Goal: Task Accomplishment & Management: Complete application form

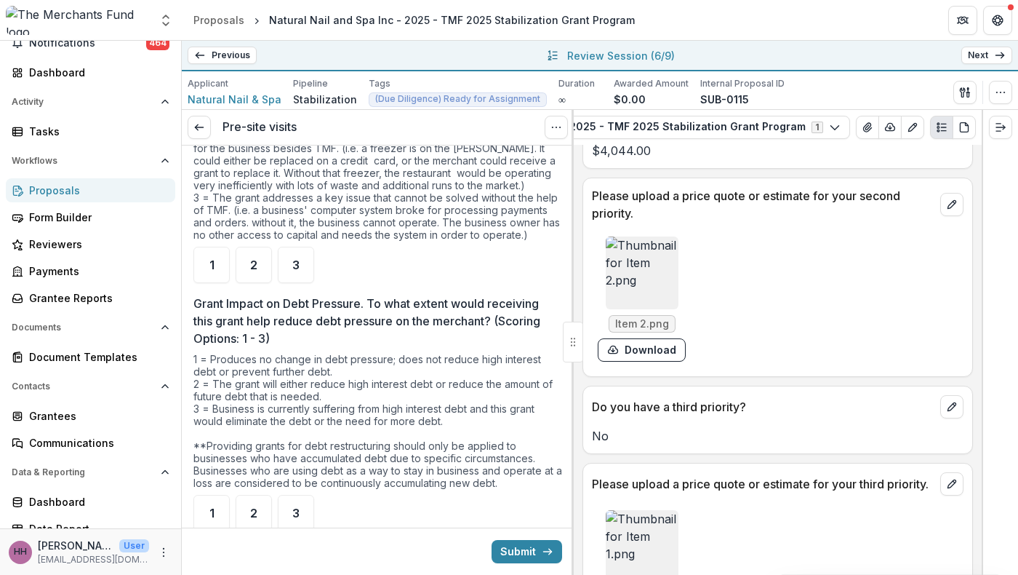
scroll to position [4714, 0]
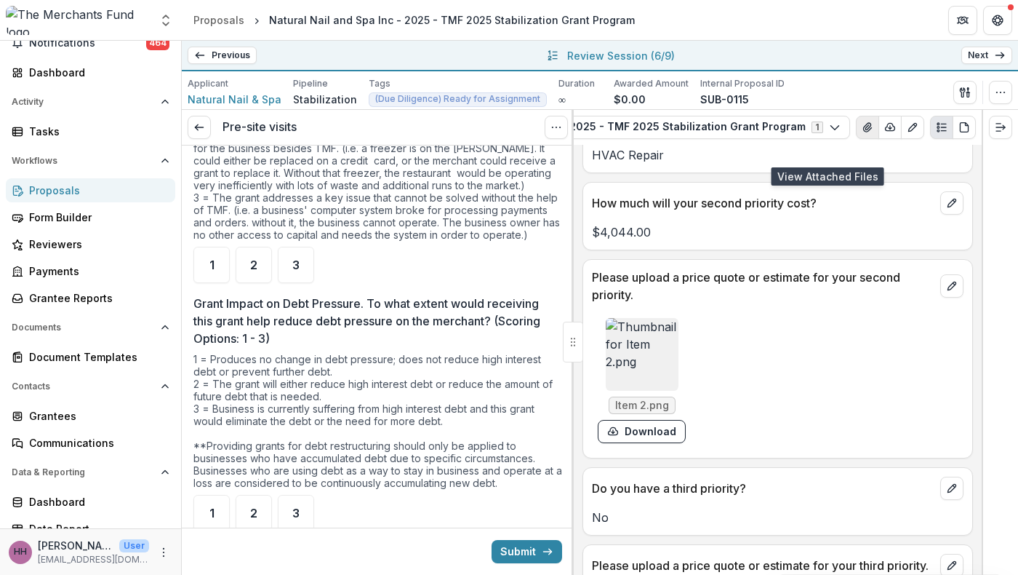
click at [862, 133] on icon "View Attached Files" at bounding box center [868, 127] width 12 height 12
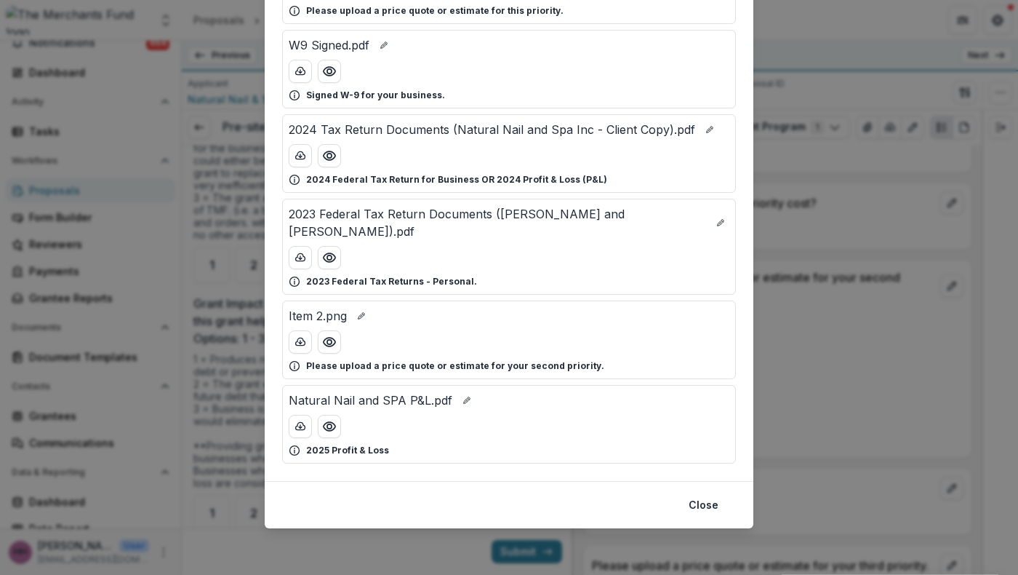
scroll to position [631, 0]
click at [322, 419] on icon "Preview Natural Nail and SPA P&L.pdf" at bounding box center [329, 426] width 15 height 15
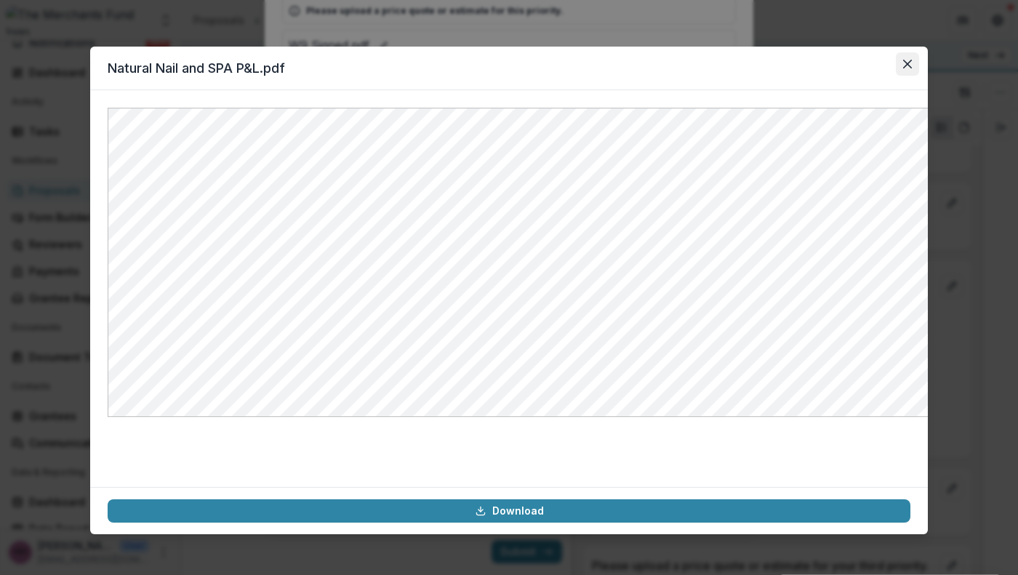
click at [912, 68] on icon "Close" at bounding box center [907, 64] width 9 height 9
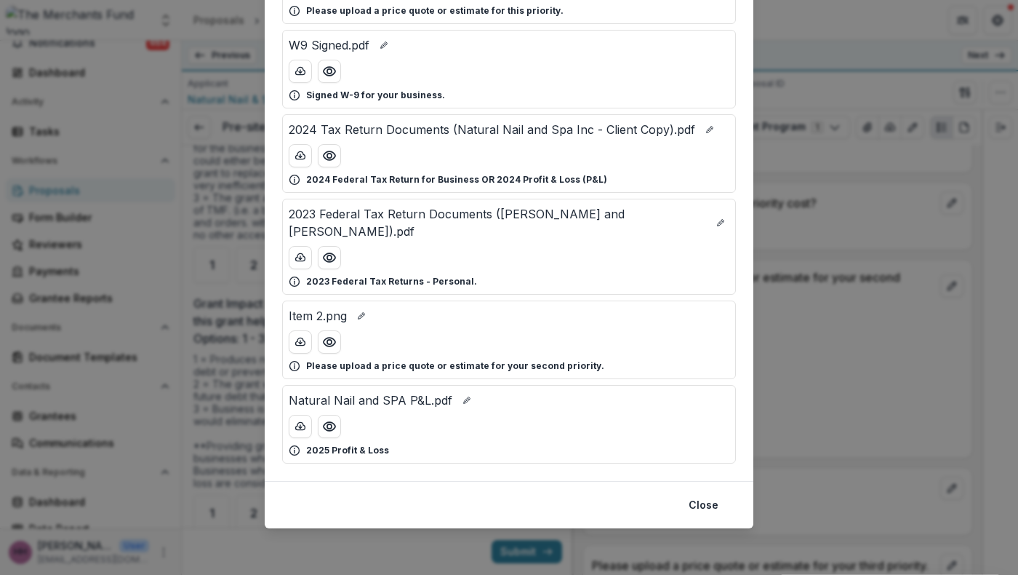
scroll to position [460, 0]
click at [322, 163] on icon "Preview 2024 Tax Return Documents (Natural Nail and Spa Inc - Client Copy).pdf" at bounding box center [329, 155] width 15 height 15
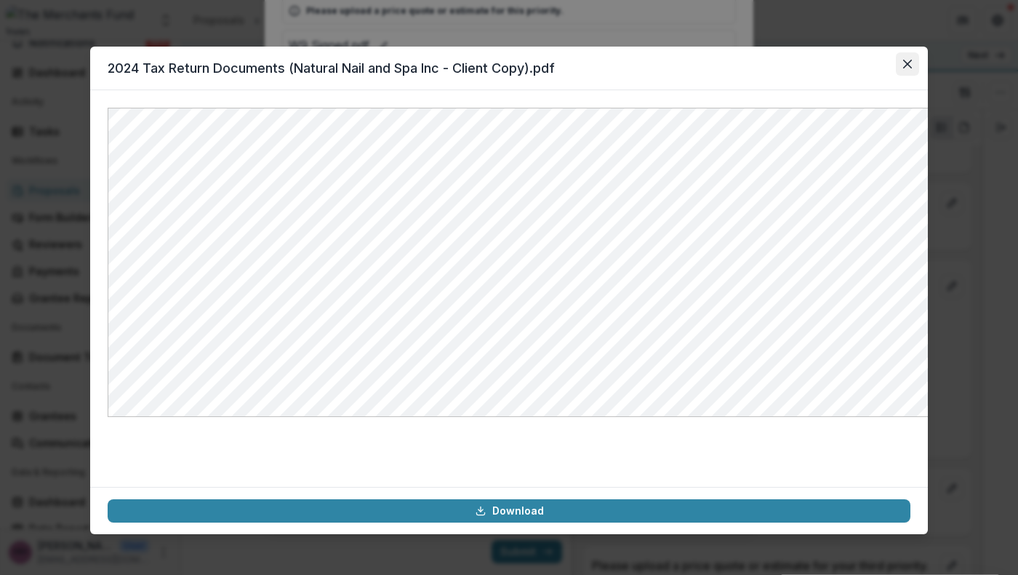
click at [912, 68] on icon "Close" at bounding box center [907, 64] width 9 height 9
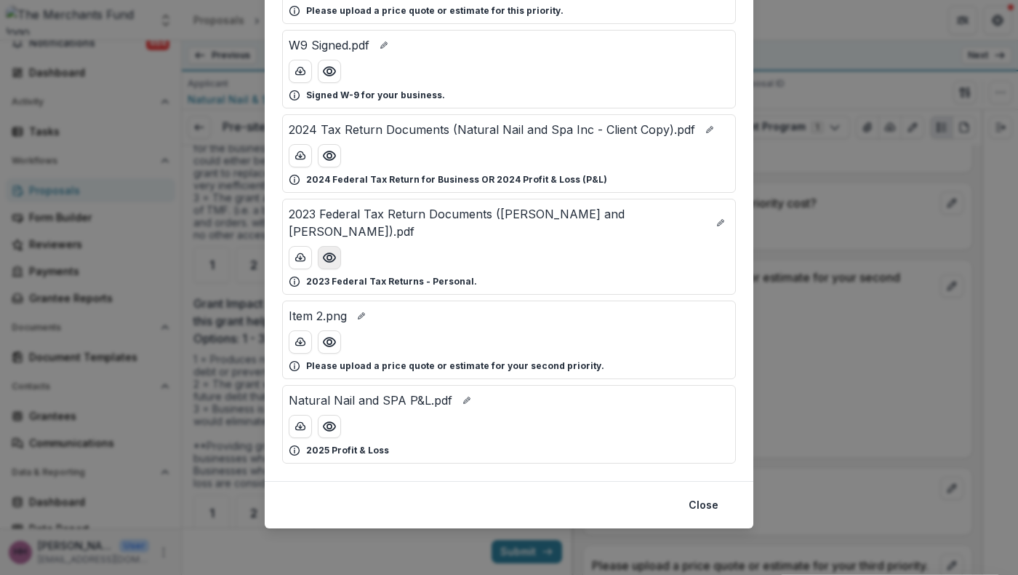
click at [322, 265] on icon "Preview 2023 Federal Tax Return Documents (Lu Nicholas and Yao).pdf" at bounding box center [329, 257] width 15 height 15
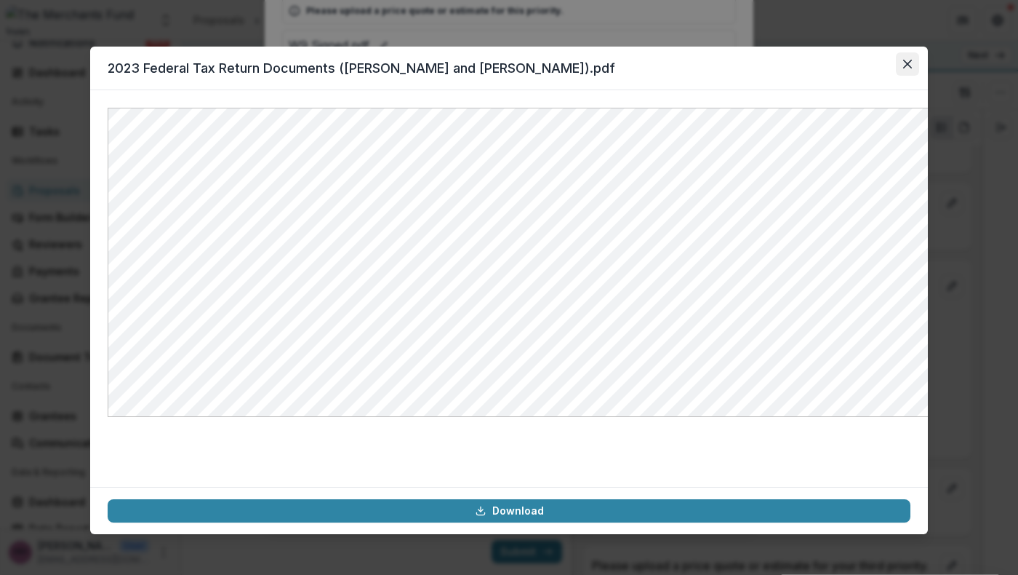
click at [912, 68] on icon "Close" at bounding box center [907, 64] width 9 height 9
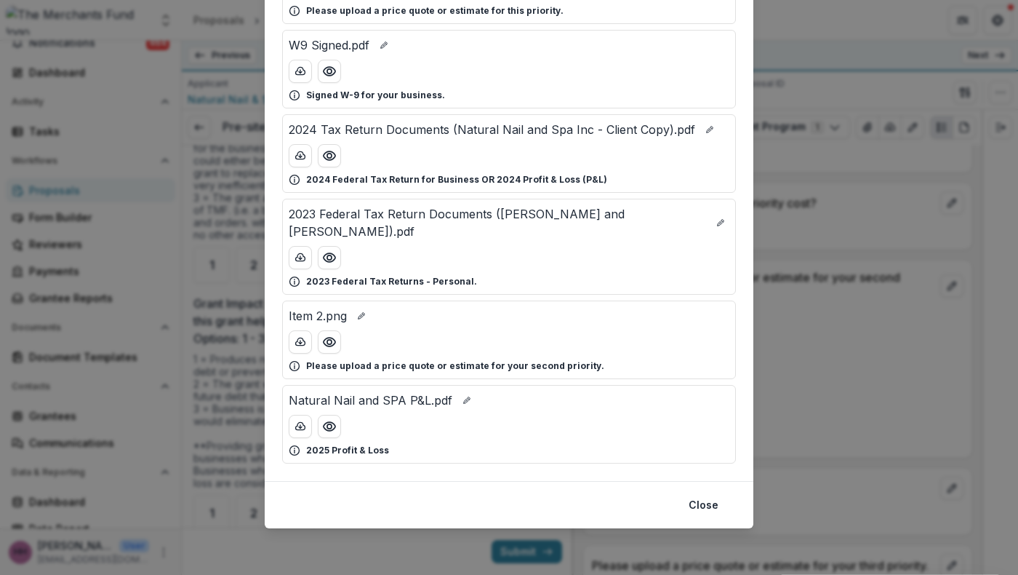
click at [815, 237] on div "Attached Files 2024 Tax Return Documents ([PERSON_NAME] and [PERSON_NAME] - Cli…" at bounding box center [509, 287] width 1018 height 575
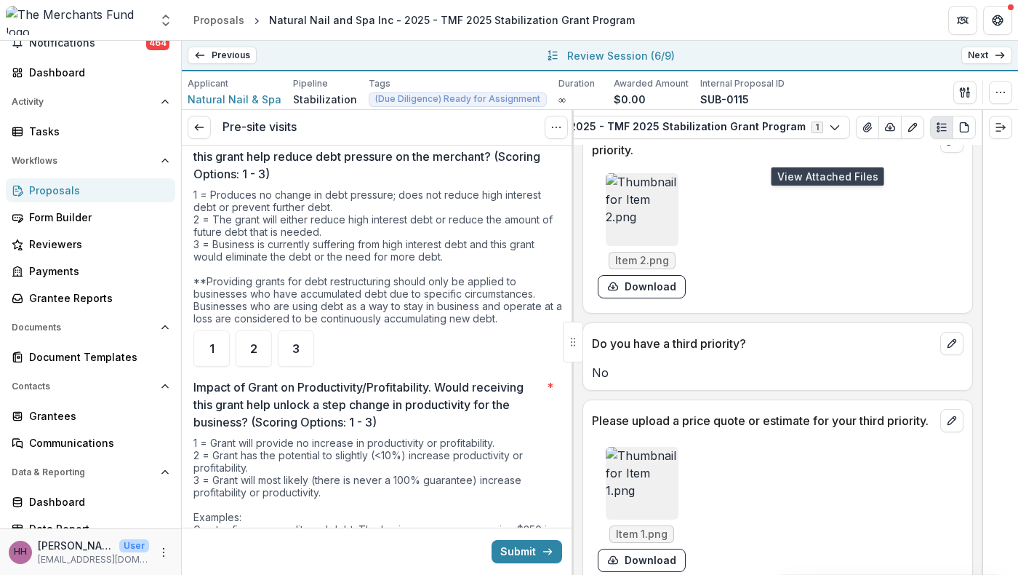
scroll to position [4864, 0]
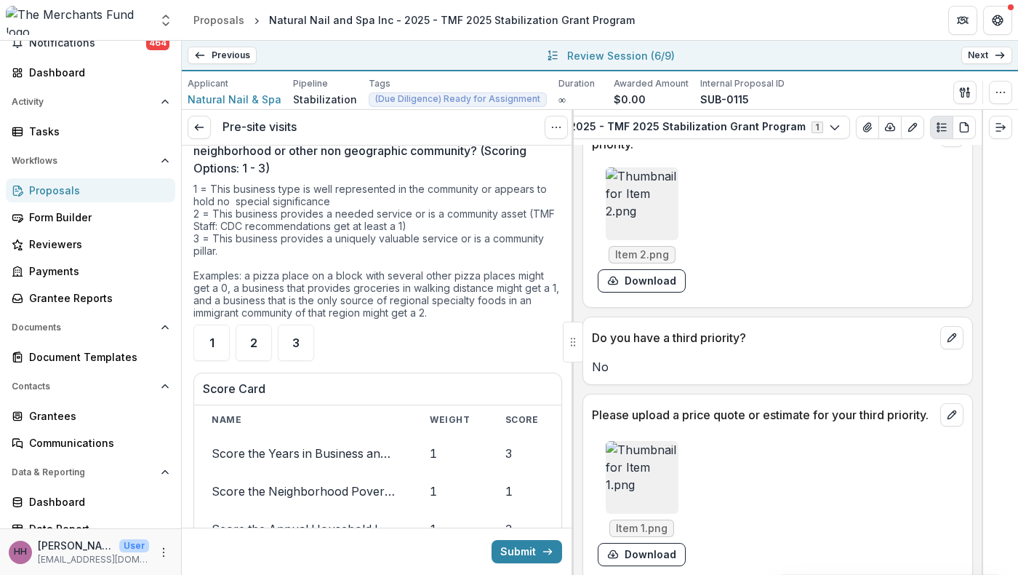
scroll to position [3711, 0]
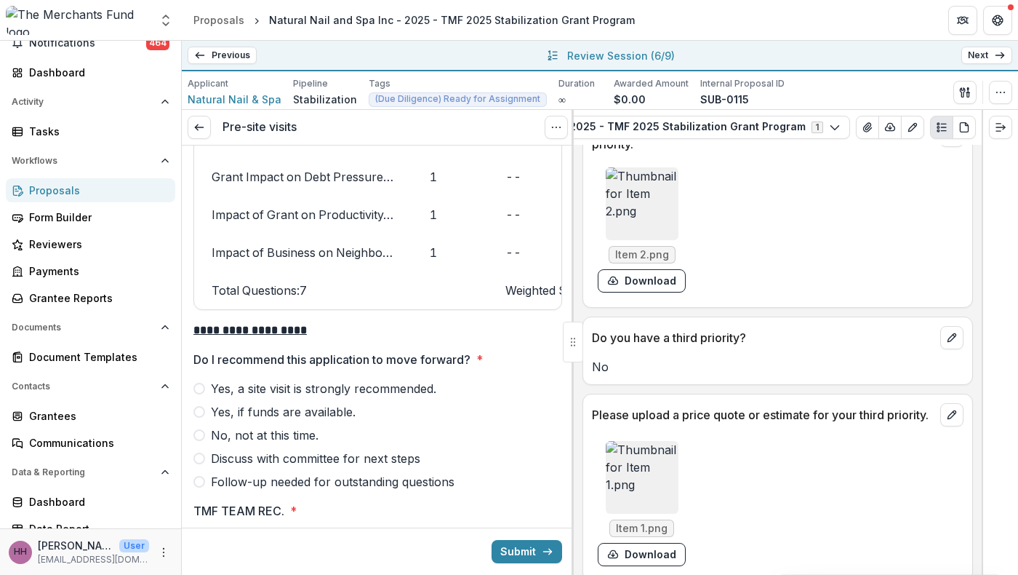
scroll to position [4136, 0]
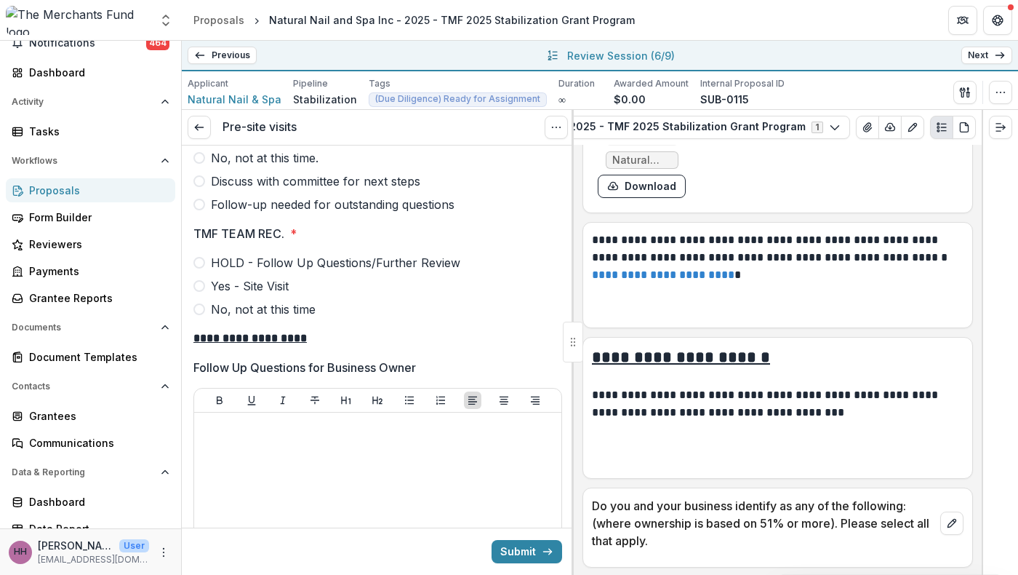
scroll to position [4421, 0]
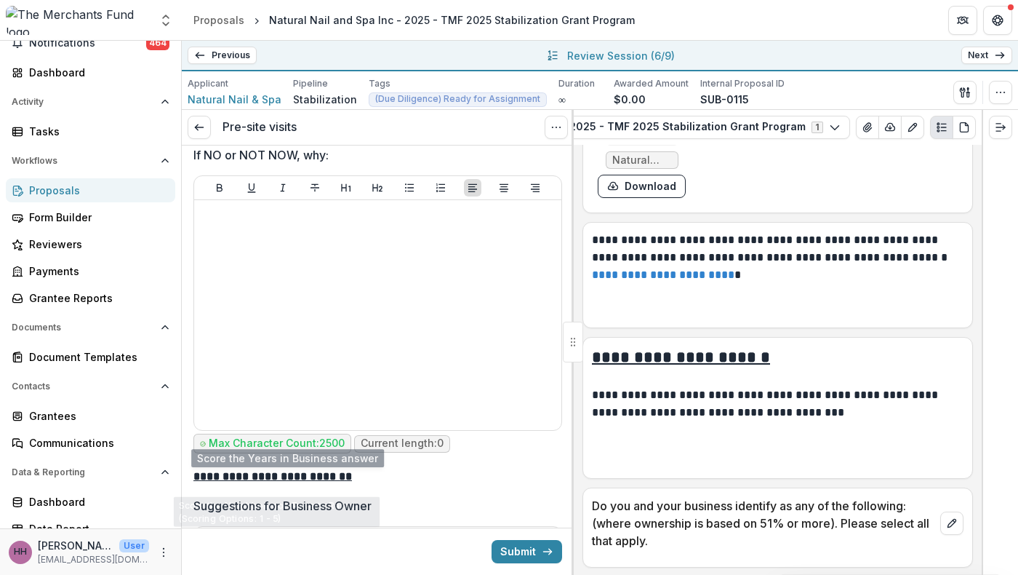
scroll to position [4979, 0]
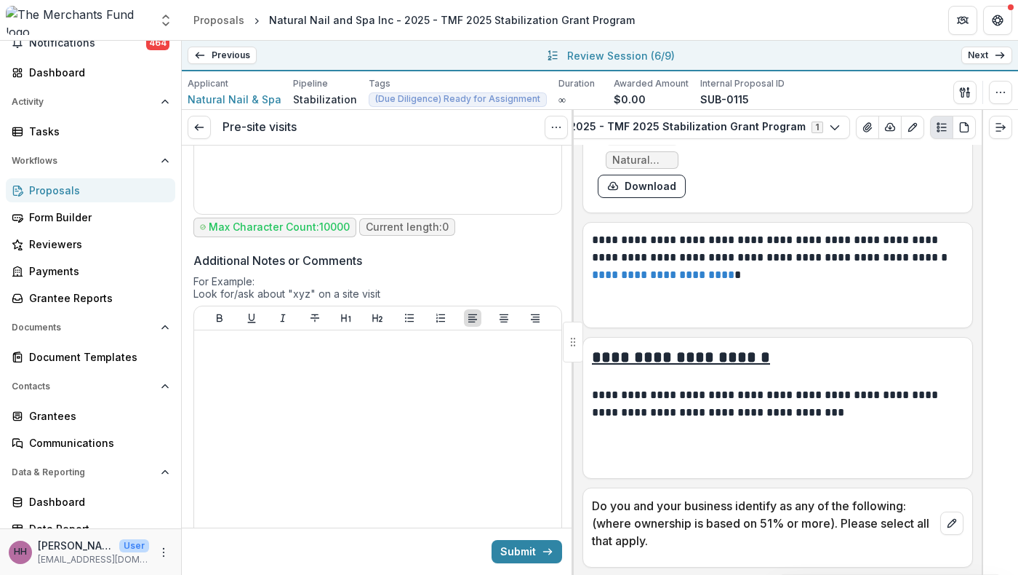
scroll to position [5593, 0]
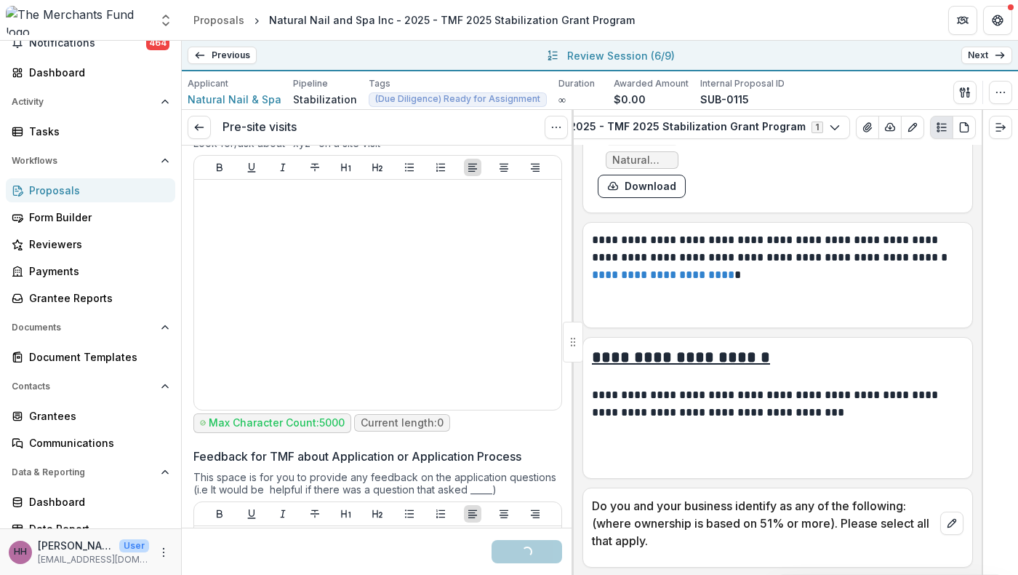
scroll to position [5719, 0]
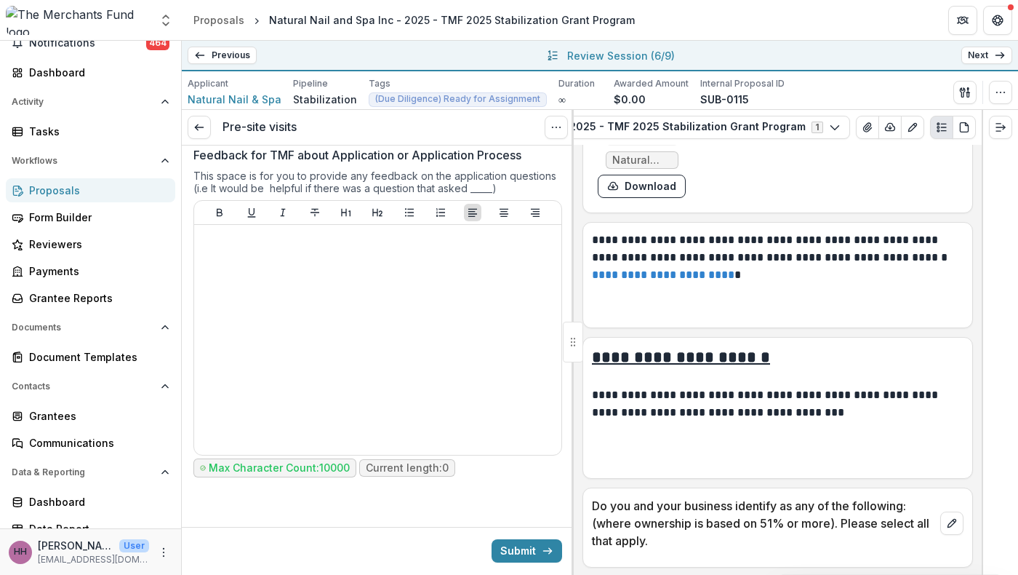
scroll to position [7177, 0]
click at [527, 548] on button "Submit" at bounding box center [527, 550] width 71 height 23
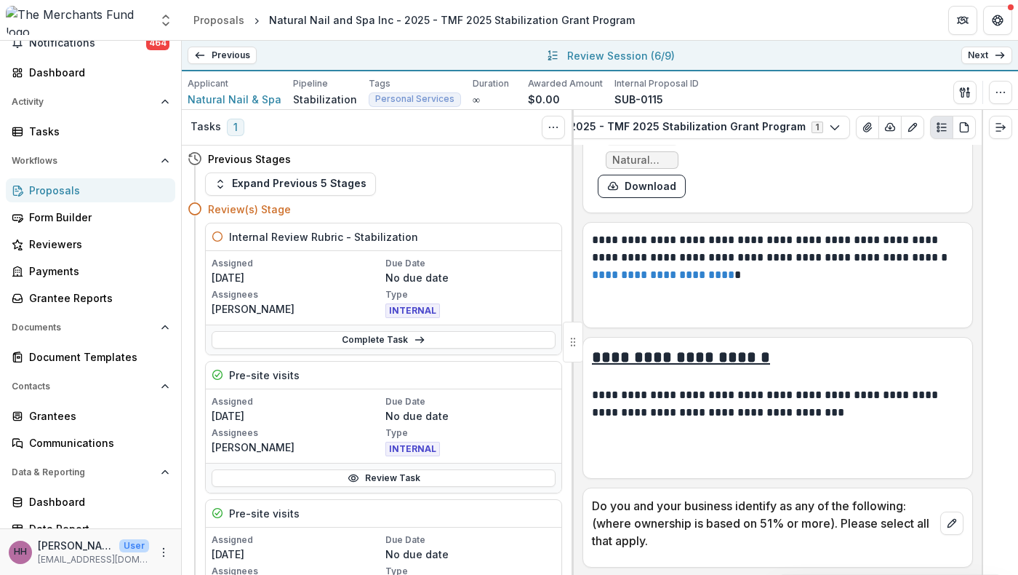
click at [971, 56] on link "Next" at bounding box center [986, 55] width 51 height 17
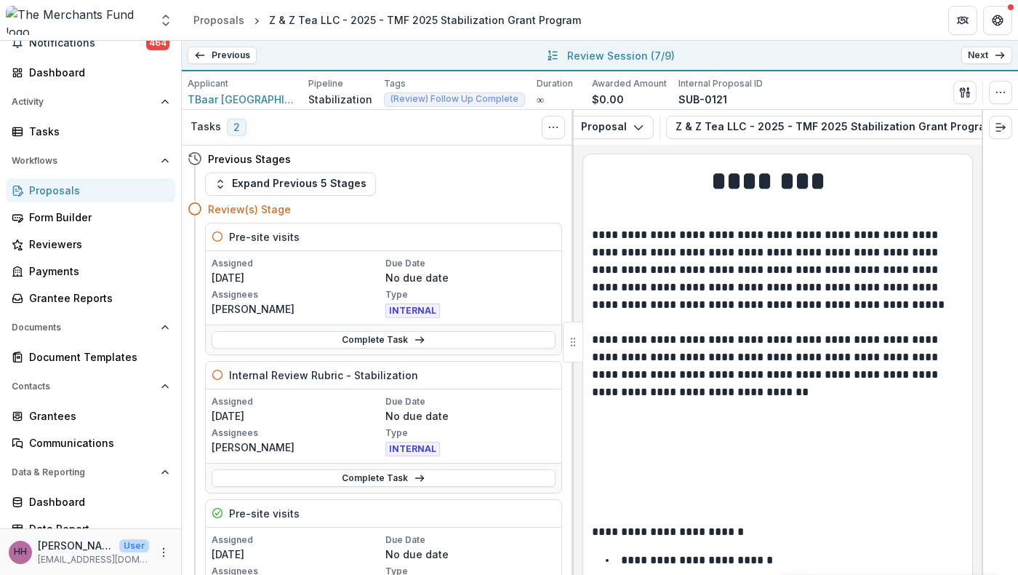
scroll to position [6, 0]
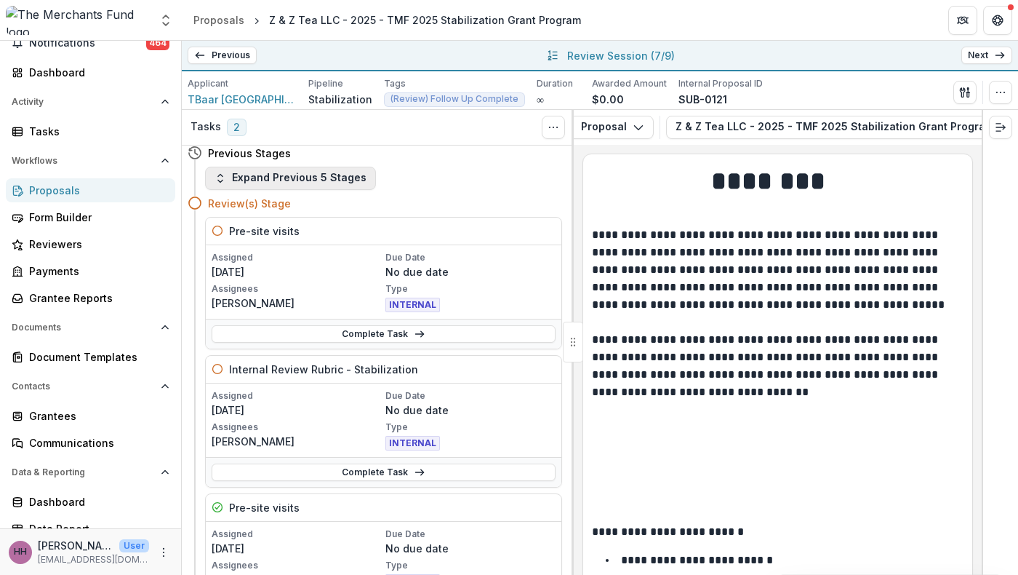
click at [283, 190] on button "Expand Previous 5 Stages" at bounding box center [290, 178] width 171 height 23
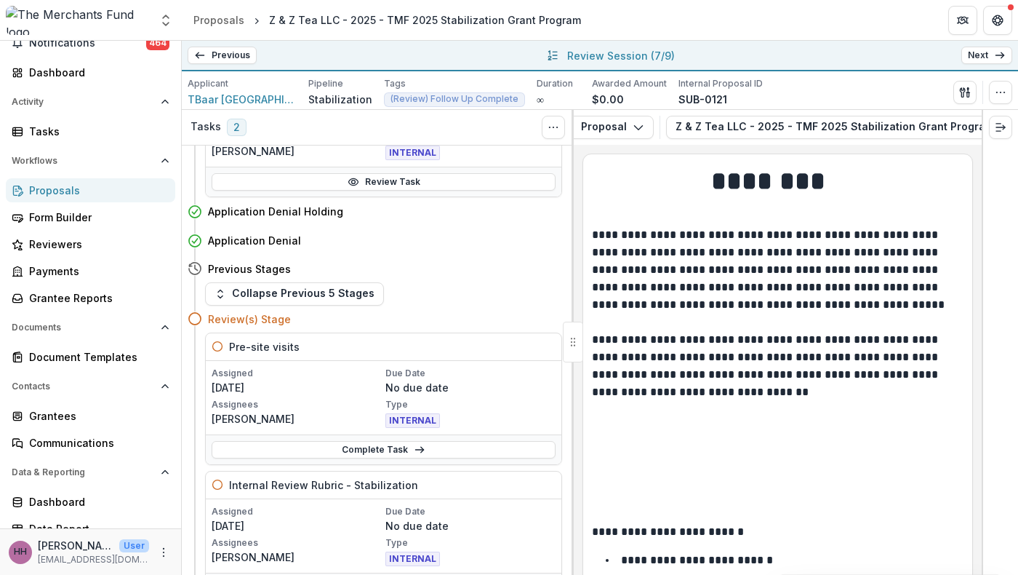
scroll to position [25, 0]
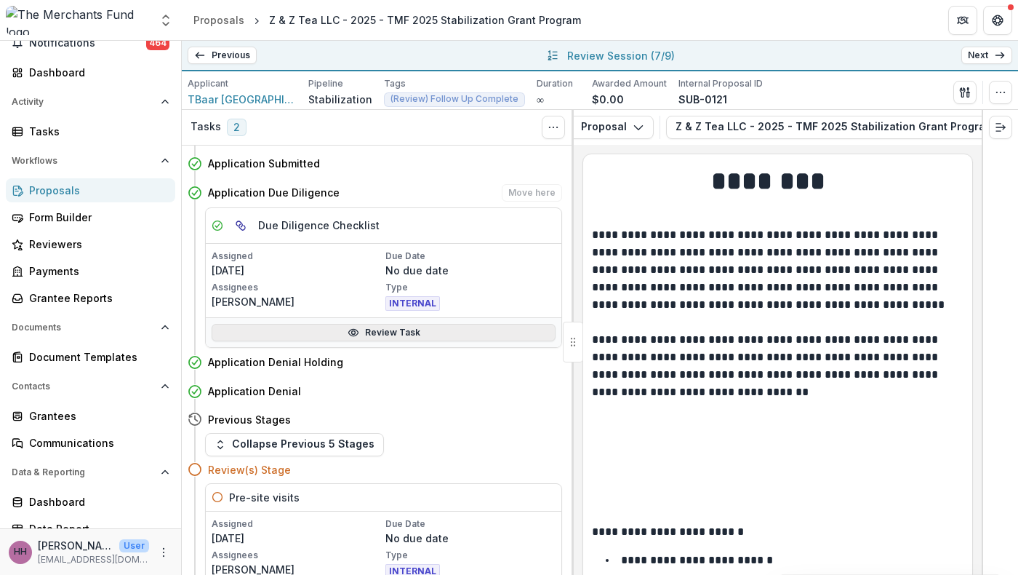
click at [359, 341] on link "Review Task" at bounding box center [384, 332] width 344 height 17
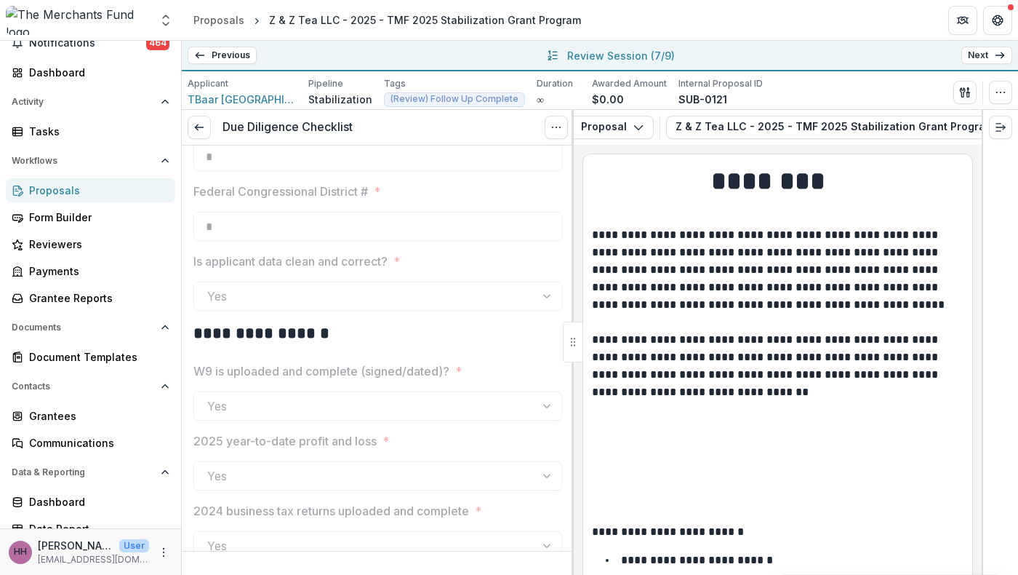
scroll to position [1940, 0]
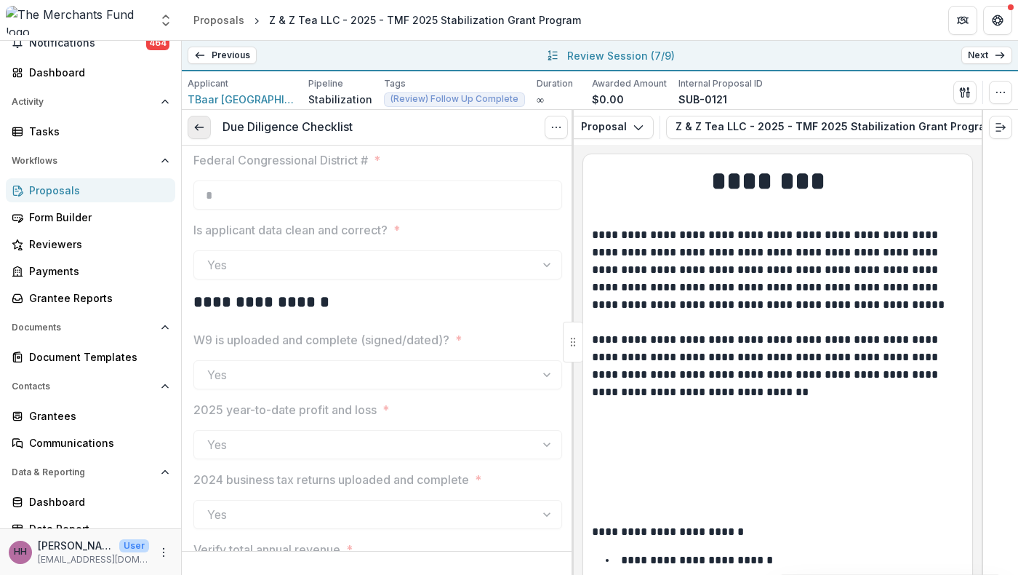
click at [205, 133] on icon at bounding box center [199, 127] width 12 height 12
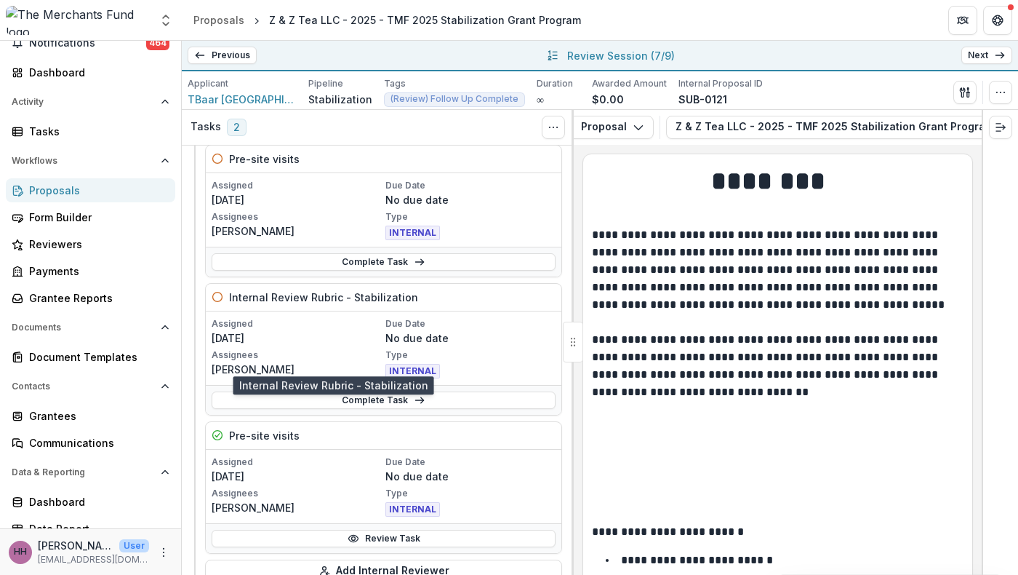
scroll to position [84, 0]
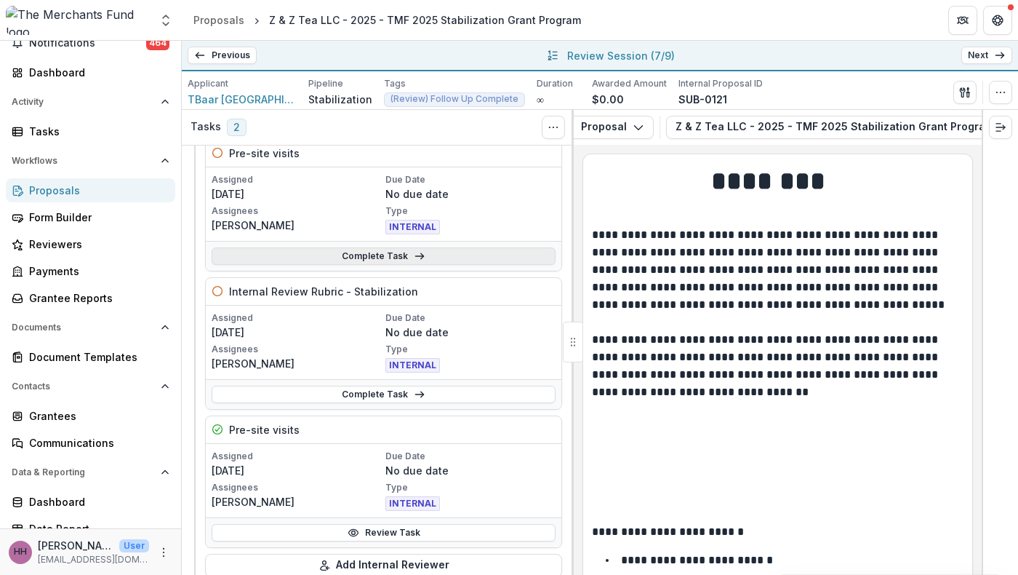
click at [375, 265] on link "Complete Task" at bounding box center [384, 255] width 344 height 17
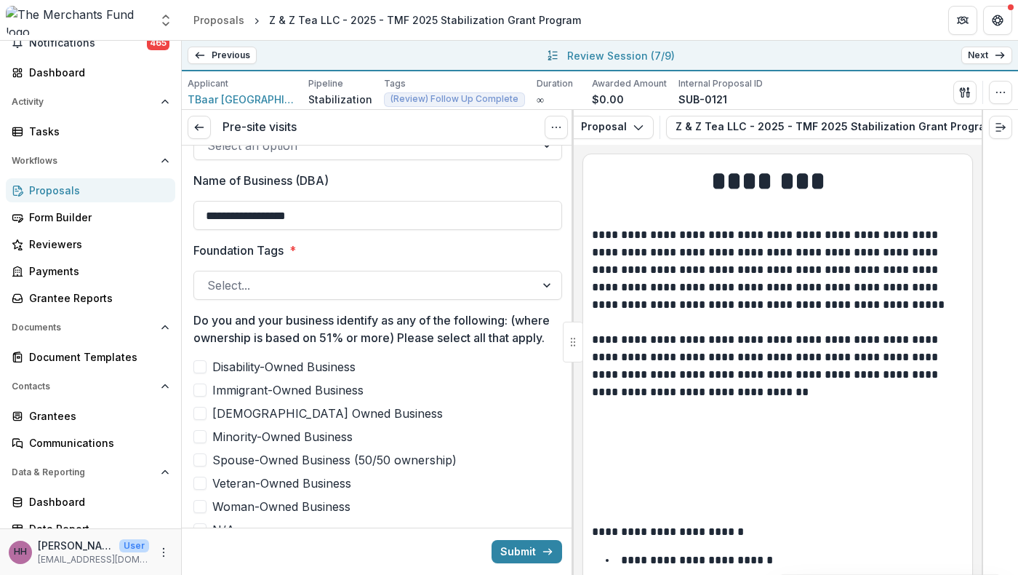
scroll to position [590, 0]
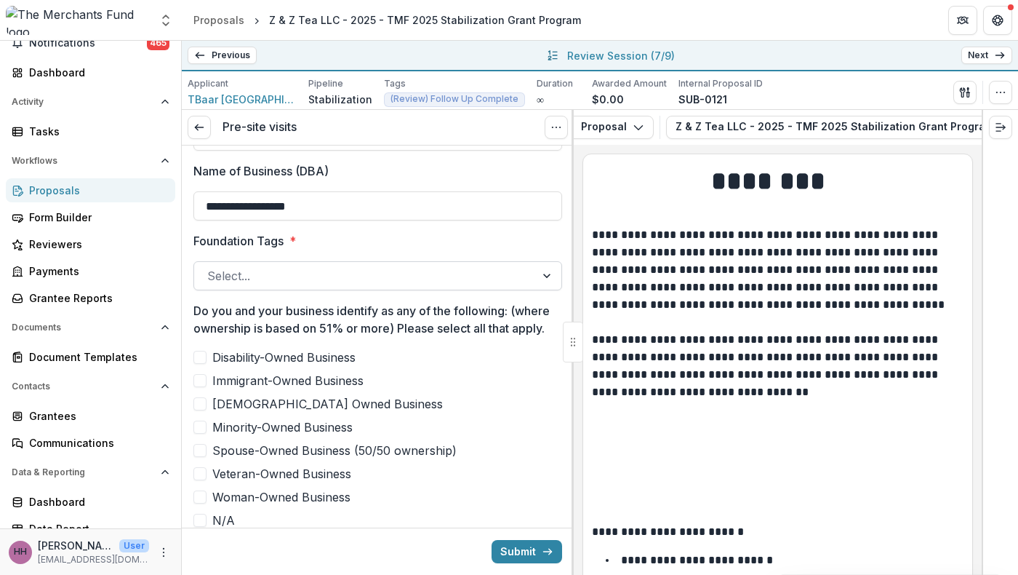
click at [414, 286] on div at bounding box center [364, 275] width 315 height 20
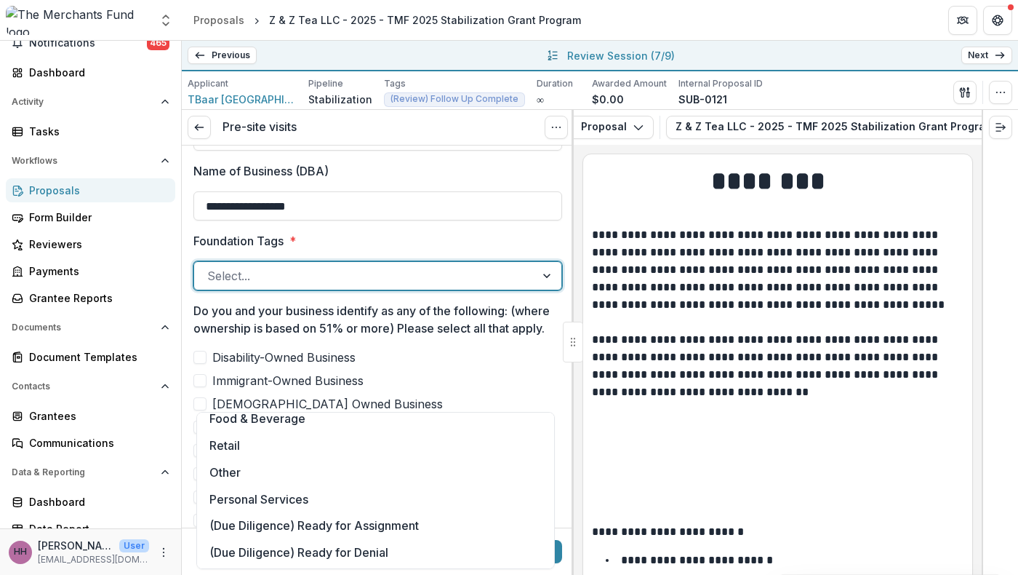
scroll to position [371, 0]
click at [403, 512] on div "Personal Services" at bounding box center [375, 498] width 351 height 27
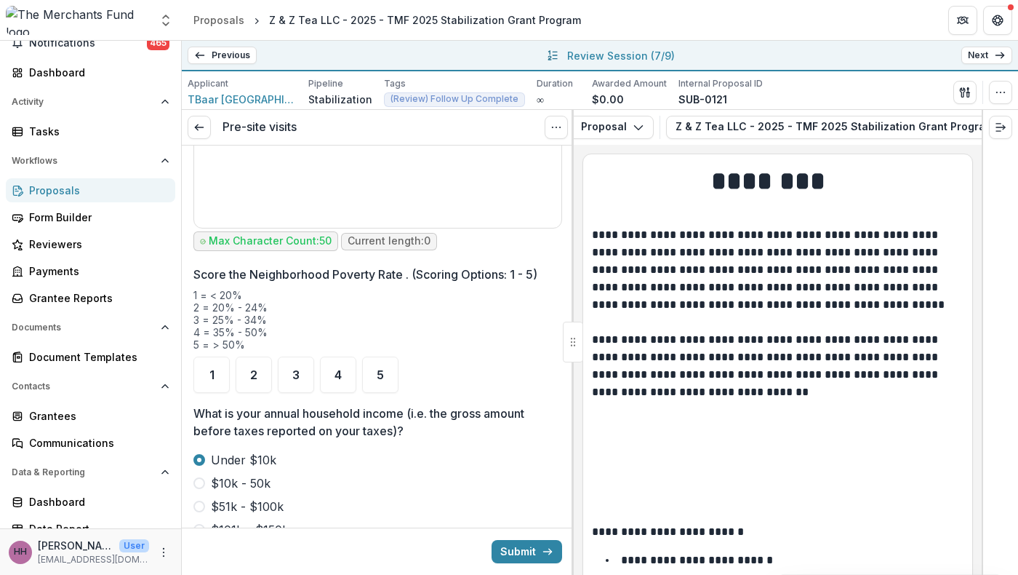
scroll to position [1627, 0]
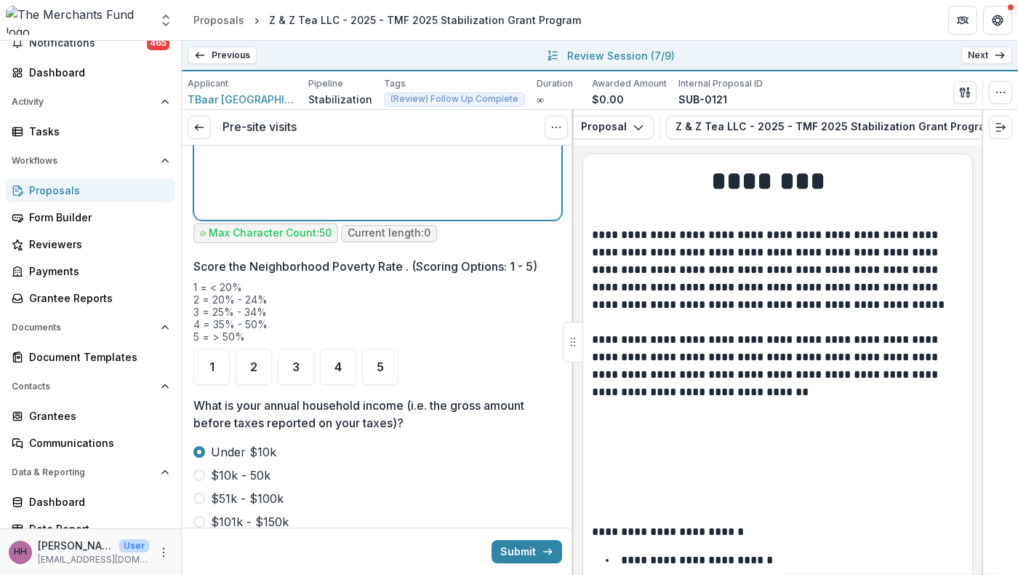
click at [424, 214] on div at bounding box center [378, 105] width 356 height 218
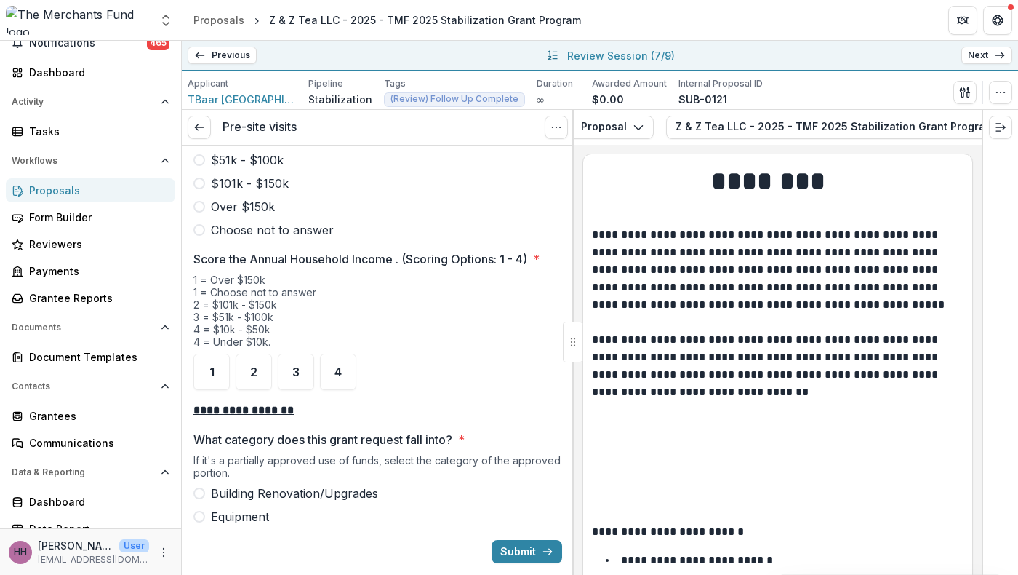
scroll to position [2004, 0]
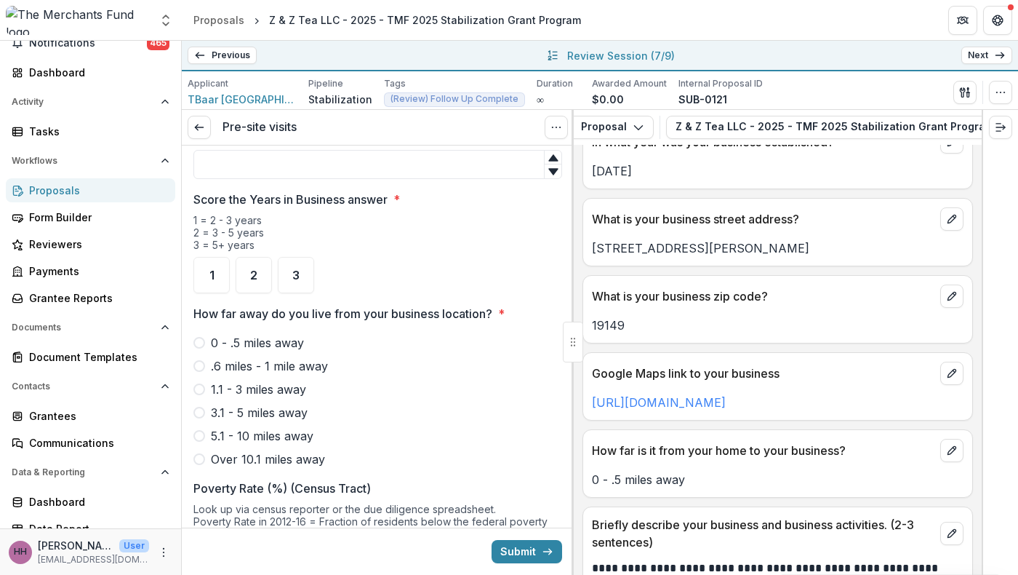
scroll to position [951, 0]
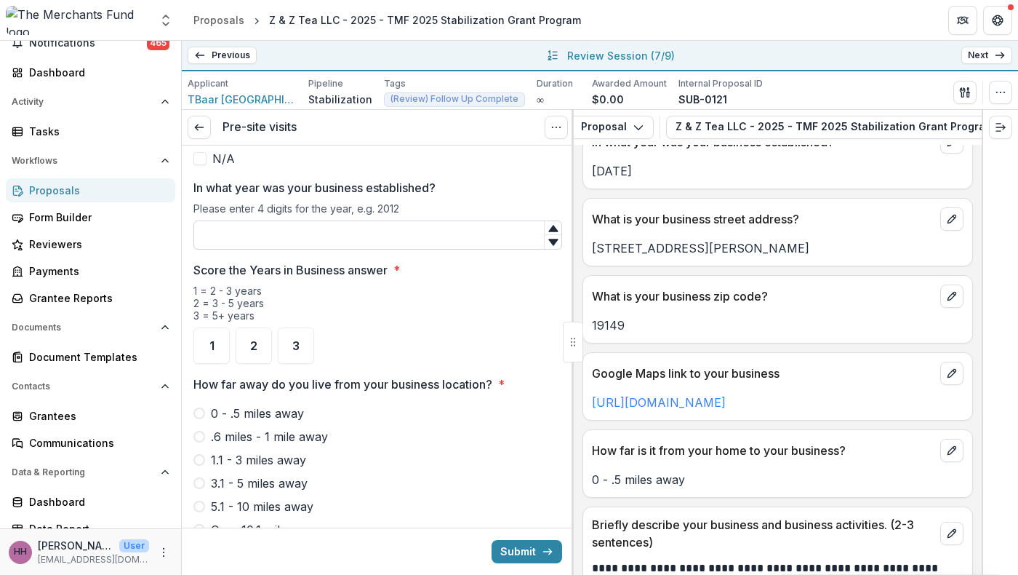
click at [349, 249] on input "In what year was your business established?" at bounding box center [377, 234] width 369 height 29
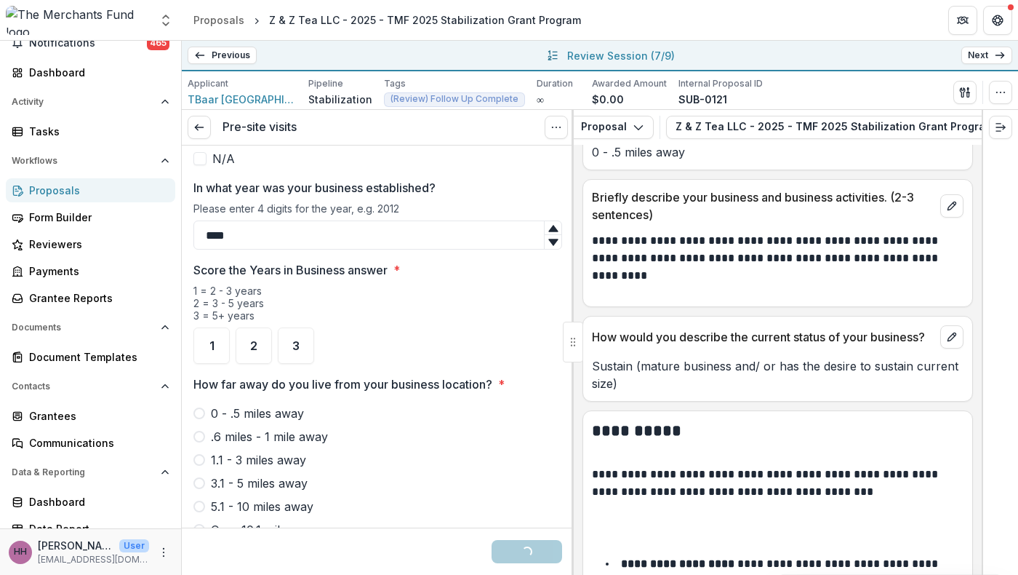
scroll to position [1309, 0]
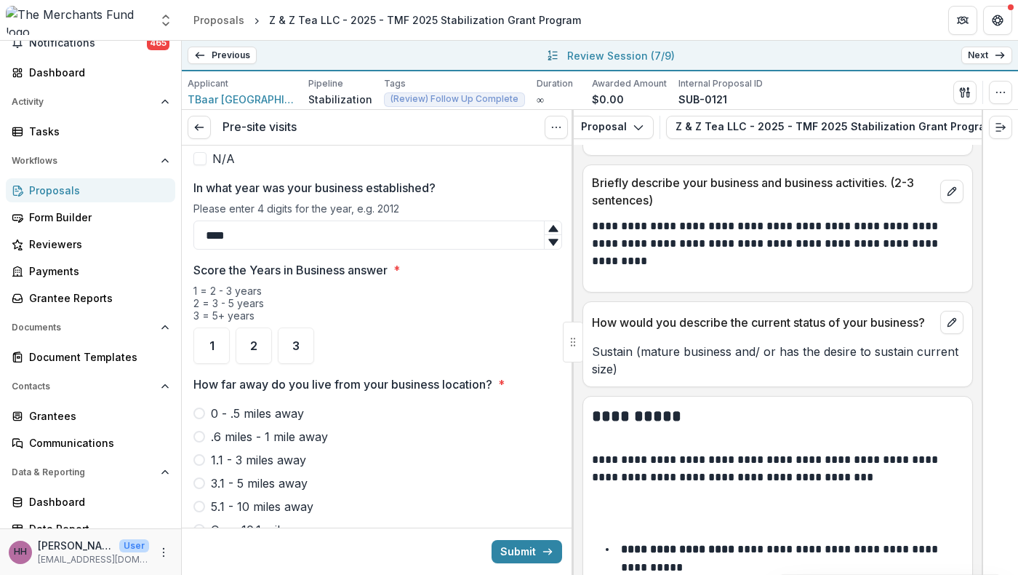
type input "****"
click at [726, 68] on link "[URL][DOMAIN_NAME]" at bounding box center [659, 60] width 134 height 15
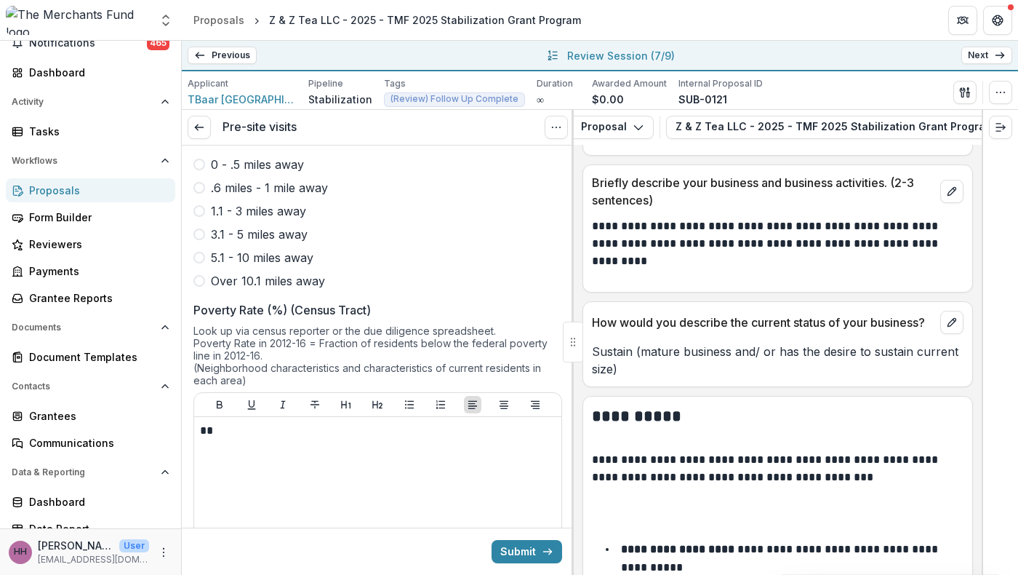
scroll to position [1222, 0]
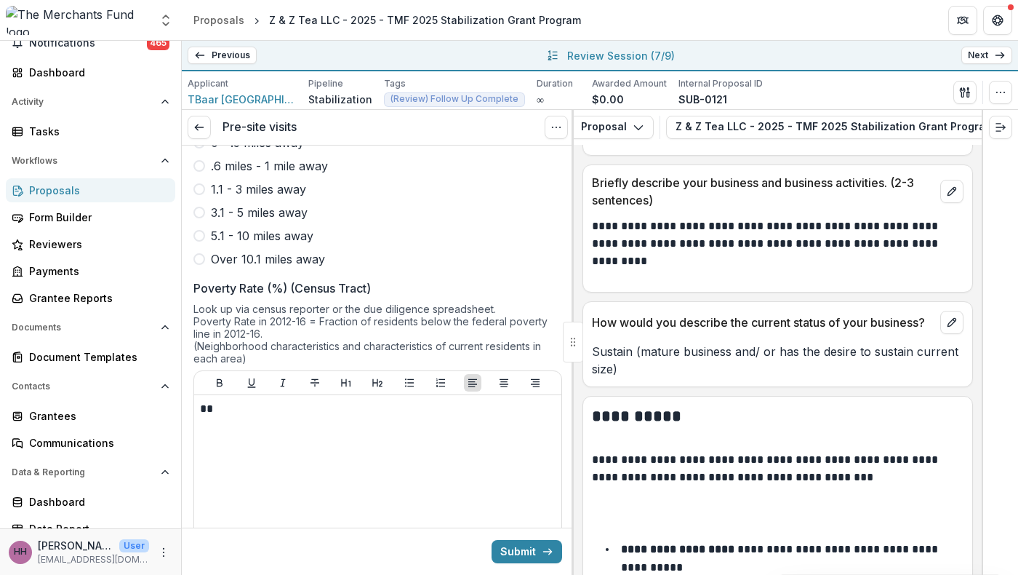
click at [299, 81] on span "3" at bounding box center [295, 75] width 7 height 12
click at [267, 151] on span "0 - .5 miles away" at bounding box center [257, 142] width 93 height 17
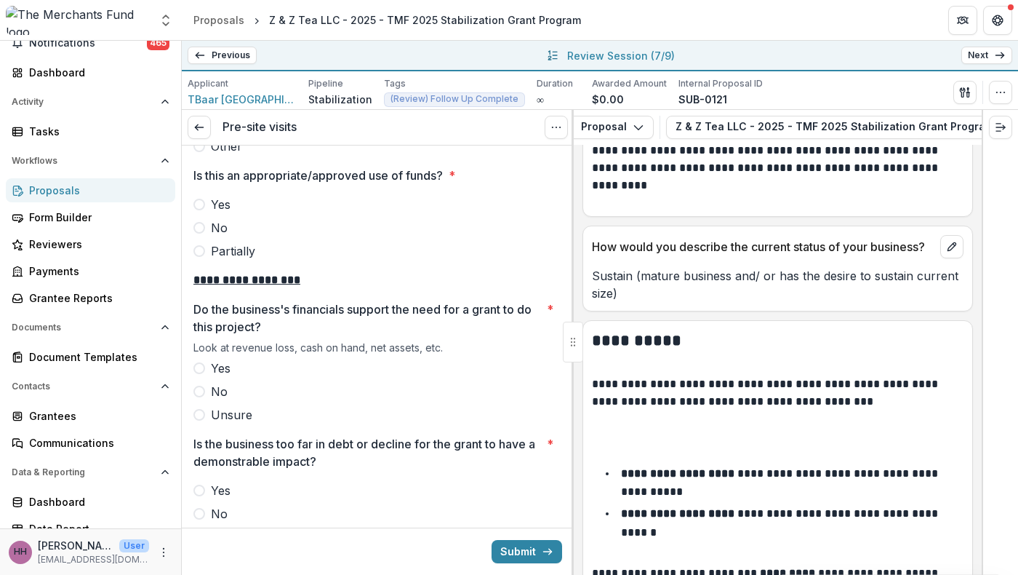
scroll to position [2456, 0]
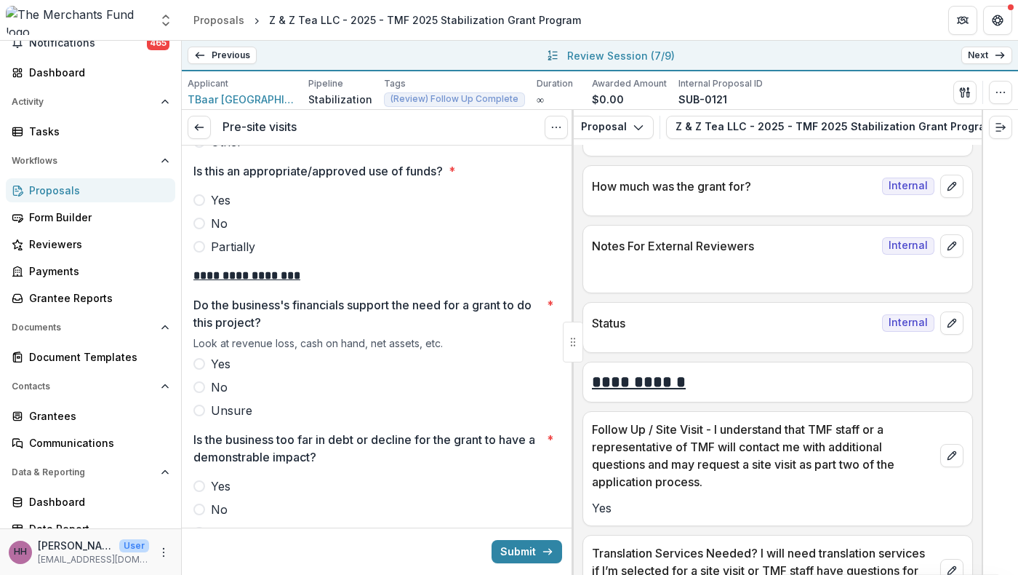
scroll to position [9739, 0]
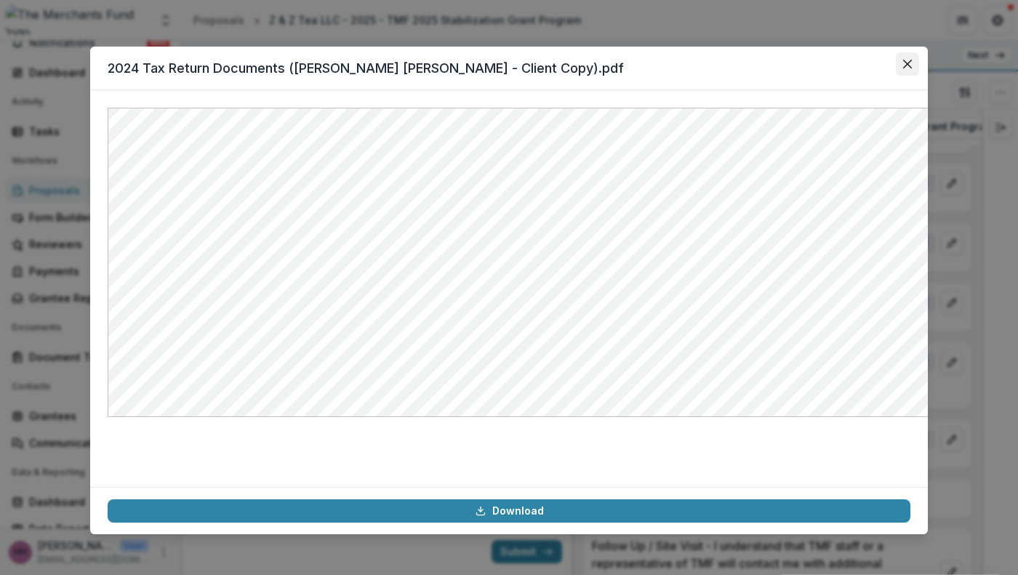
click at [912, 68] on icon "Close" at bounding box center [907, 64] width 9 height 9
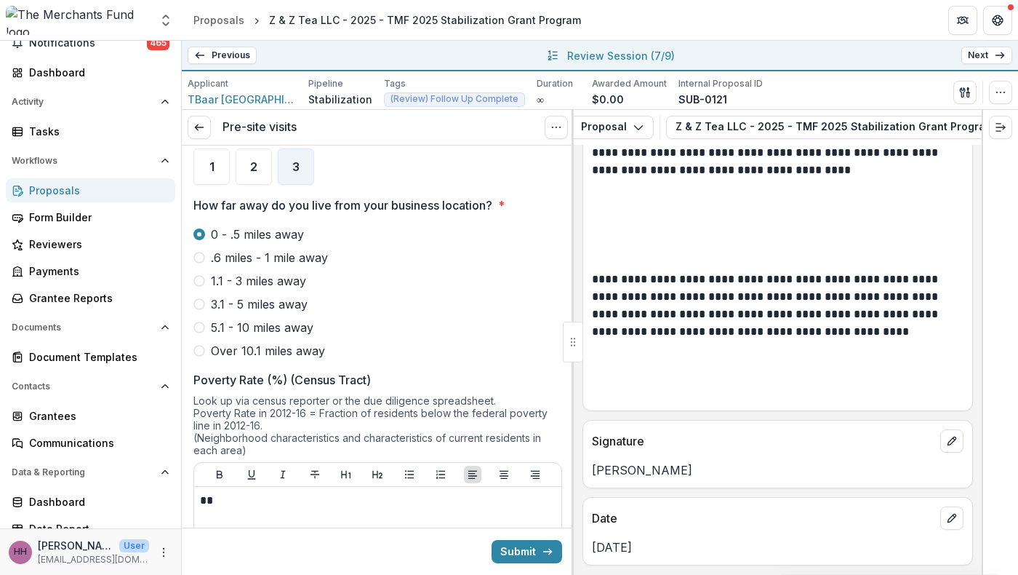
scroll to position [1028, 0]
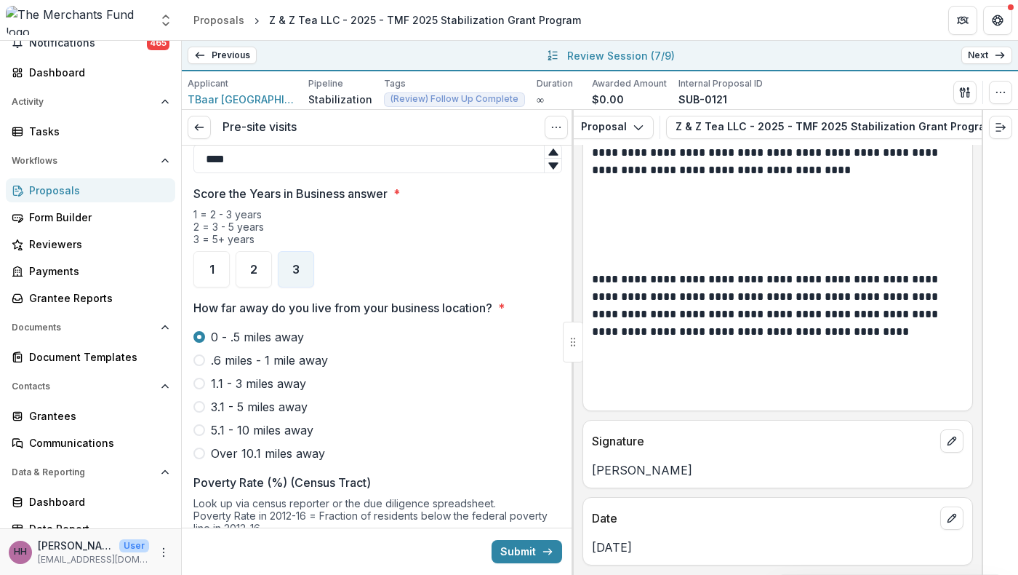
click at [225, 91] on span "N/A" at bounding box center [223, 81] width 23 height 17
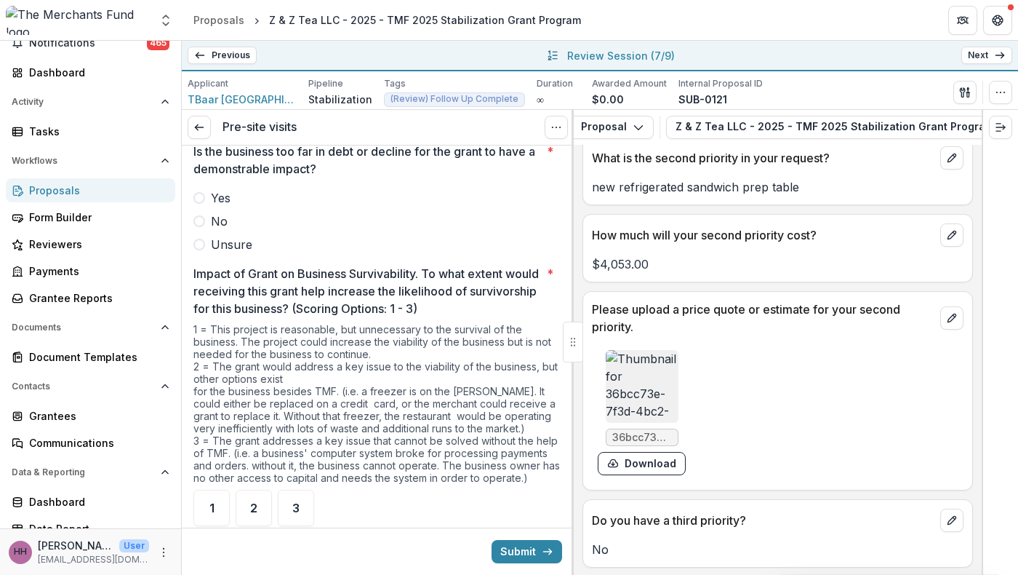
scroll to position [4925, 0]
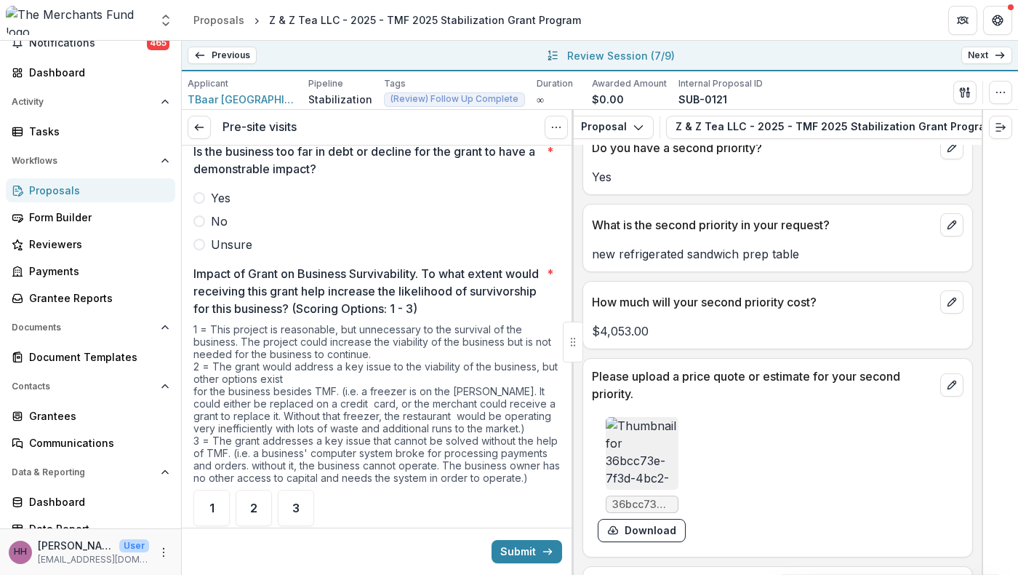
drag, startPoint x: 846, startPoint y: 428, endPoint x: 589, endPoint y: 260, distance: 306.8
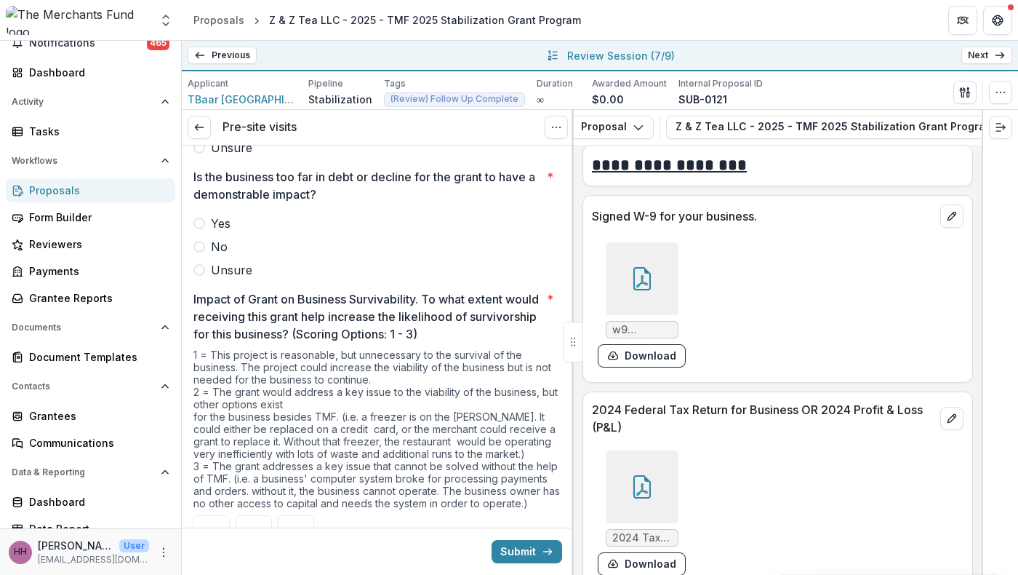
scroll to position [2716, 0]
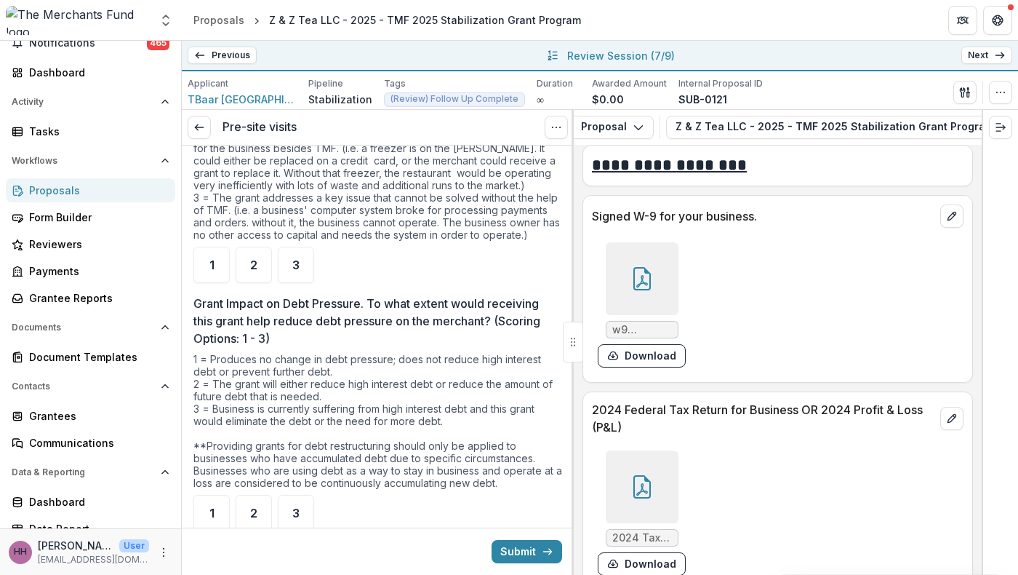
scroll to position [2990, 0]
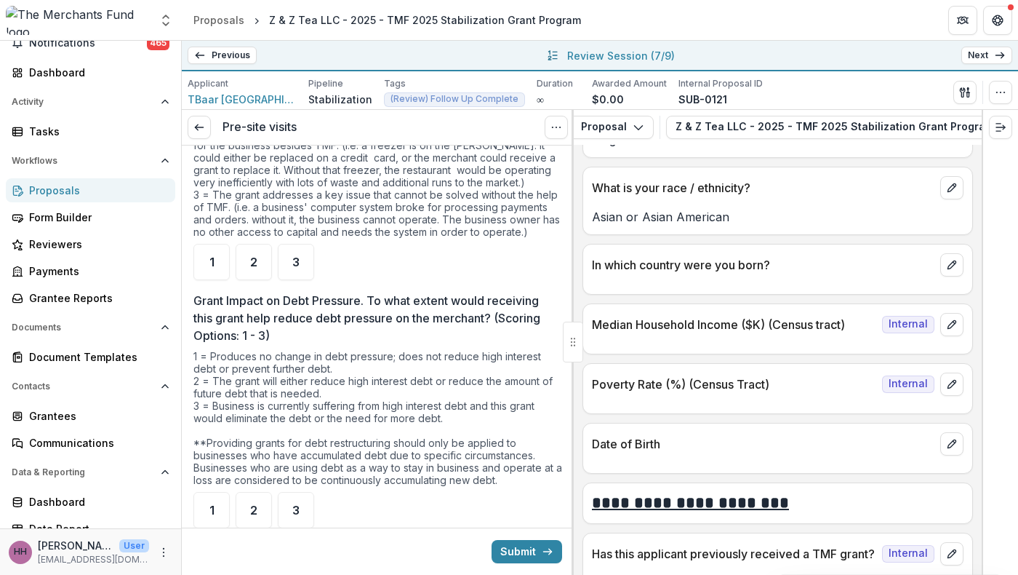
scroll to position [9336, 0]
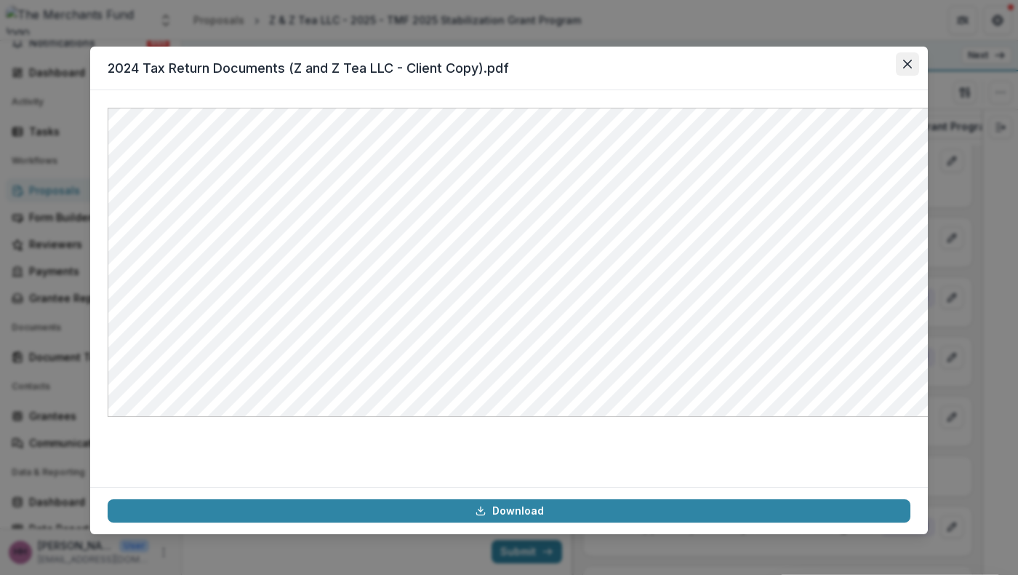
click at [912, 68] on icon "Close" at bounding box center [907, 64] width 9 height 9
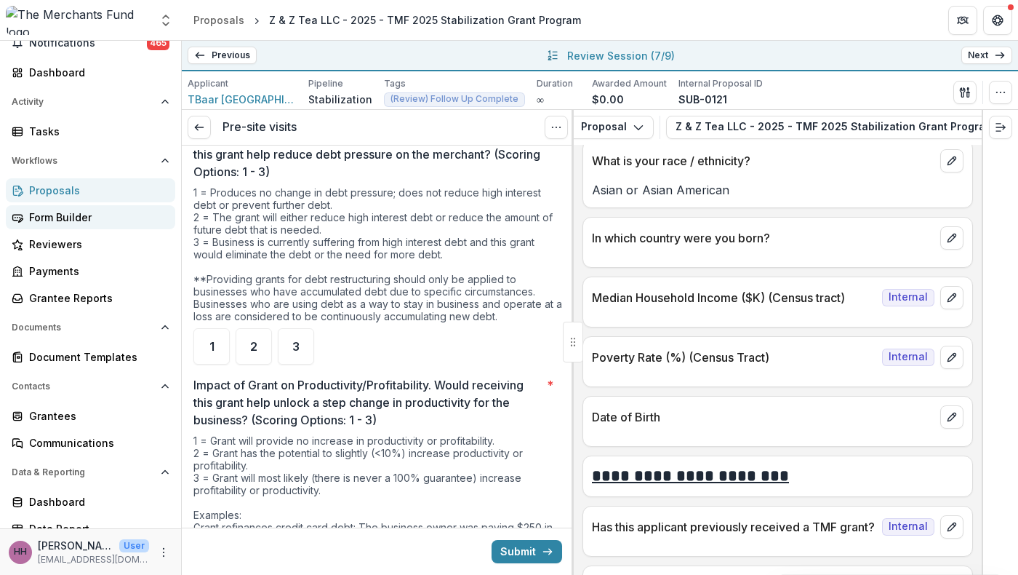
scroll to position [3175, 0]
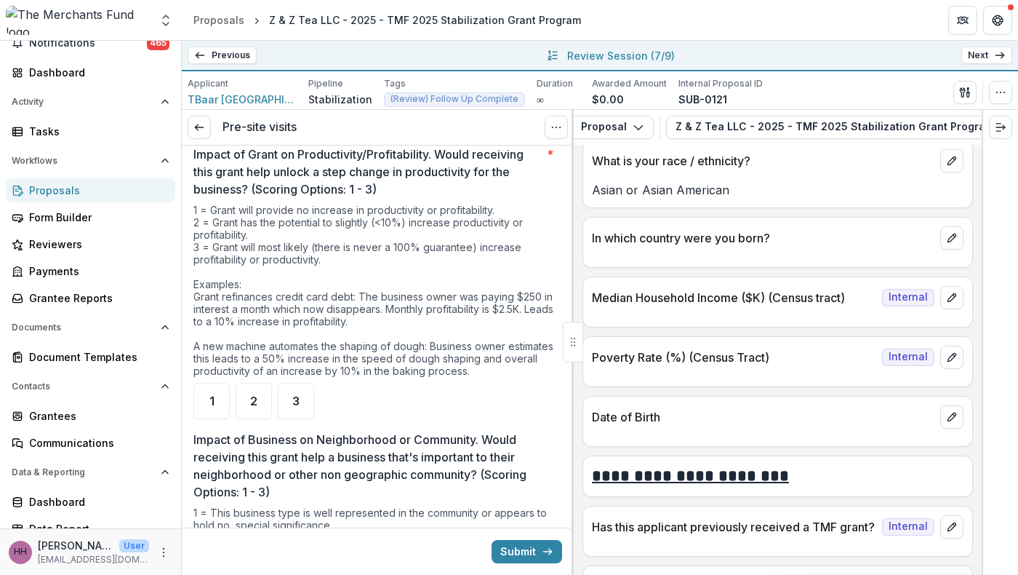
scroll to position [3395, 0]
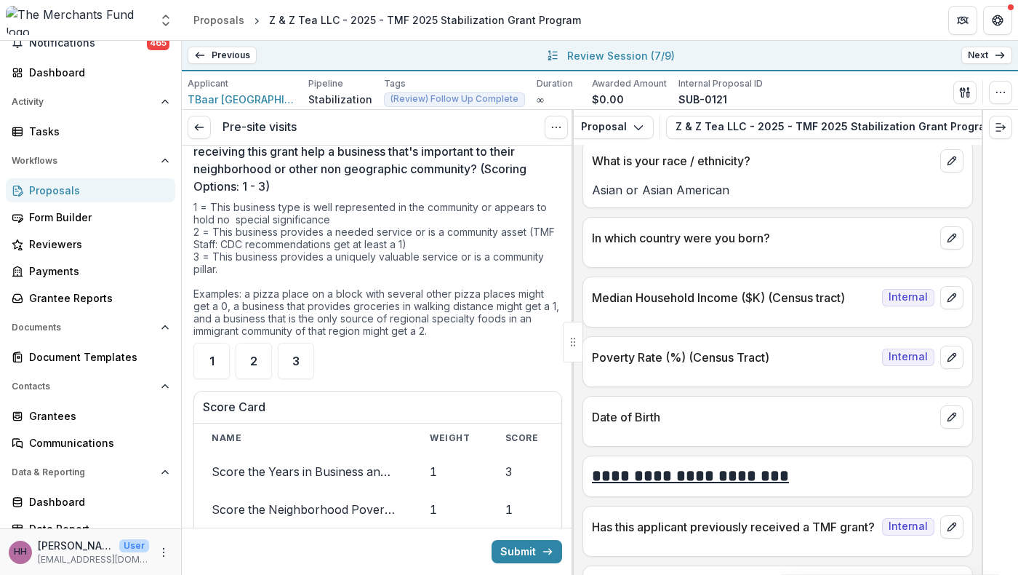
scroll to position [3711, 0]
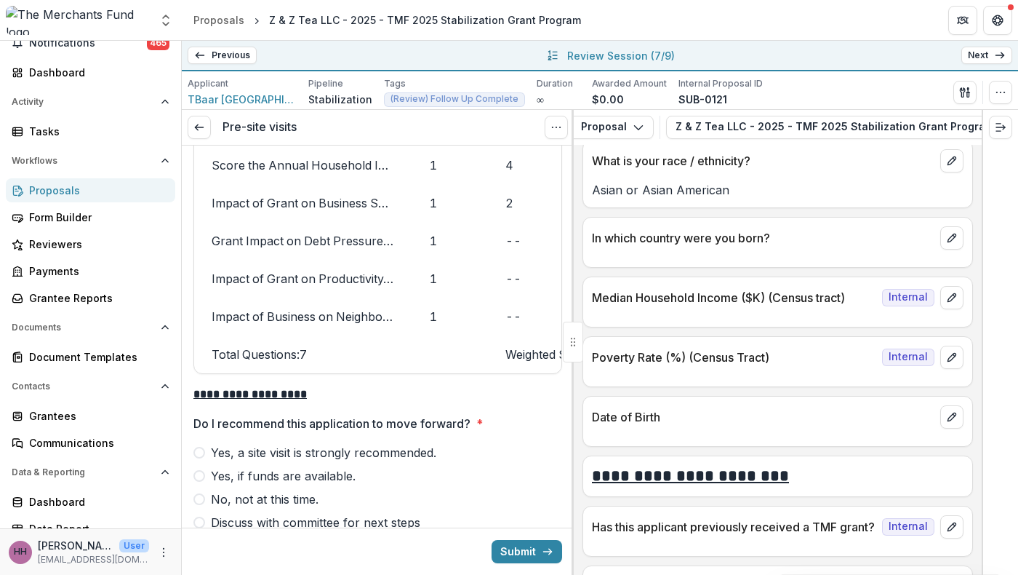
scroll to position [4077, 0]
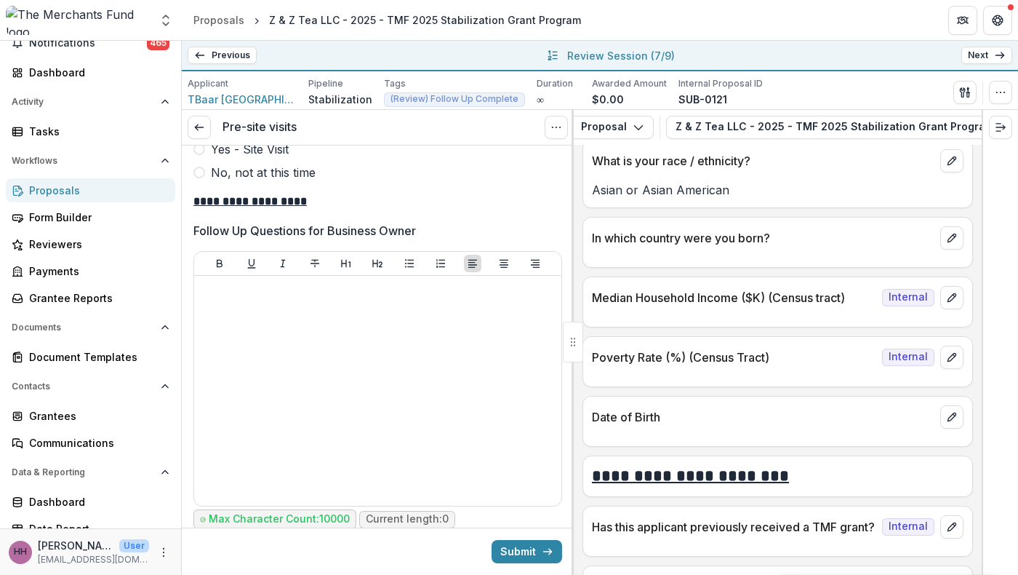
scroll to position [4564, 0]
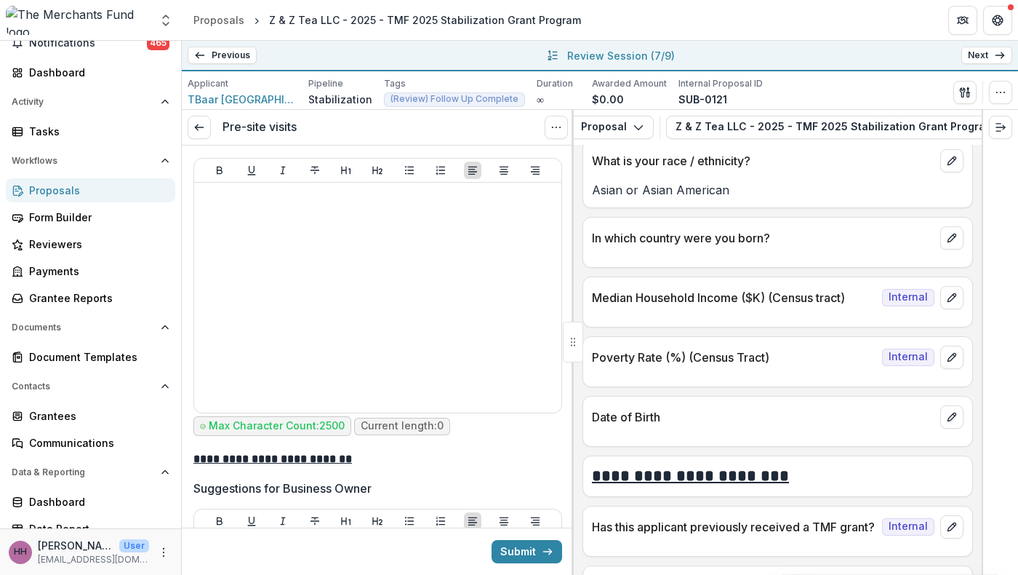
scroll to position [4998, 0]
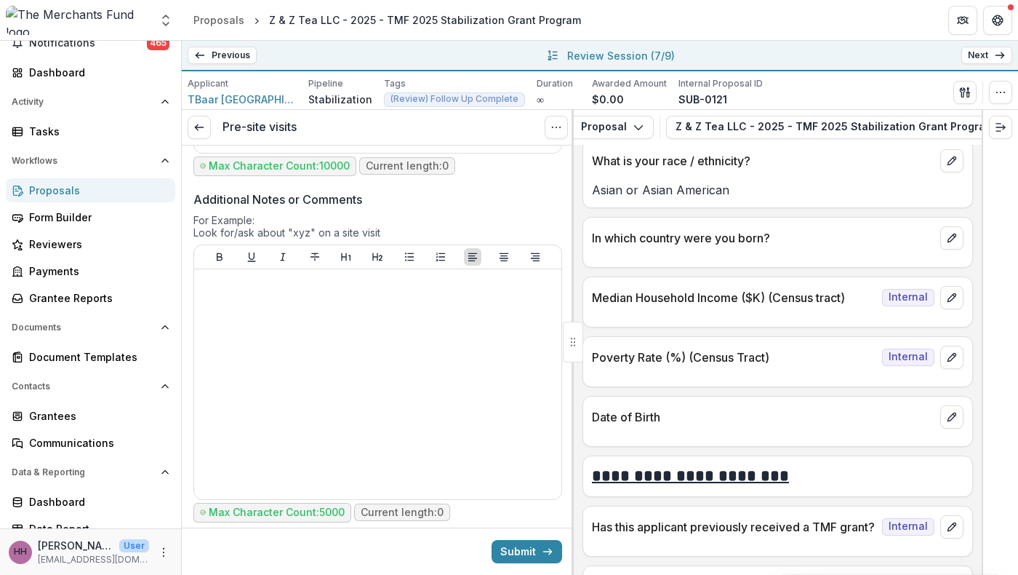
scroll to position [5606, 0]
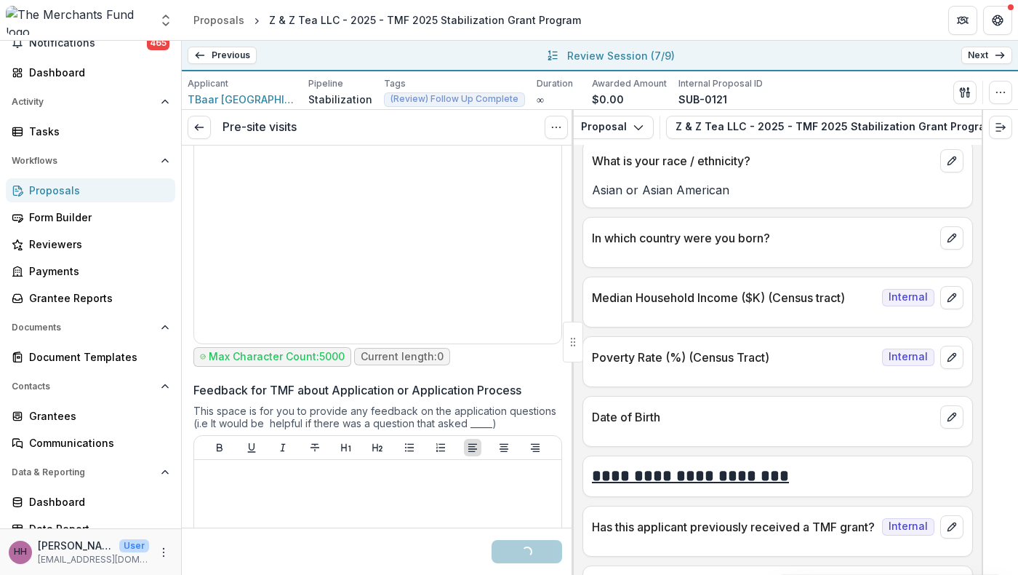
scroll to position [5762, 0]
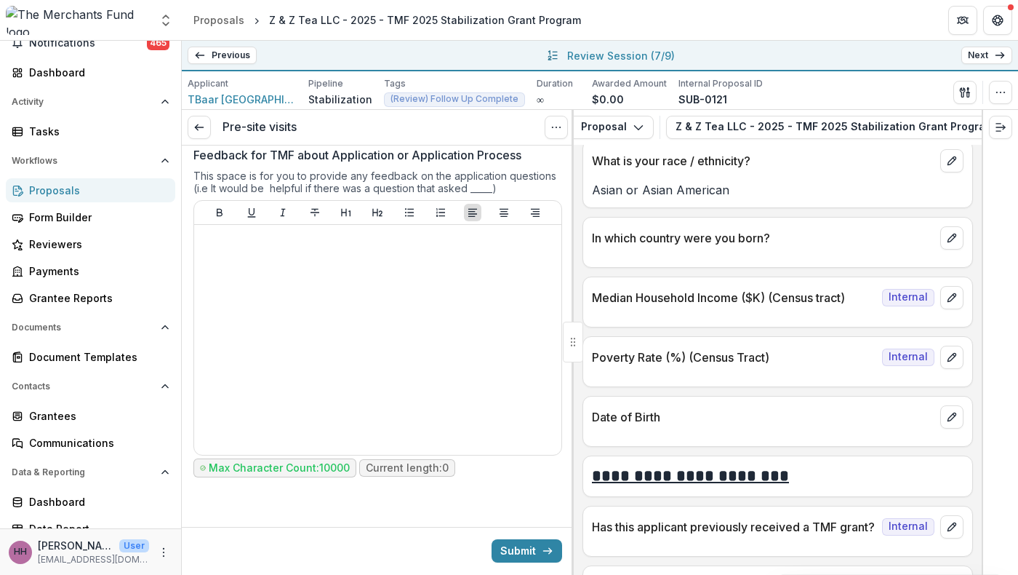
scroll to position [7161, 0]
click at [516, 539] on button "Submit" at bounding box center [527, 550] width 71 height 23
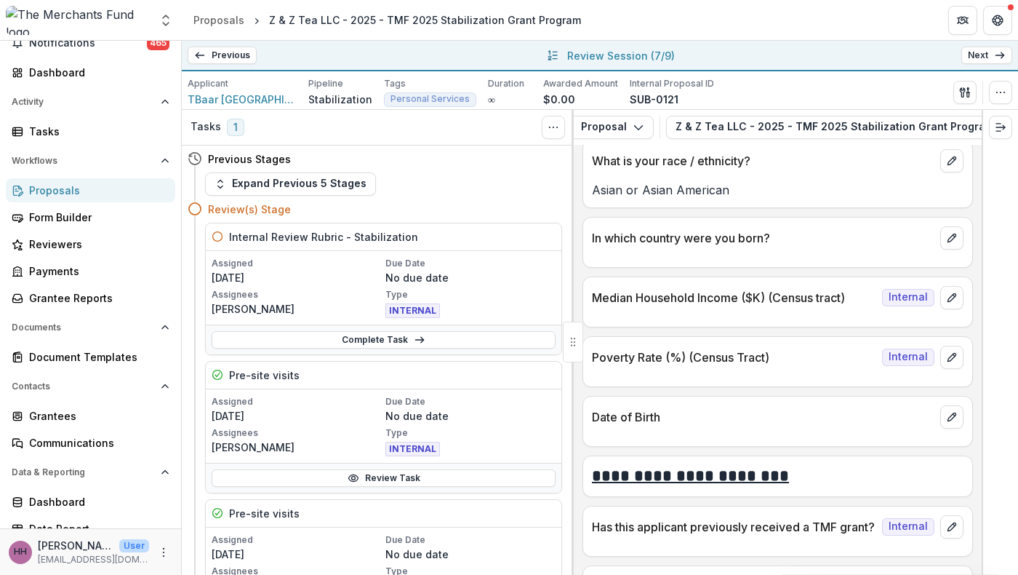
click at [969, 60] on link "Next" at bounding box center [986, 55] width 51 height 17
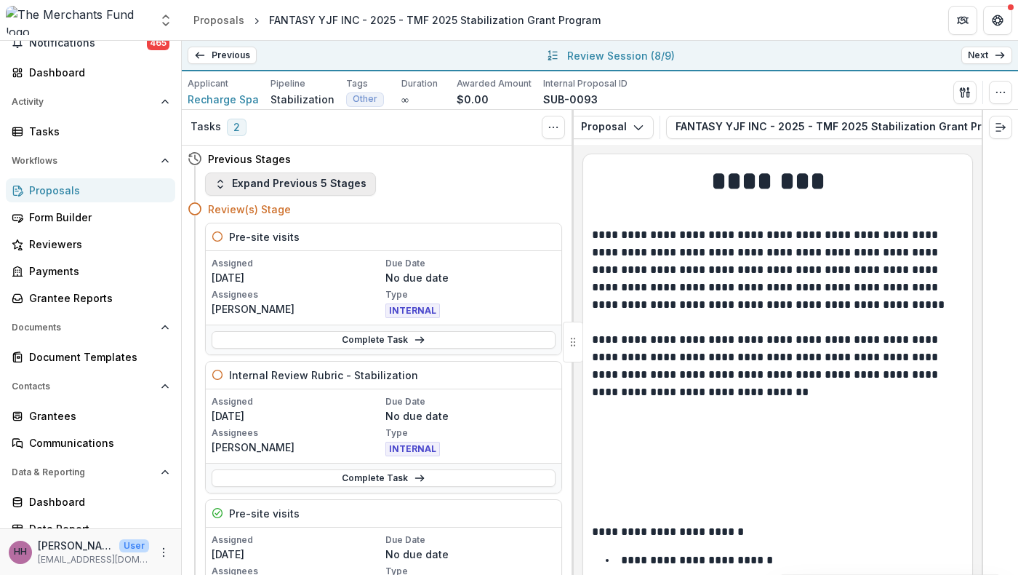
click at [311, 196] on button "Expand Previous 5 Stages" at bounding box center [290, 183] width 171 height 23
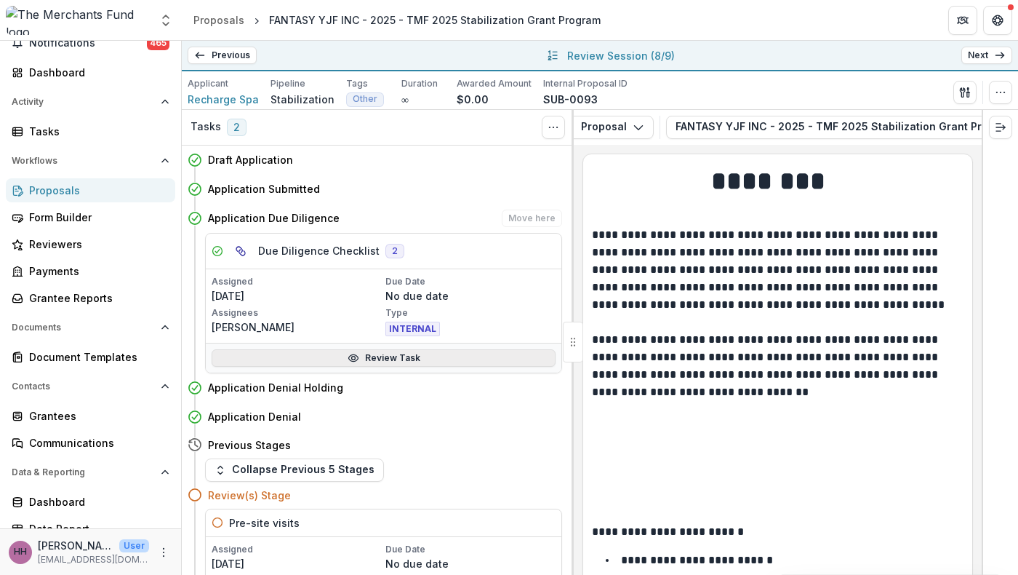
click at [361, 367] on link "Review Task" at bounding box center [384, 357] width 344 height 17
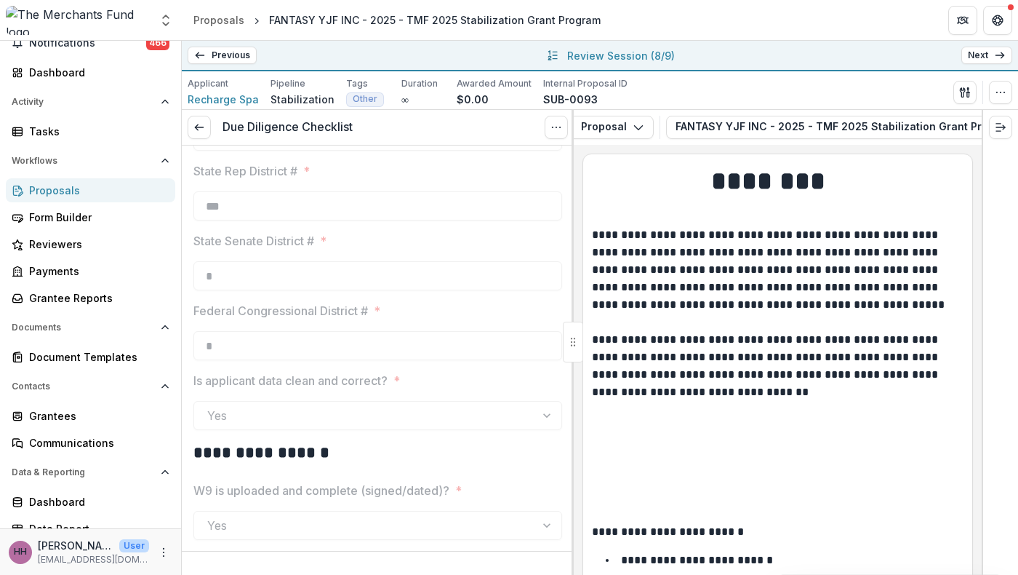
scroll to position [1833, 0]
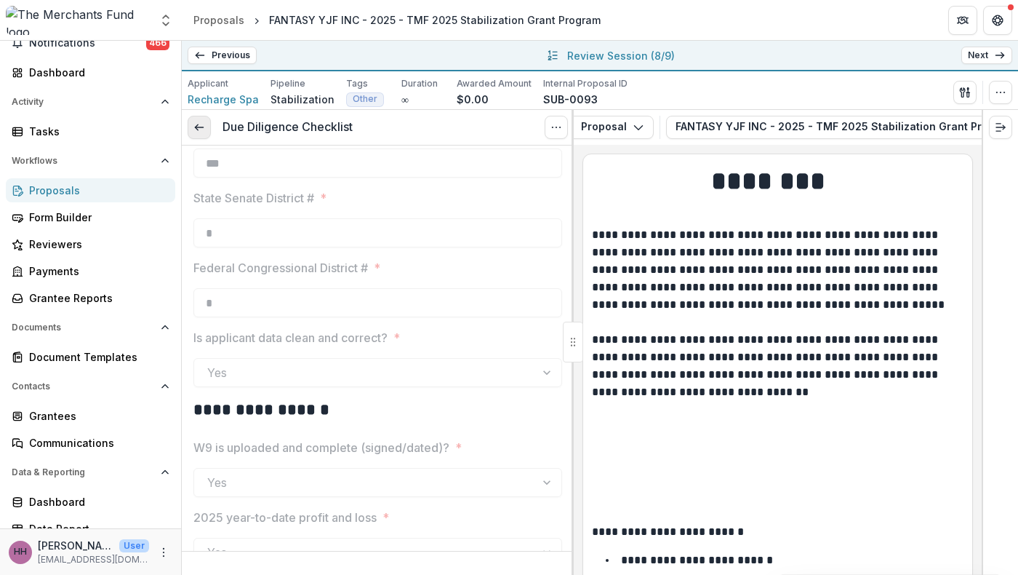
click at [201, 127] on line at bounding box center [199, 127] width 8 height 0
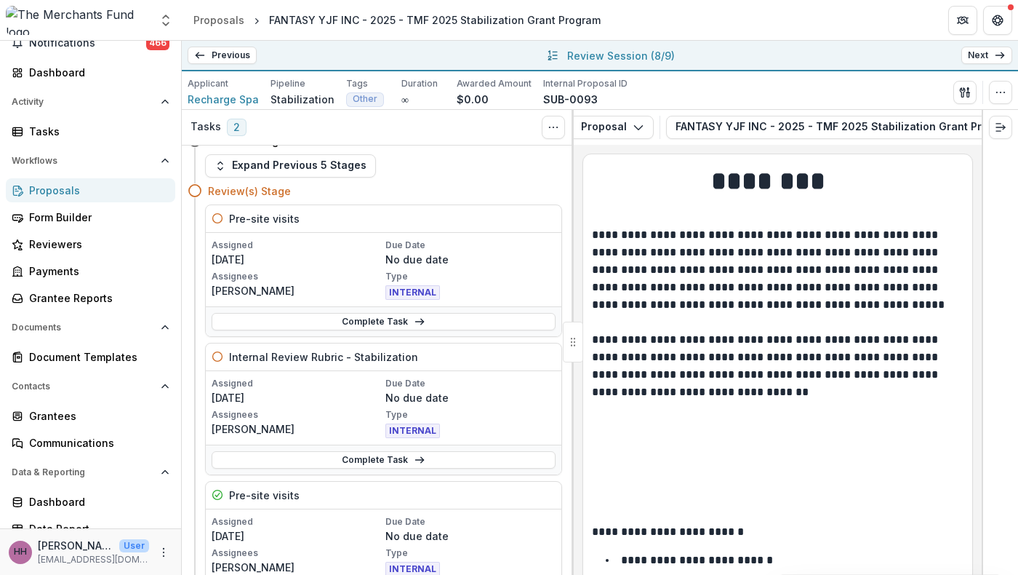
scroll to position [19, 0]
click at [372, 329] on link "Complete Task" at bounding box center [384, 320] width 344 height 17
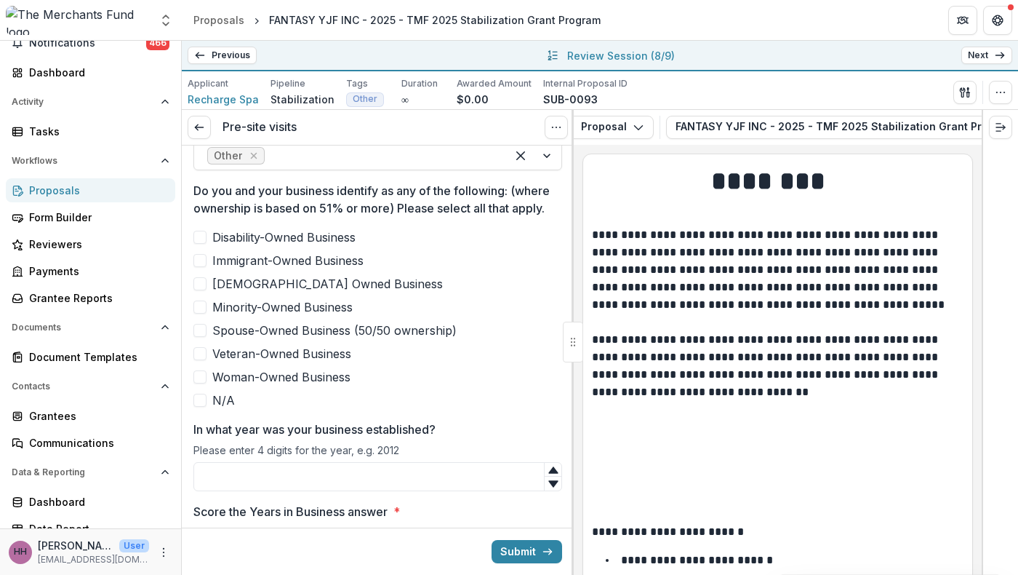
scroll to position [674, 0]
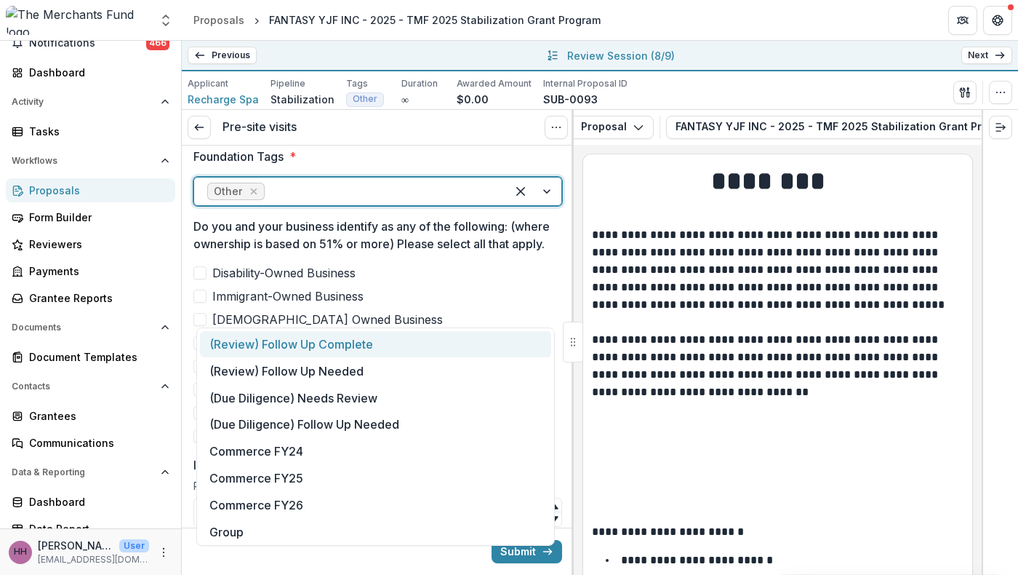
click at [344, 201] on div at bounding box center [380, 191] width 225 height 20
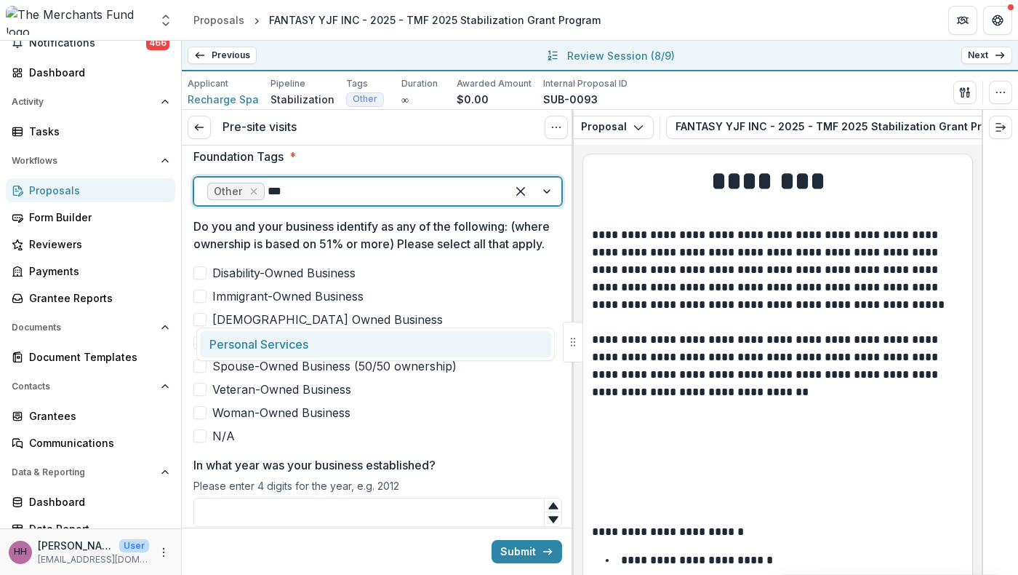
type input "****"
click at [316, 351] on div "Personal Services" at bounding box center [375, 344] width 351 height 27
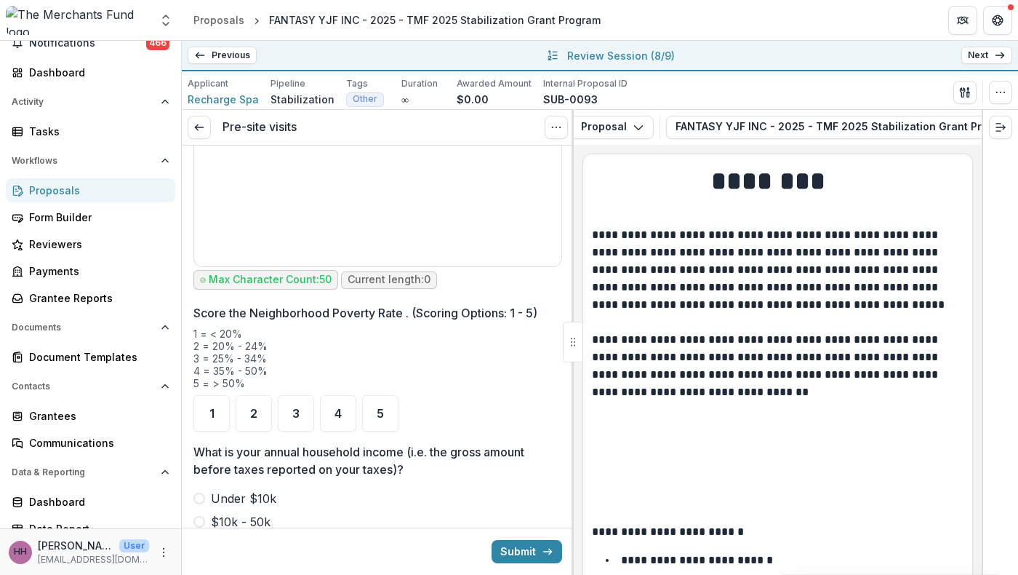
scroll to position [1611, 0]
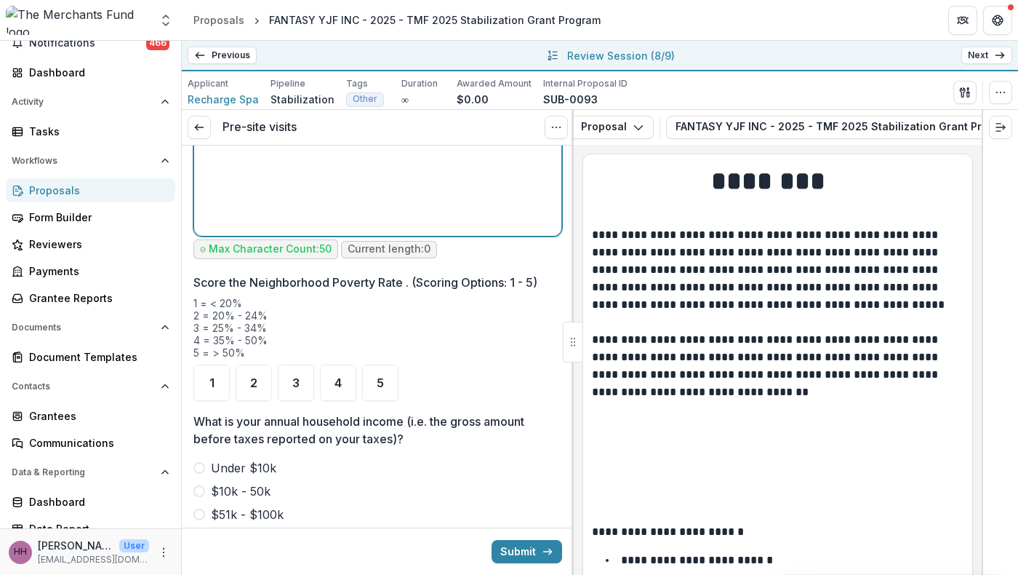
click at [440, 230] on div at bounding box center [378, 121] width 356 height 218
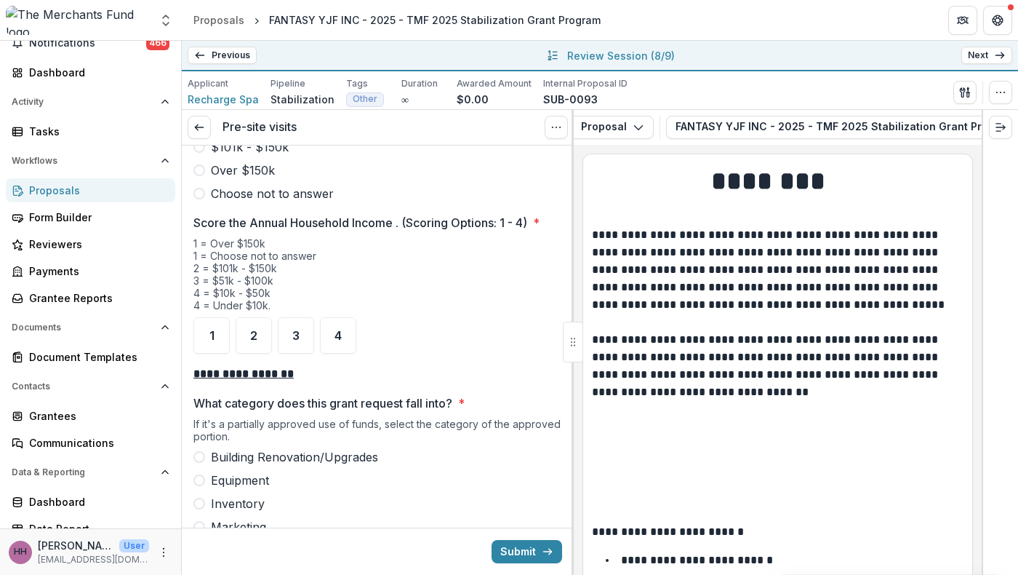
scroll to position [2006, 0]
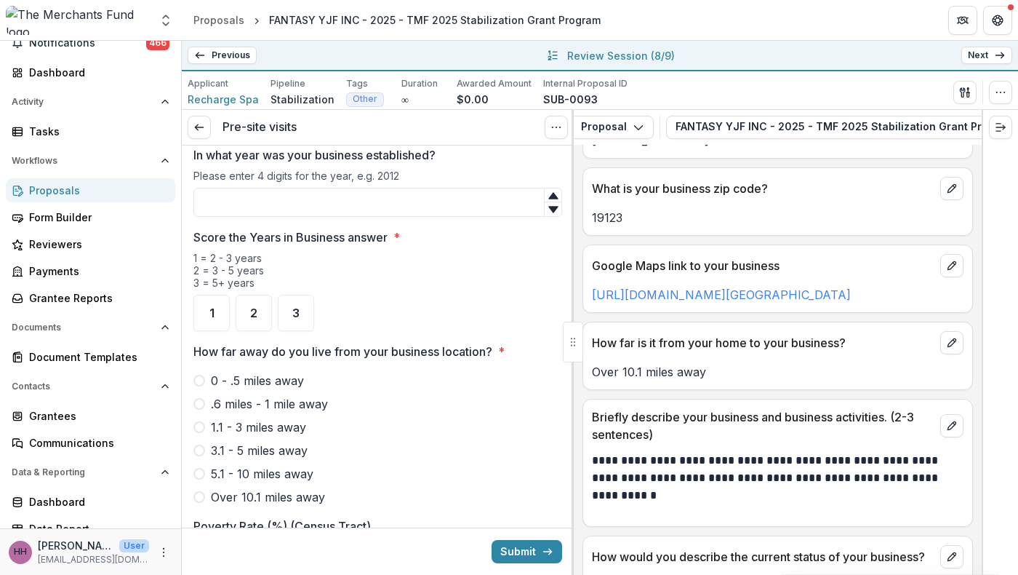
scroll to position [970, 0]
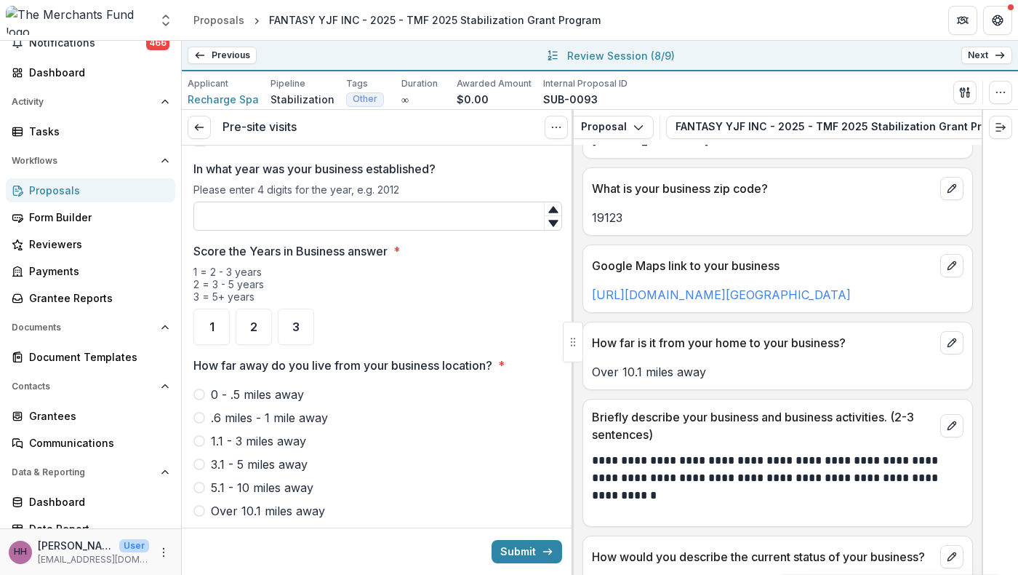
click at [332, 231] on input "In what year was your business established?" at bounding box center [377, 215] width 369 height 29
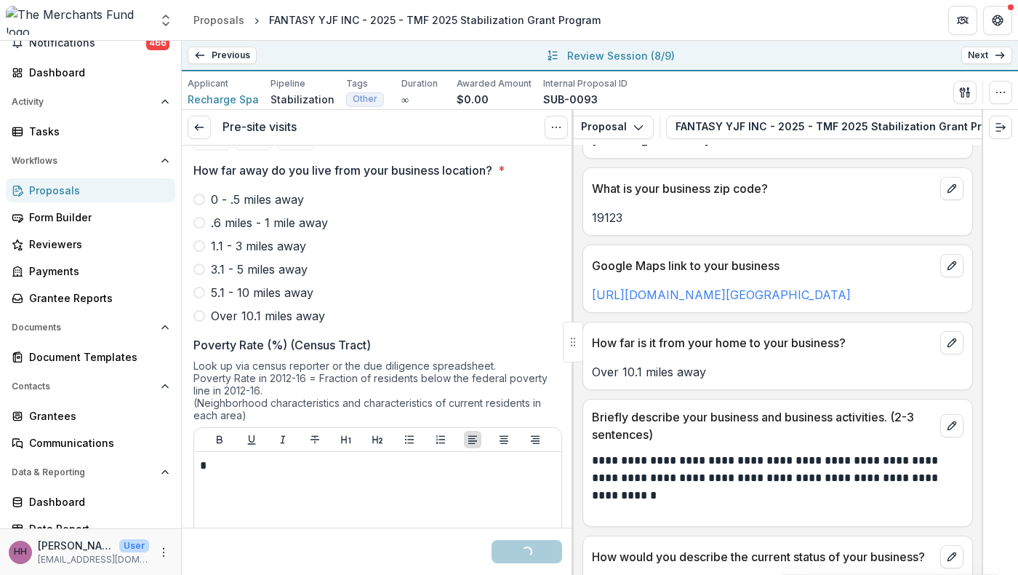
scroll to position [1169, 0]
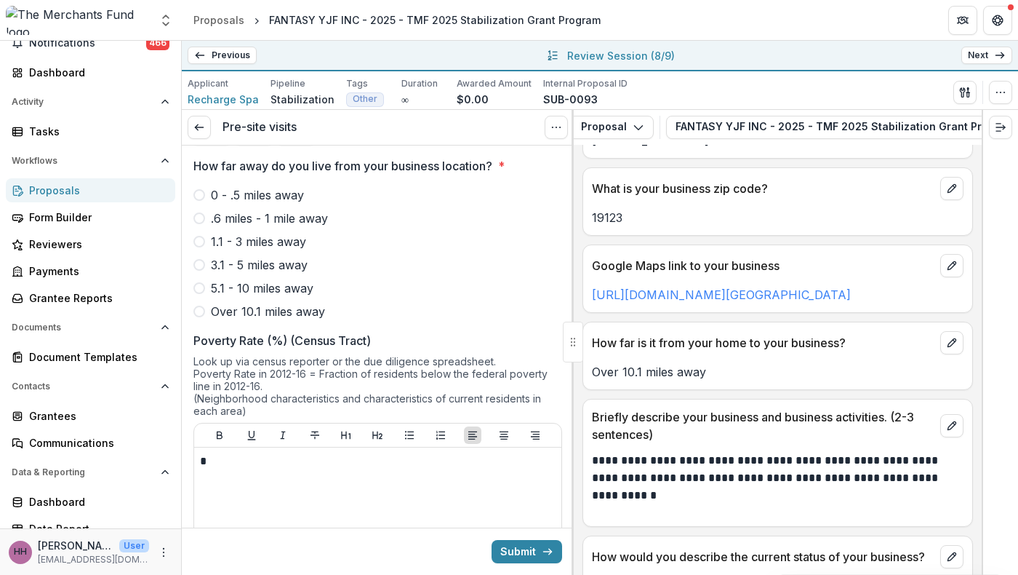
click at [257, 133] on span "2" at bounding box center [253, 127] width 7 height 12
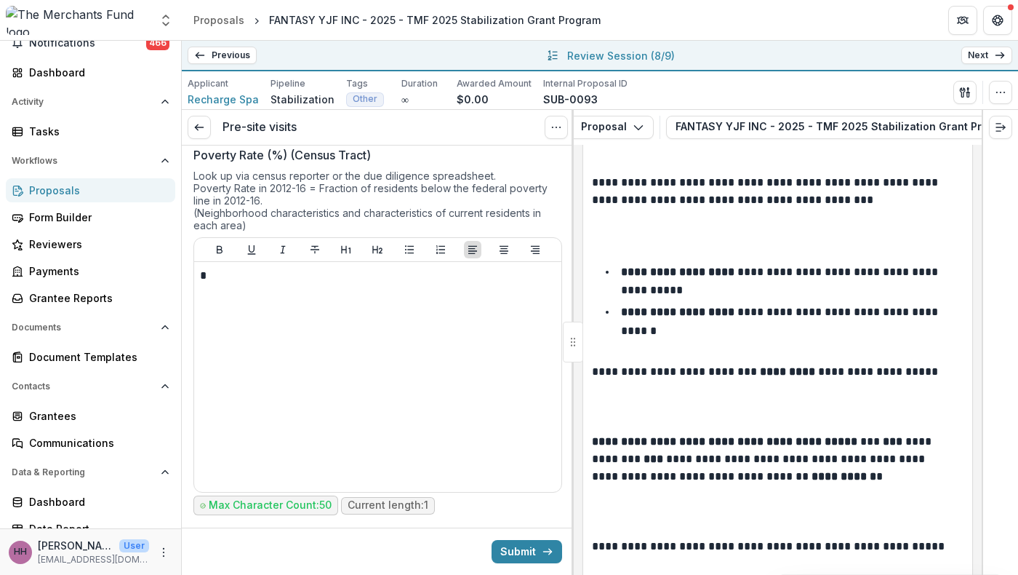
scroll to position [1362, 0]
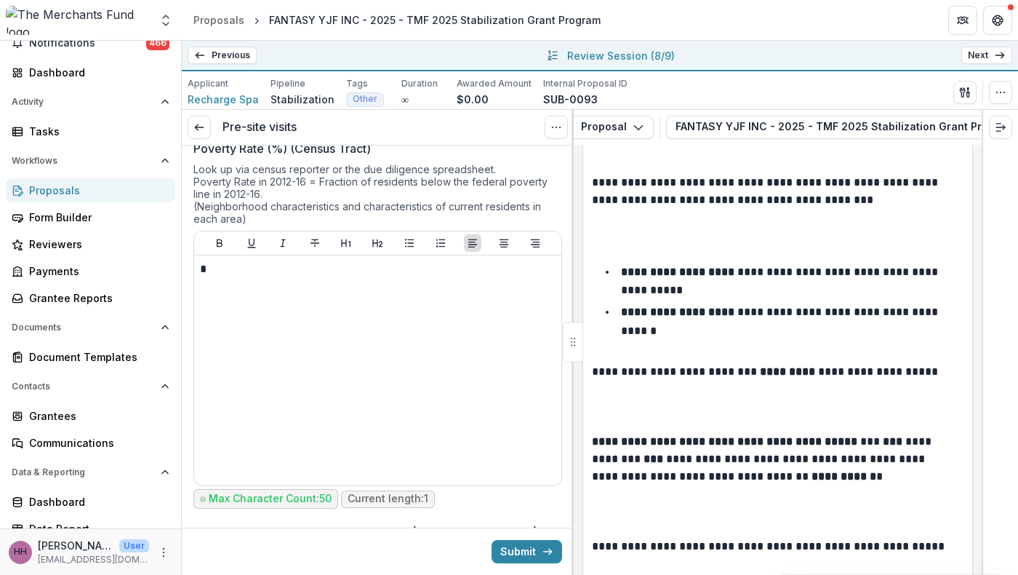
type input "****"
click at [200, 125] on span at bounding box center [199, 119] width 12 height 12
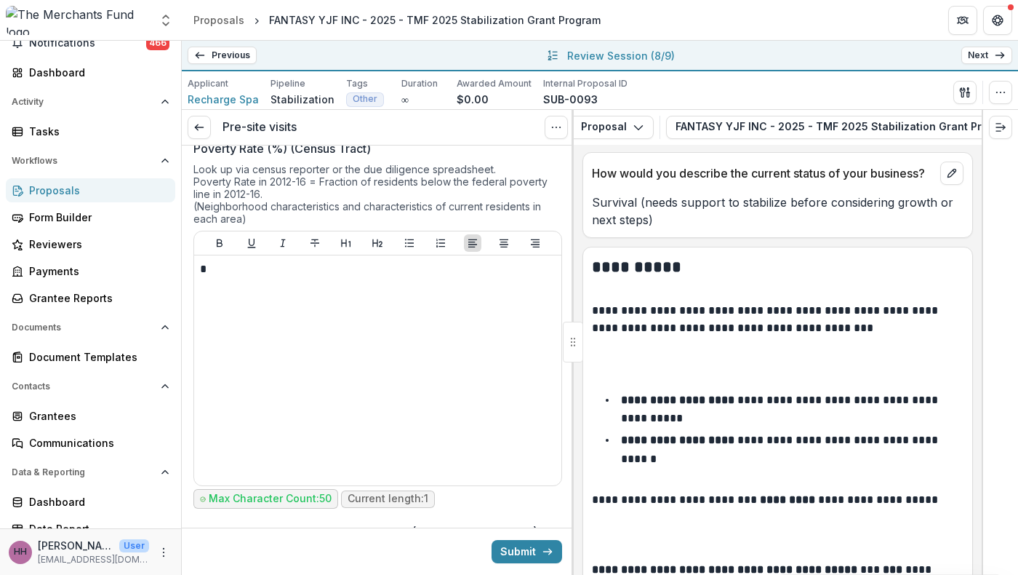
scroll to position [1456, 0]
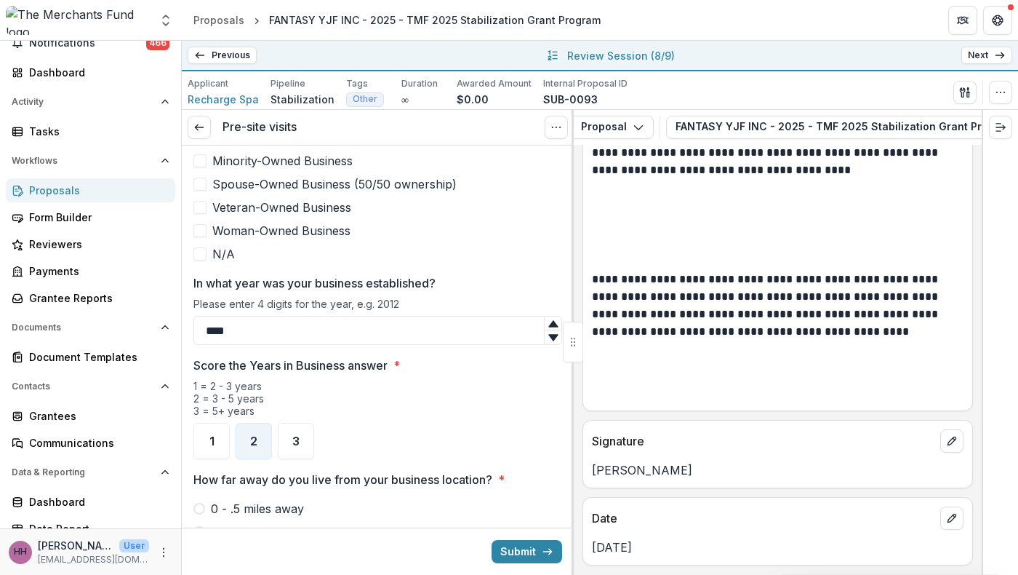
scroll to position [857, 0]
click at [295, 122] on span "Immigrant-Owned Business" at bounding box center [287, 113] width 151 height 17
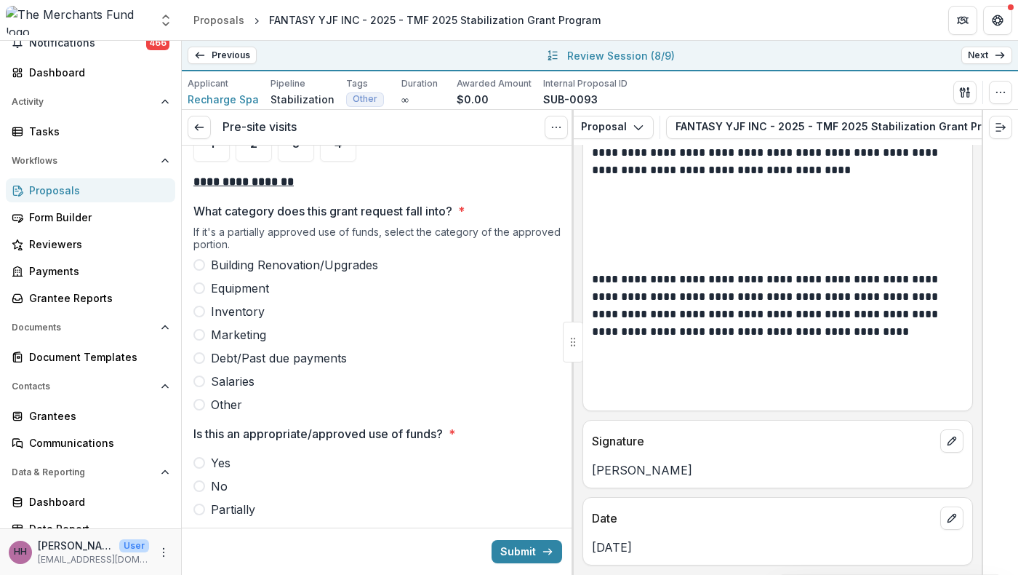
scroll to position [2210, 0]
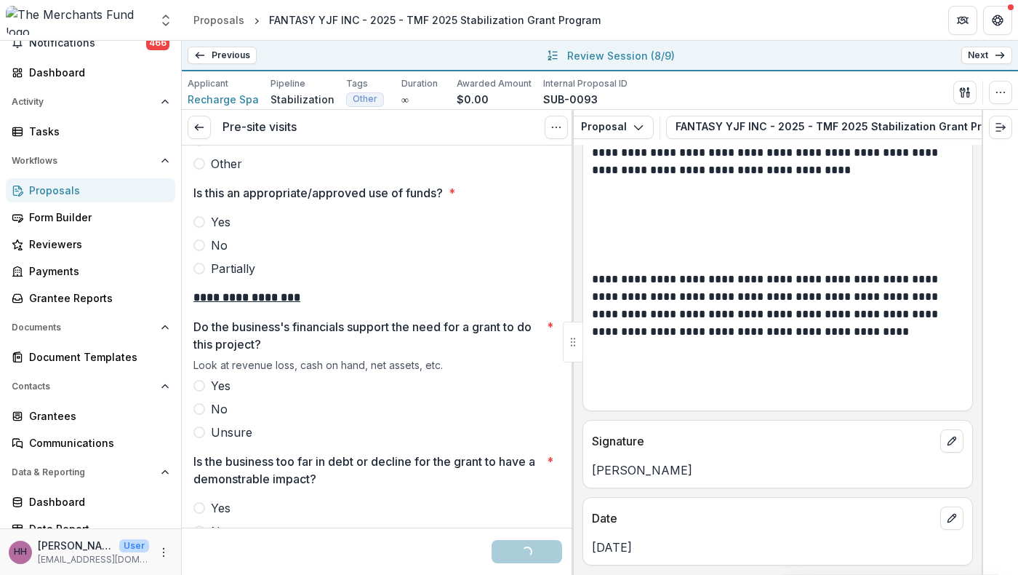
scroll to position [2439, 0]
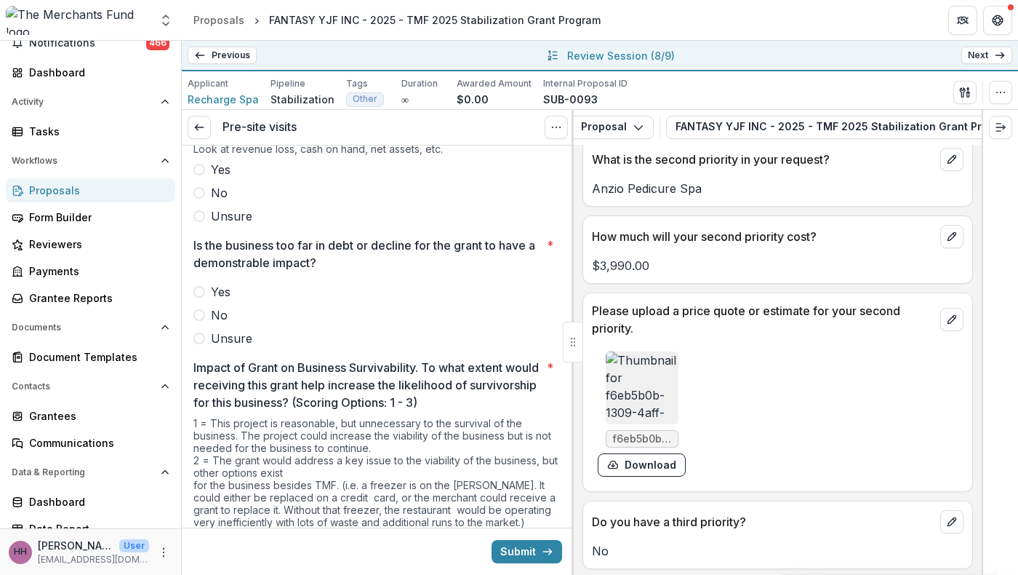
scroll to position [4537, 0]
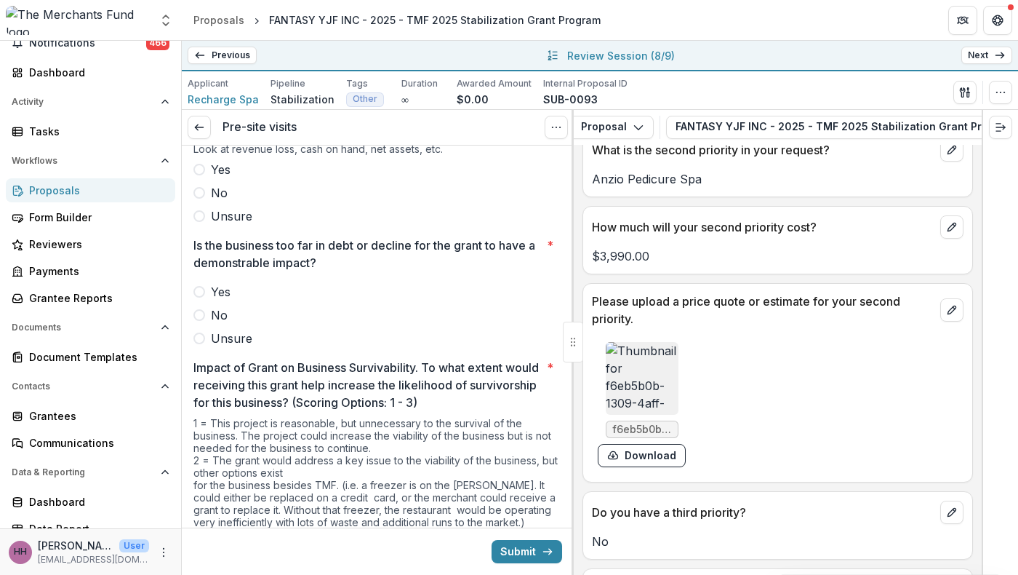
drag, startPoint x: 920, startPoint y: 422, endPoint x: 591, endPoint y: 305, distance: 349.7
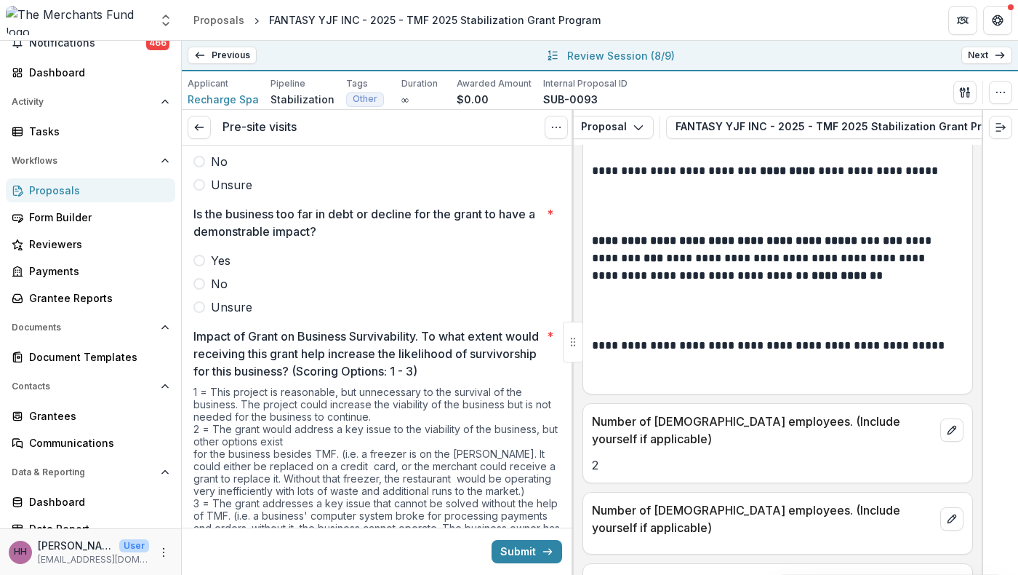
scroll to position [2717, 0]
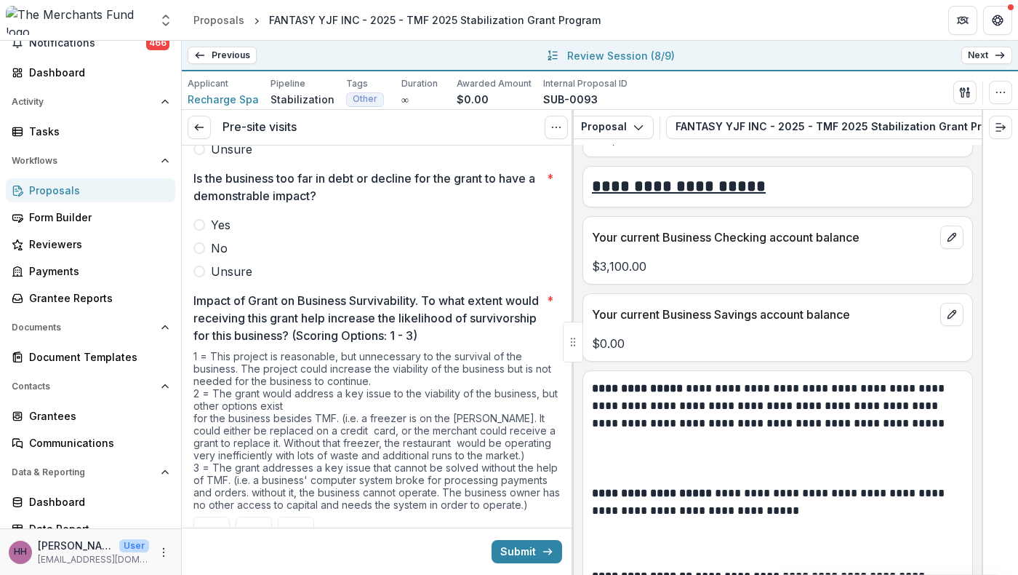
scroll to position [6114, 0]
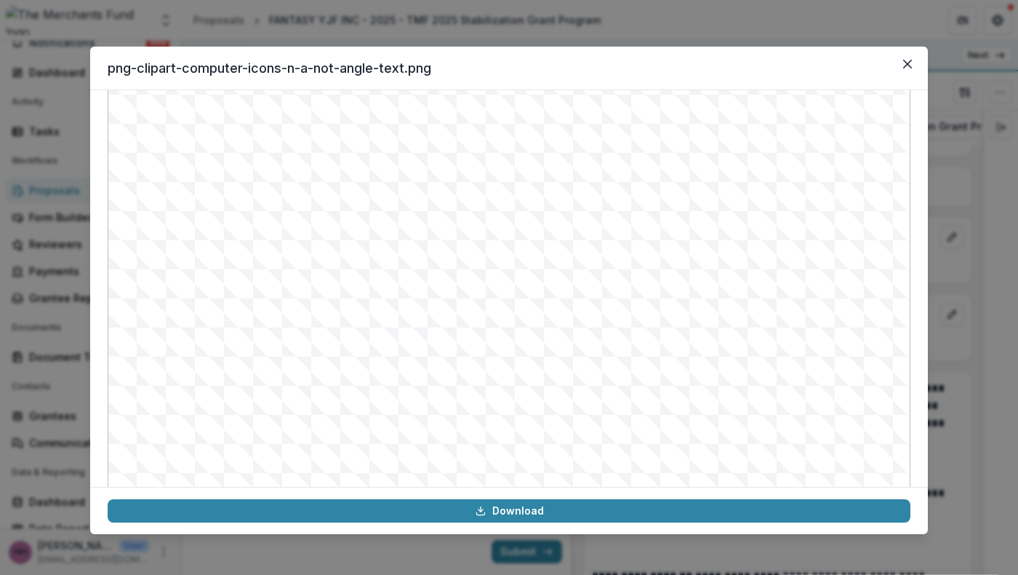
scroll to position [92, 0]
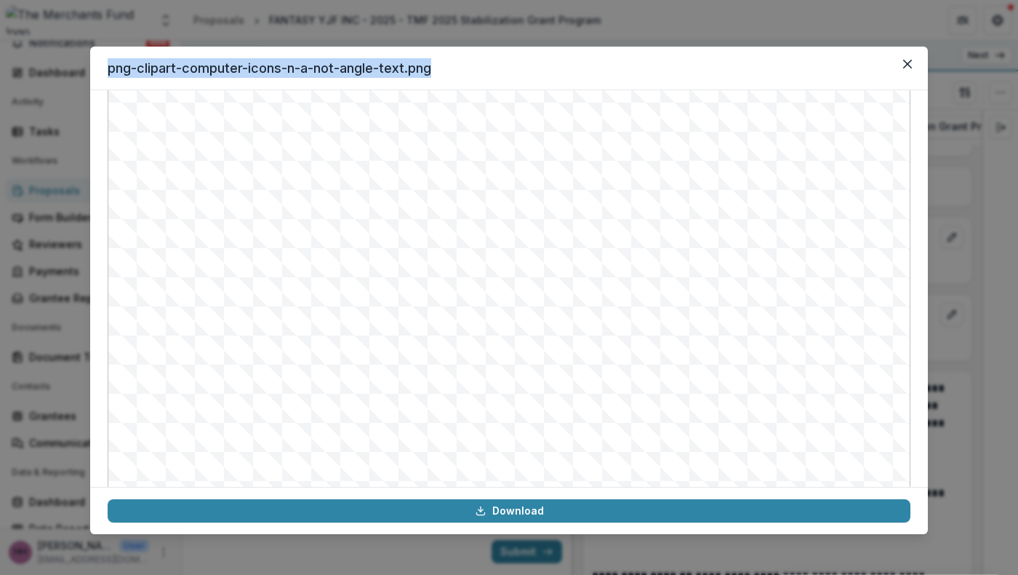
drag, startPoint x: 438, startPoint y: 84, endPoint x: 19, endPoint y: 85, distance: 418.9
click at [90, 85] on header "png-clipart-computer-icons-n-a-not-angle-text.png" at bounding box center [509, 69] width 838 height 44
copy header "png-clipart-computer-icons-n-a-not-angle-text.png"
click at [919, 76] on button "Close" at bounding box center [907, 63] width 23 height 23
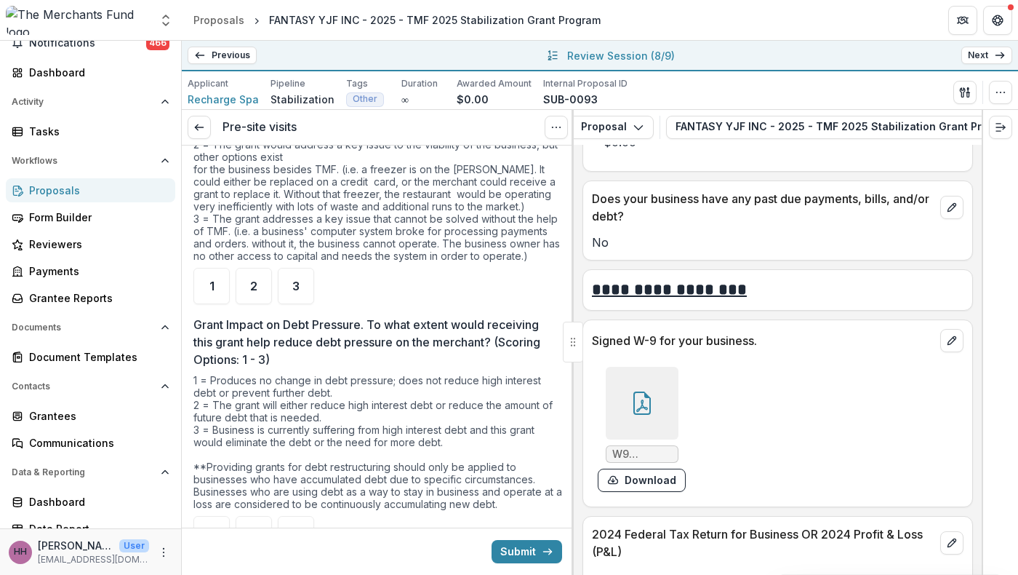
scroll to position [2972, 0]
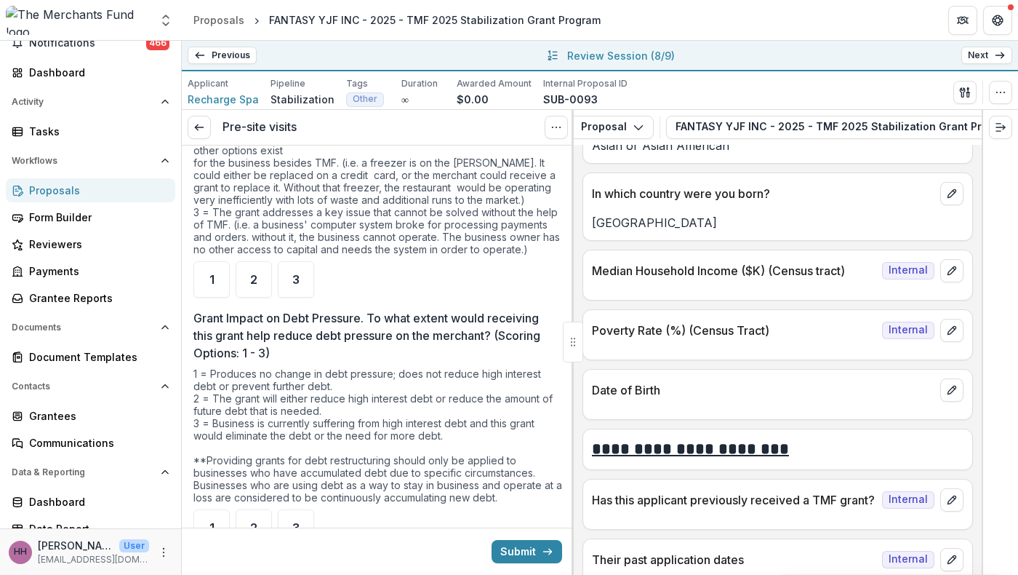
scroll to position [8936, 0]
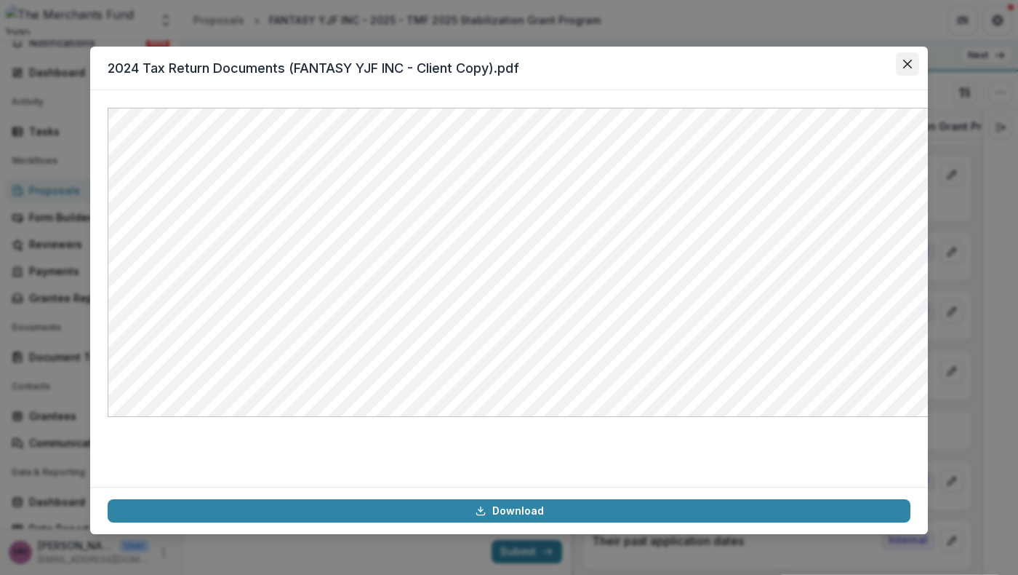
click at [912, 68] on icon "Close" at bounding box center [907, 64] width 9 height 9
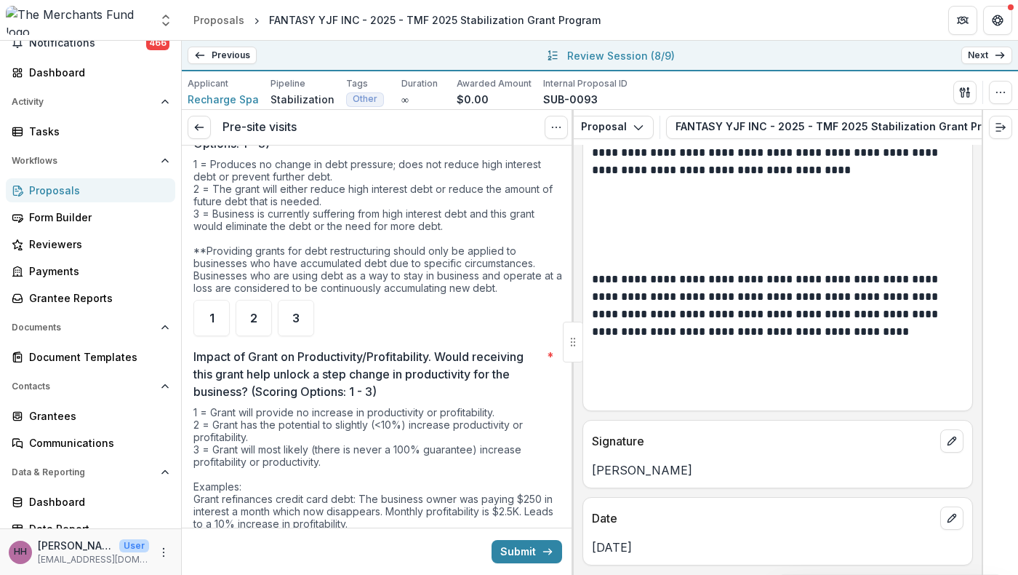
scroll to position [3204, 0]
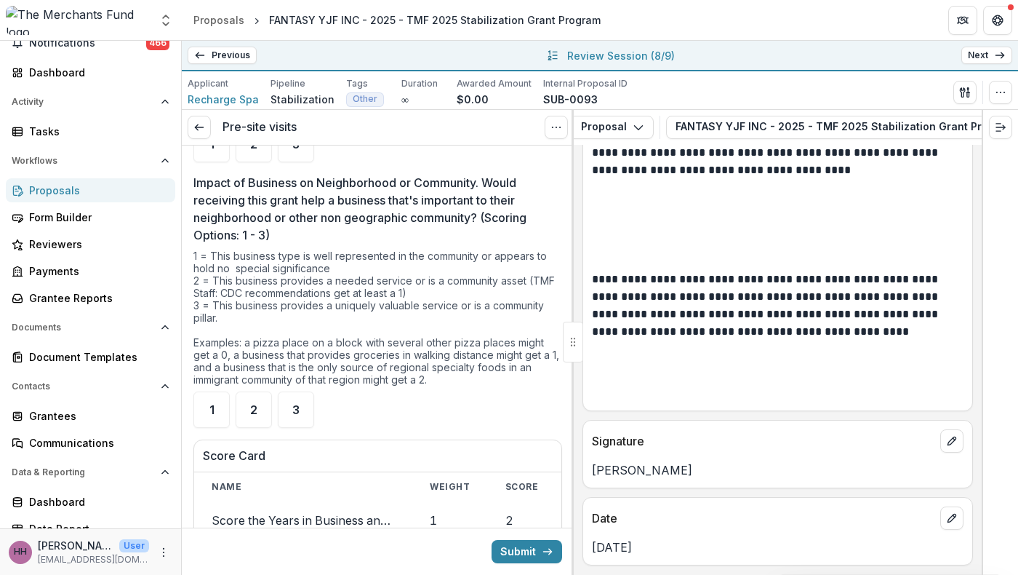
scroll to position [3645, 0]
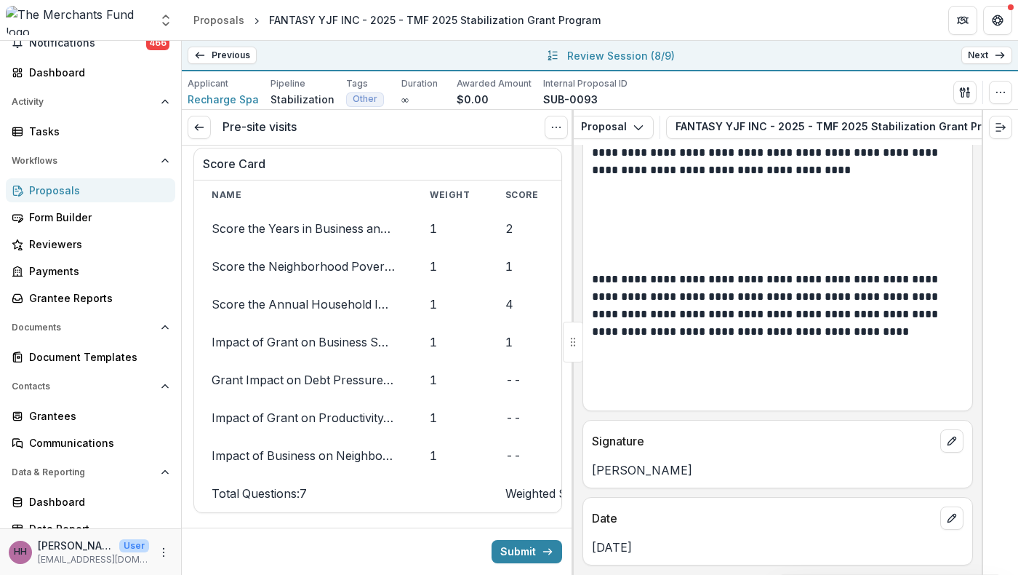
scroll to position [4122, 0]
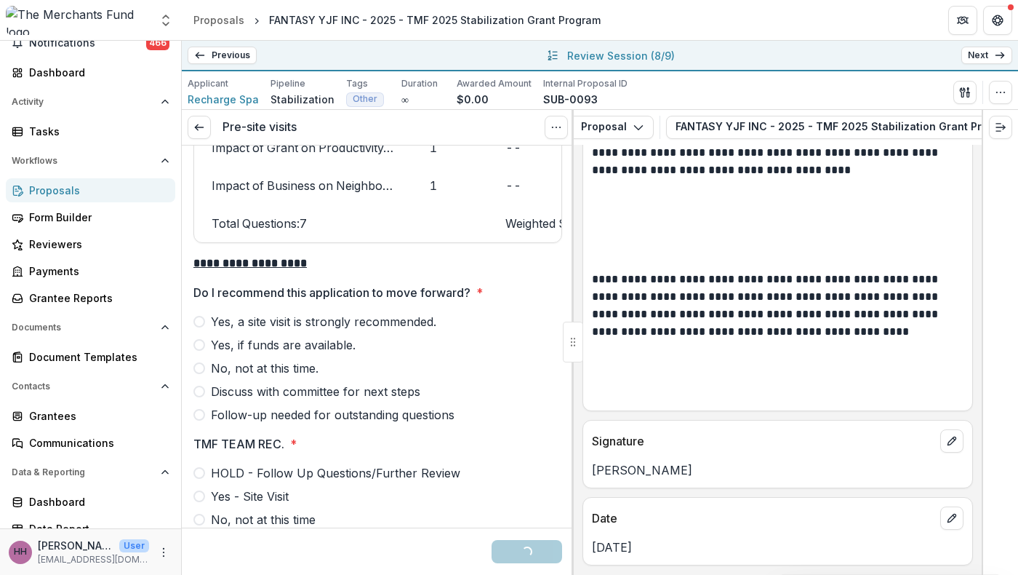
scroll to position [4500, 0]
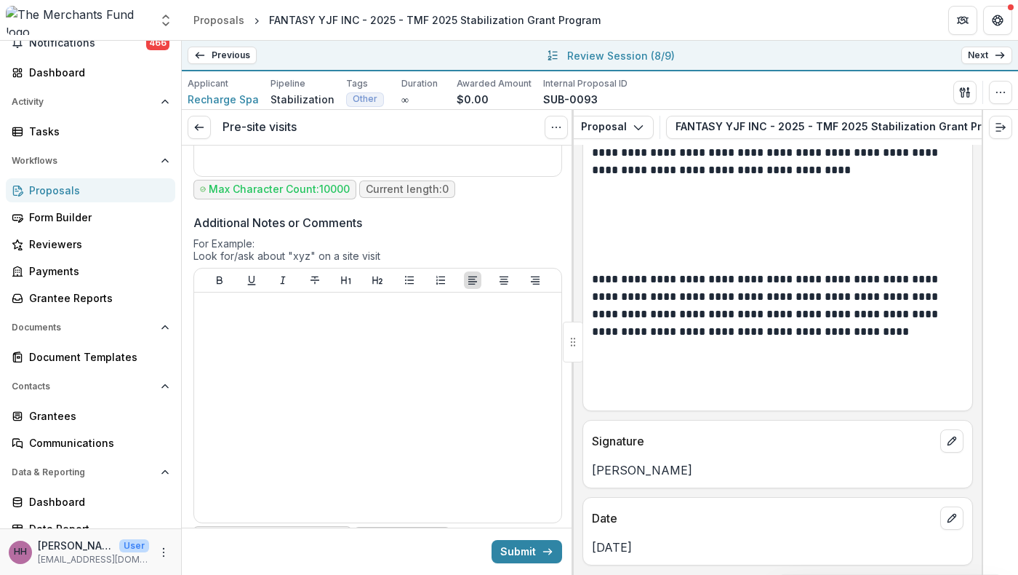
scroll to position [5583, 0]
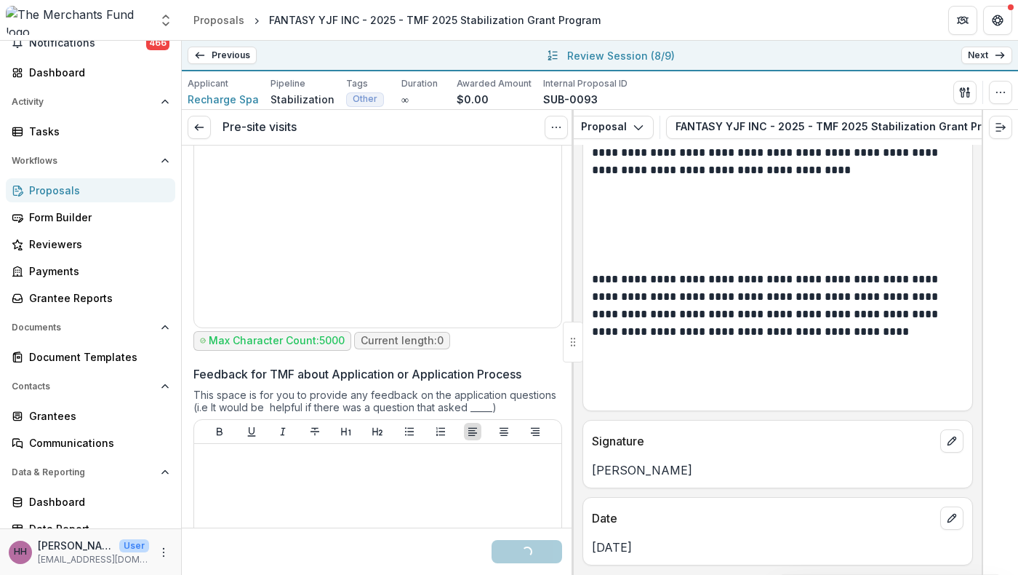
scroll to position [5793, 0]
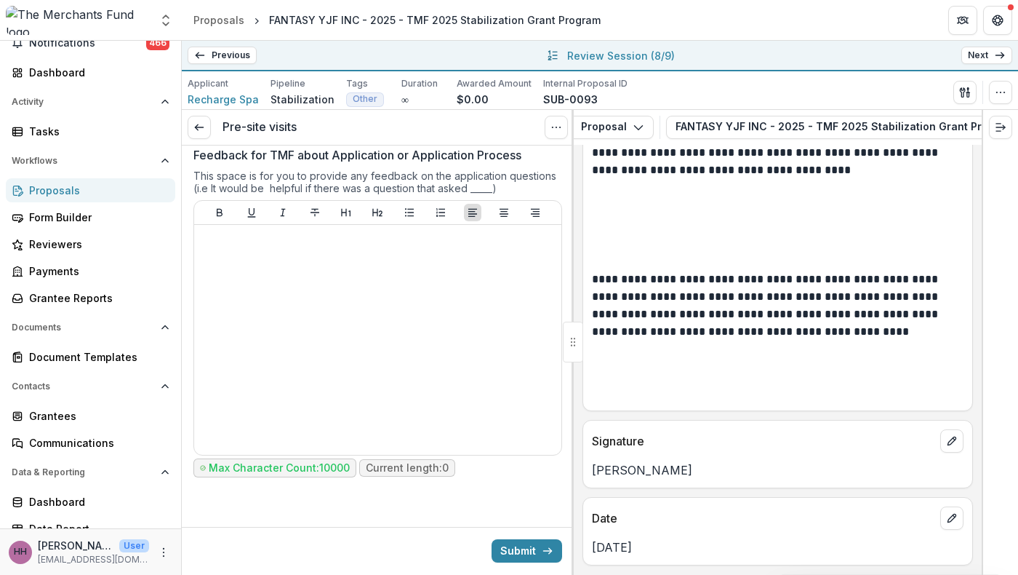
scroll to position [7129, 0]
click at [542, 546] on icon "submit" at bounding box center [548, 551] width 12 height 12
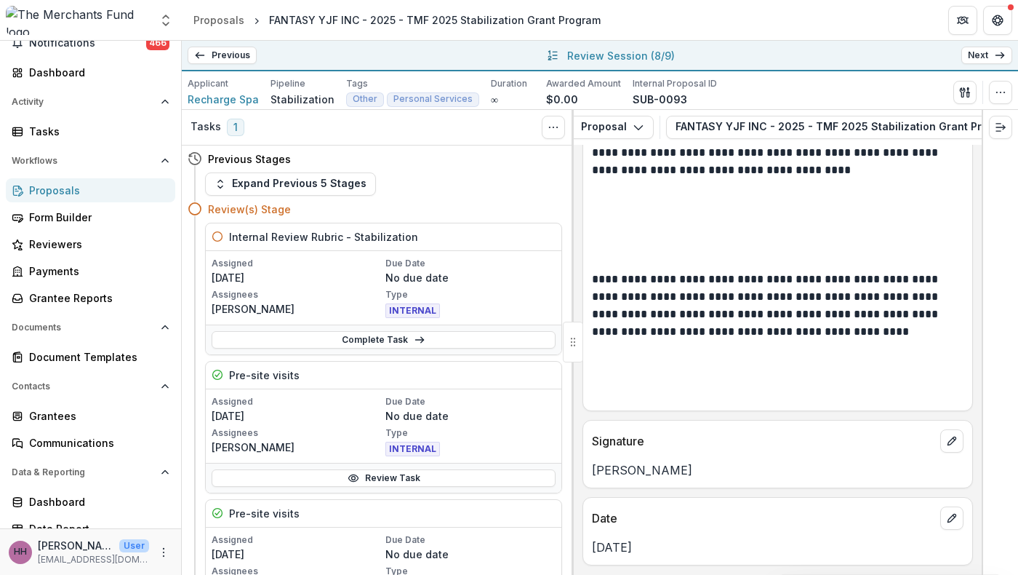
click at [981, 64] on link "Next" at bounding box center [986, 55] width 51 height 17
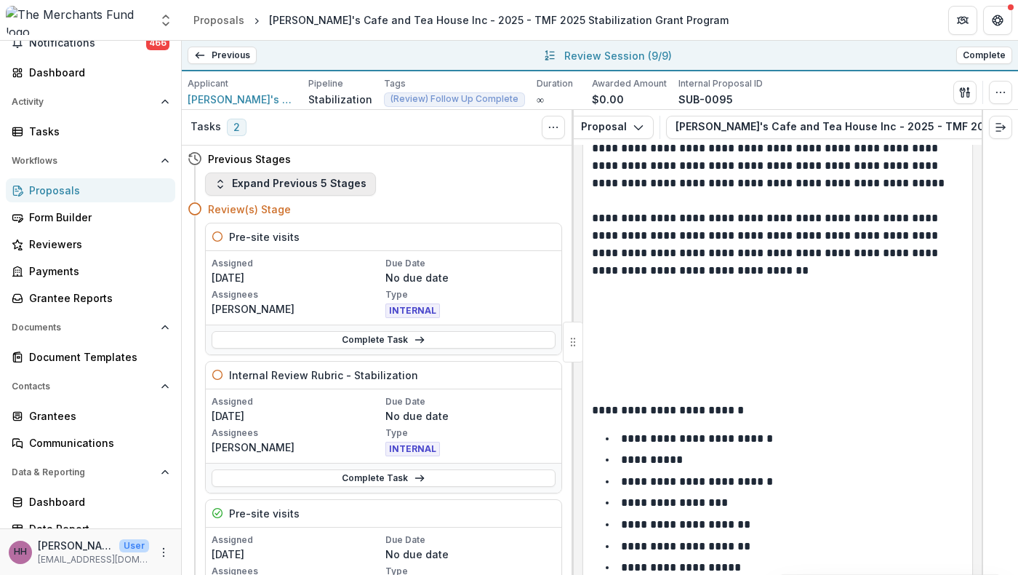
click at [360, 196] on button "Expand Previous 5 Stages" at bounding box center [290, 183] width 171 height 23
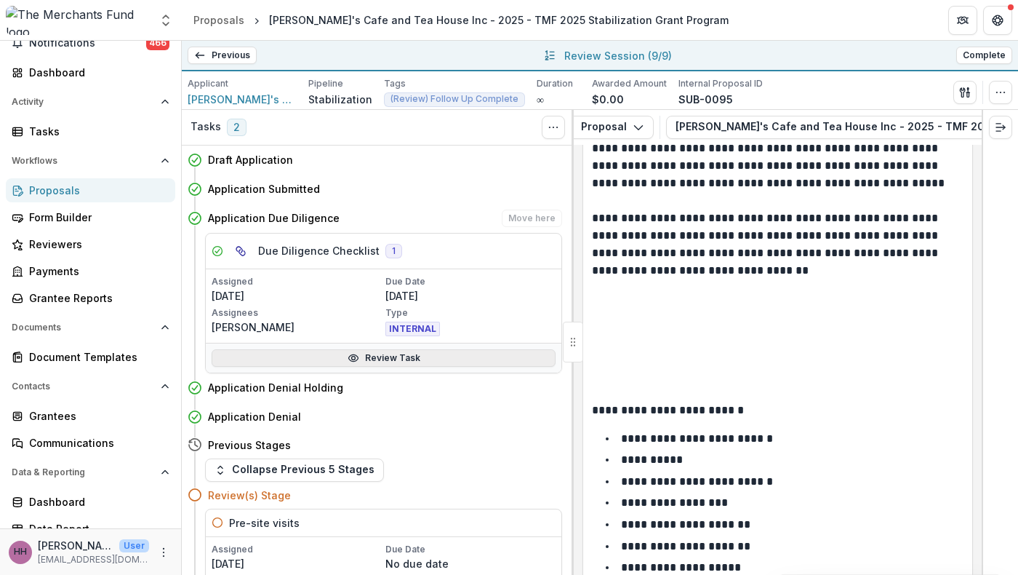
click at [340, 367] on link "Review Task" at bounding box center [384, 357] width 344 height 17
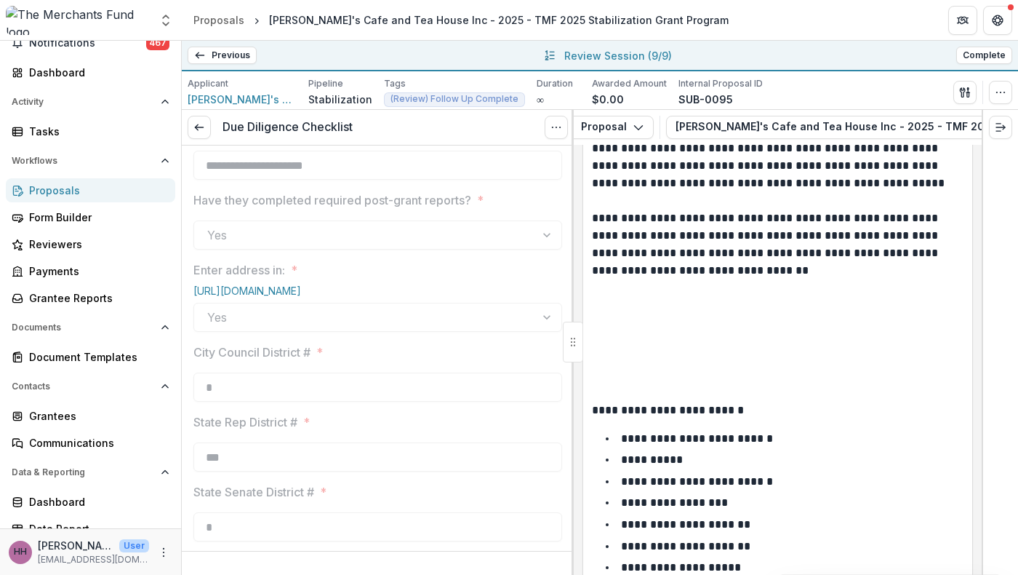
scroll to position [1758, 0]
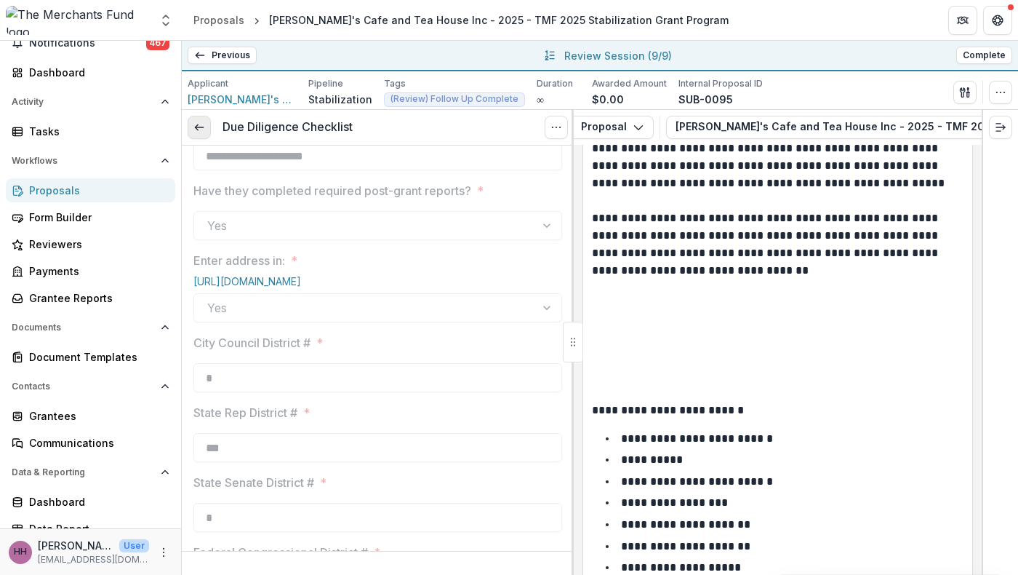
click at [198, 133] on icon at bounding box center [199, 127] width 12 height 12
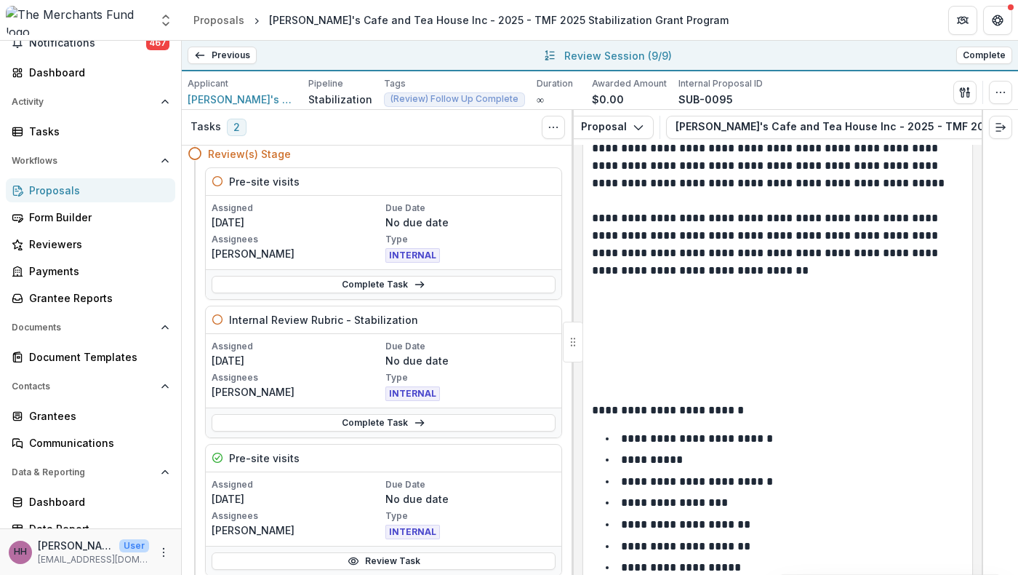
scroll to position [47, 0]
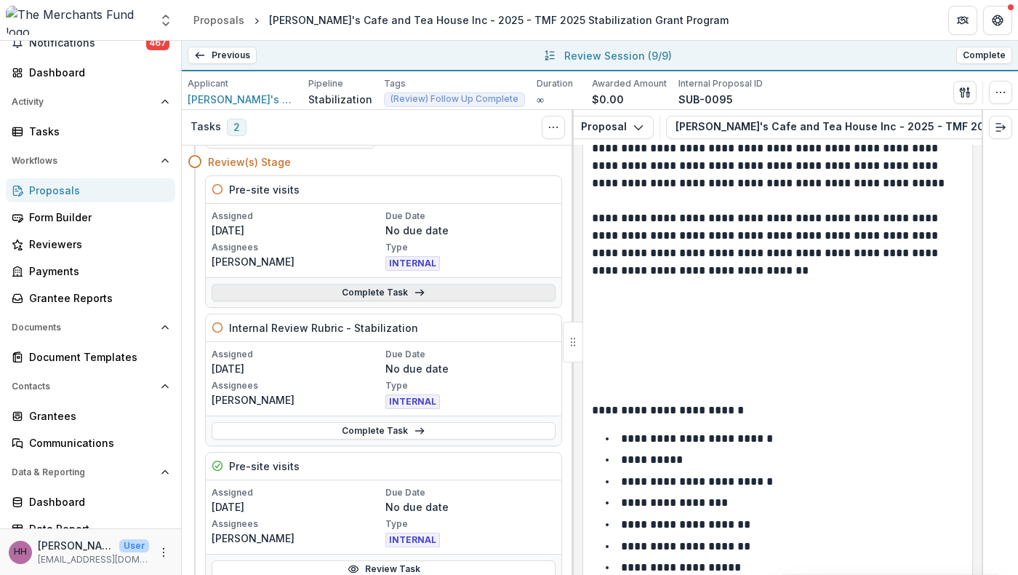
click at [364, 301] on link "Complete Task" at bounding box center [384, 292] width 344 height 17
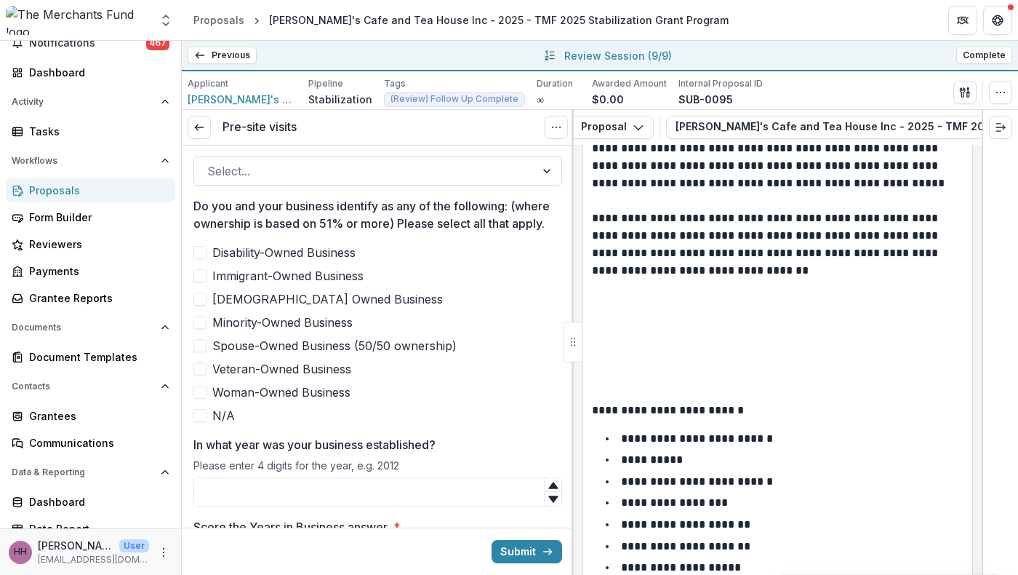
scroll to position [700, 0]
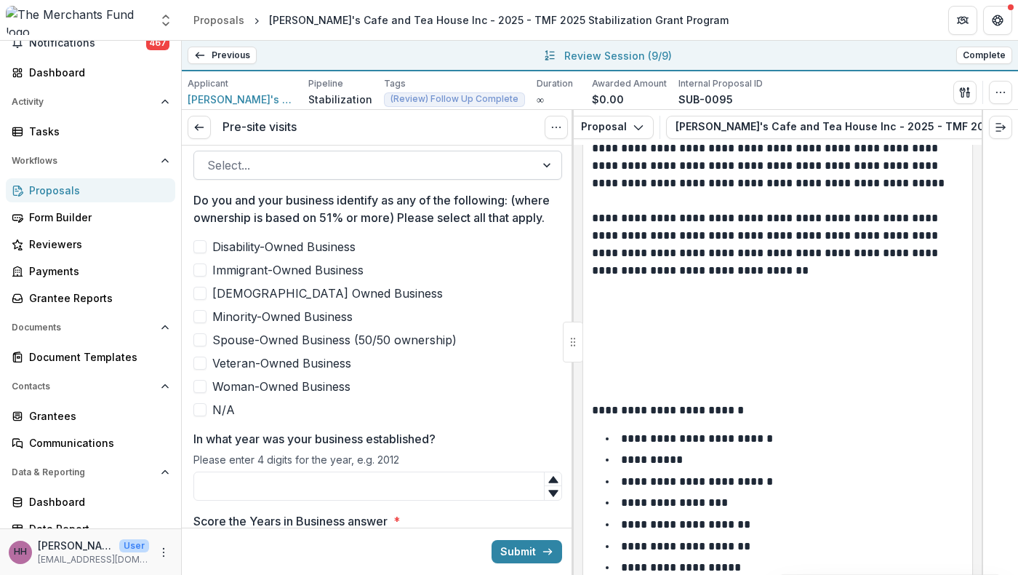
click at [377, 175] on div at bounding box center [364, 165] width 315 height 20
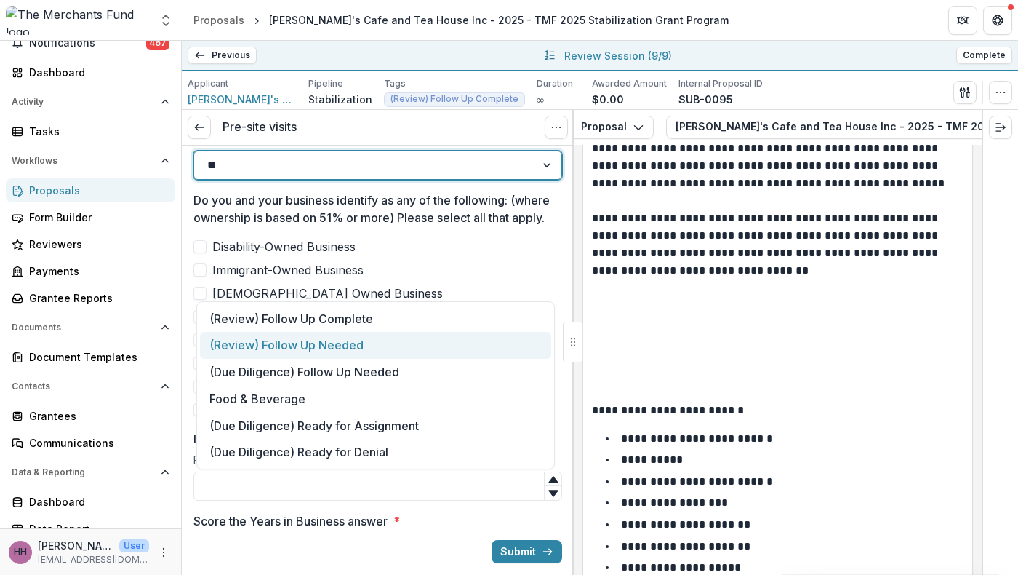
type input "***"
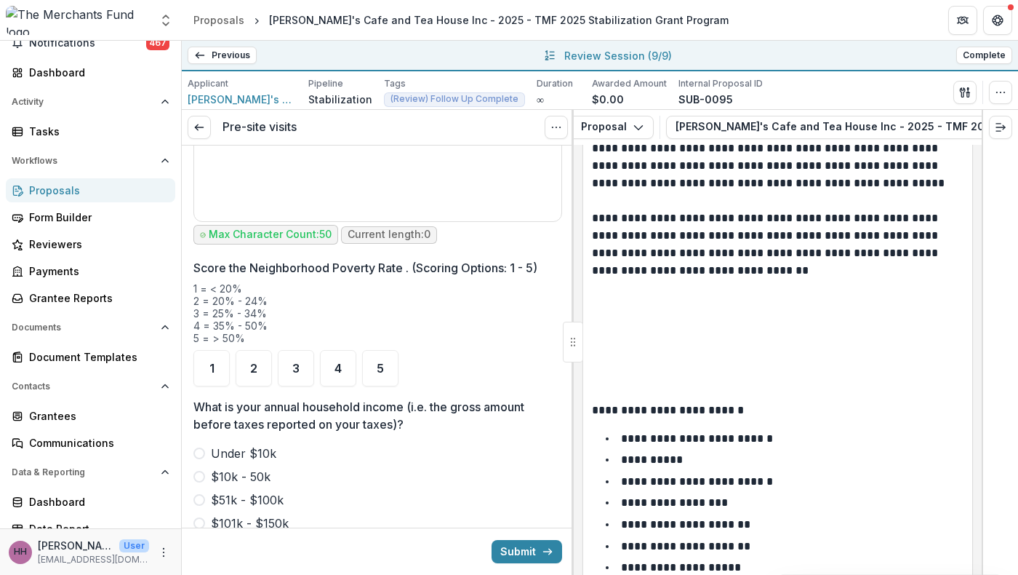
scroll to position [1638, 0]
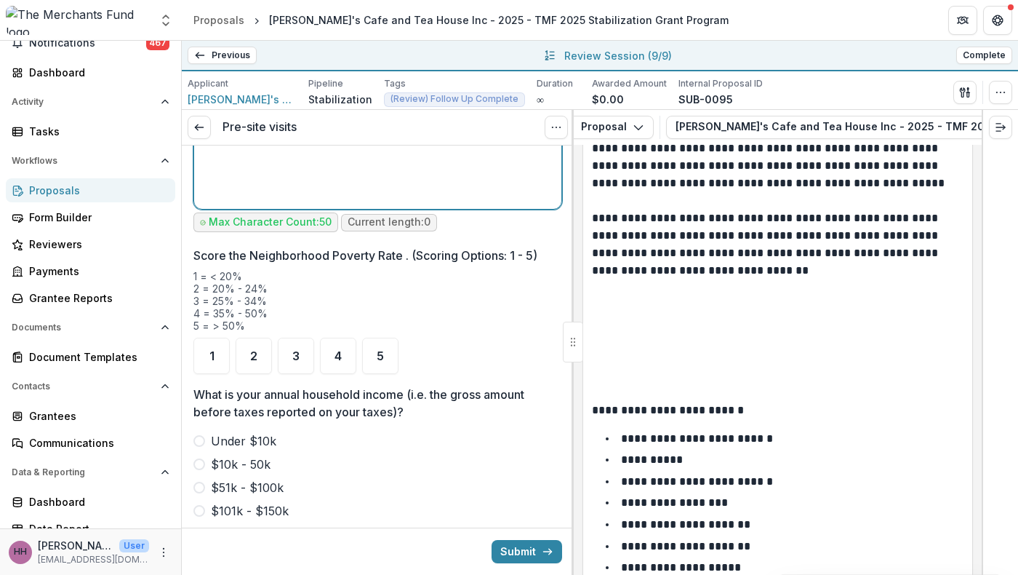
click at [432, 203] on div at bounding box center [378, 94] width 356 height 218
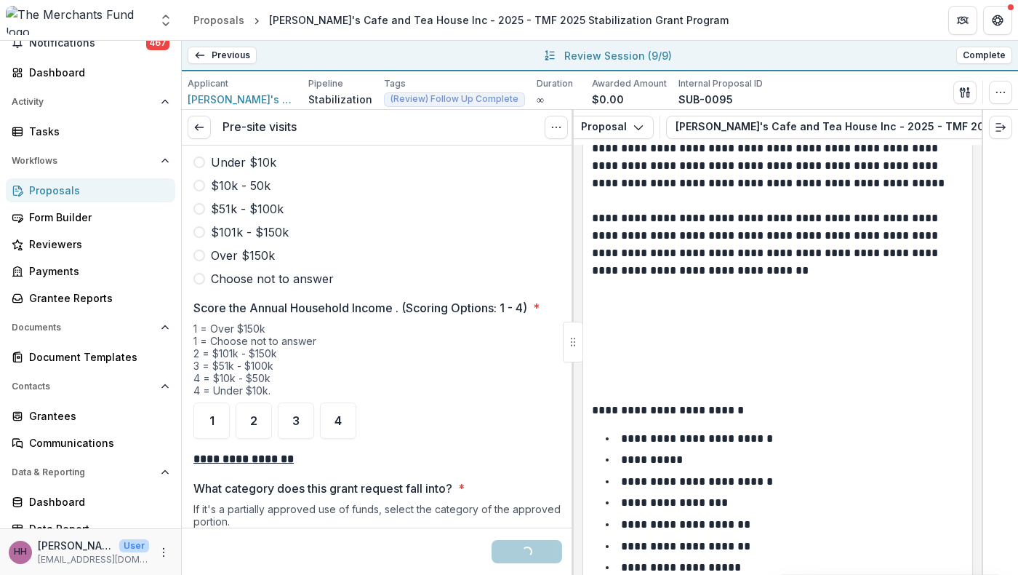
scroll to position [1924, 0]
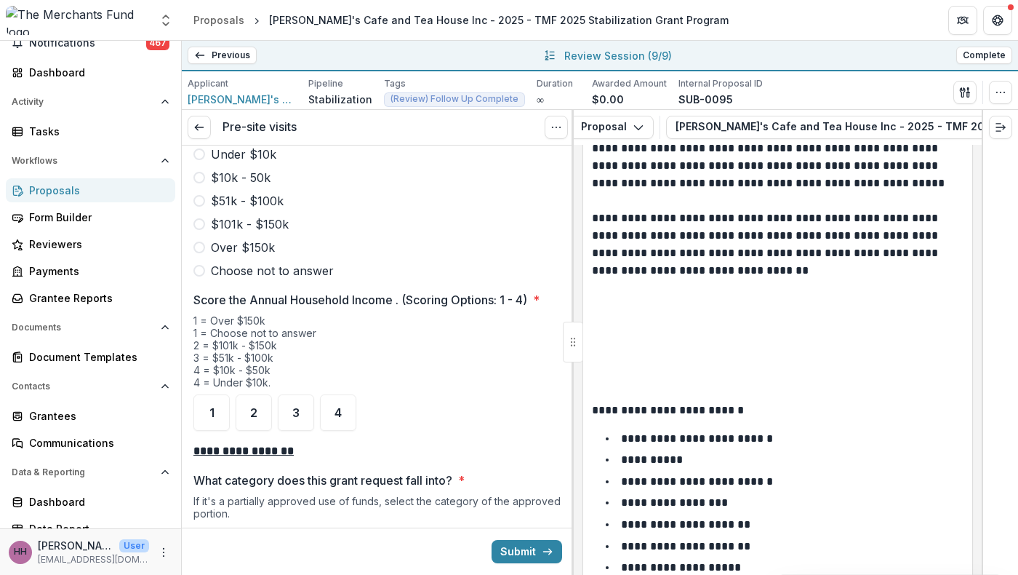
click at [270, 87] on div "2" at bounding box center [254, 69] width 36 height 36
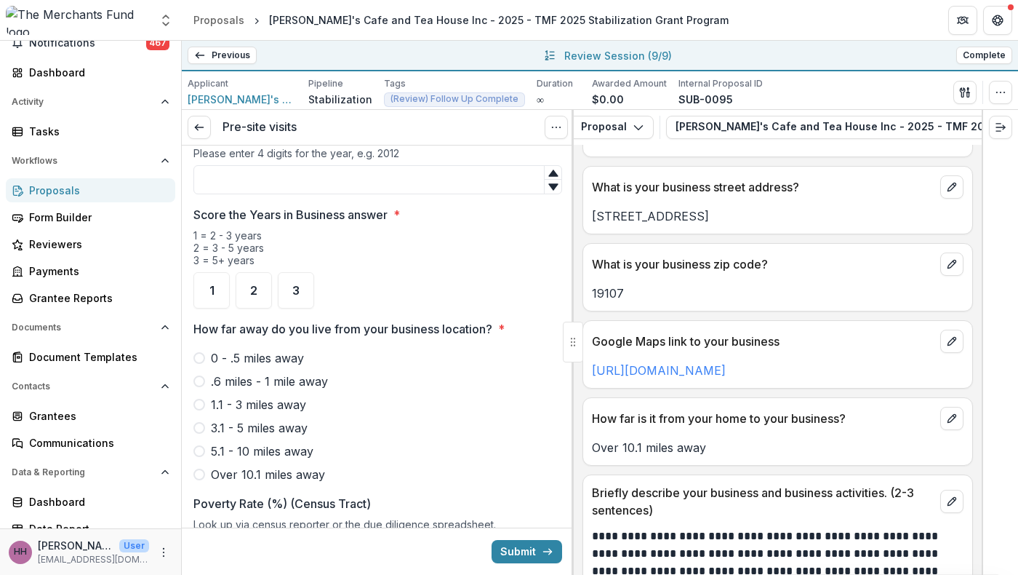
scroll to position [1009, 0]
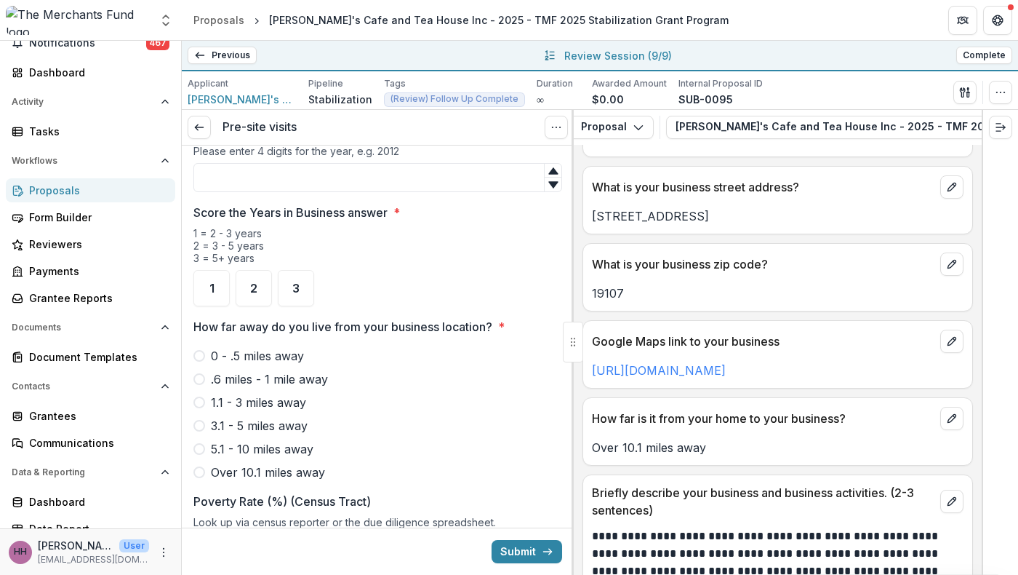
click at [365, 192] on input "In what year was your business established?" at bounding box center [377, 177] width 369 height 29
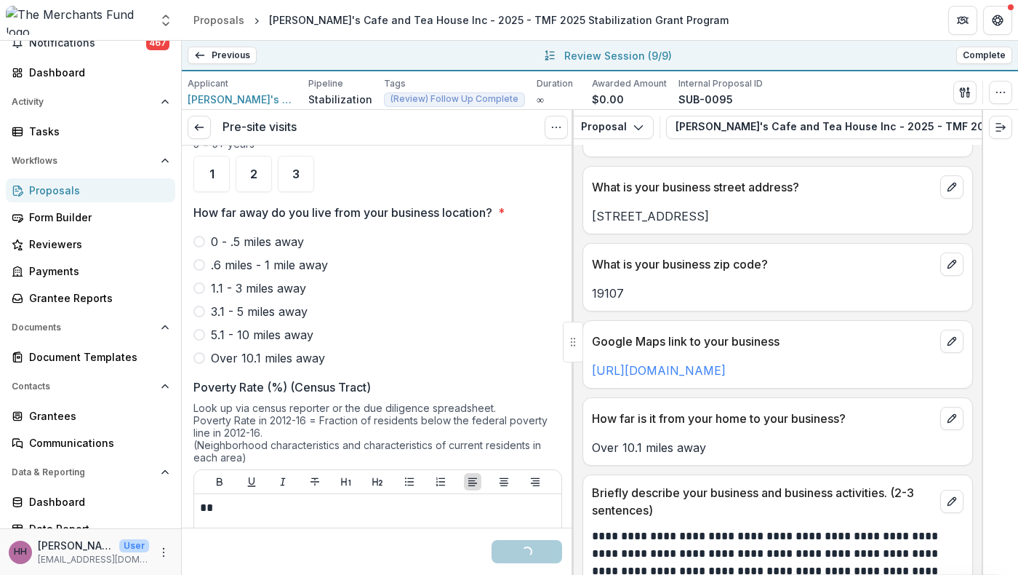
scroll to position [1169, 0]
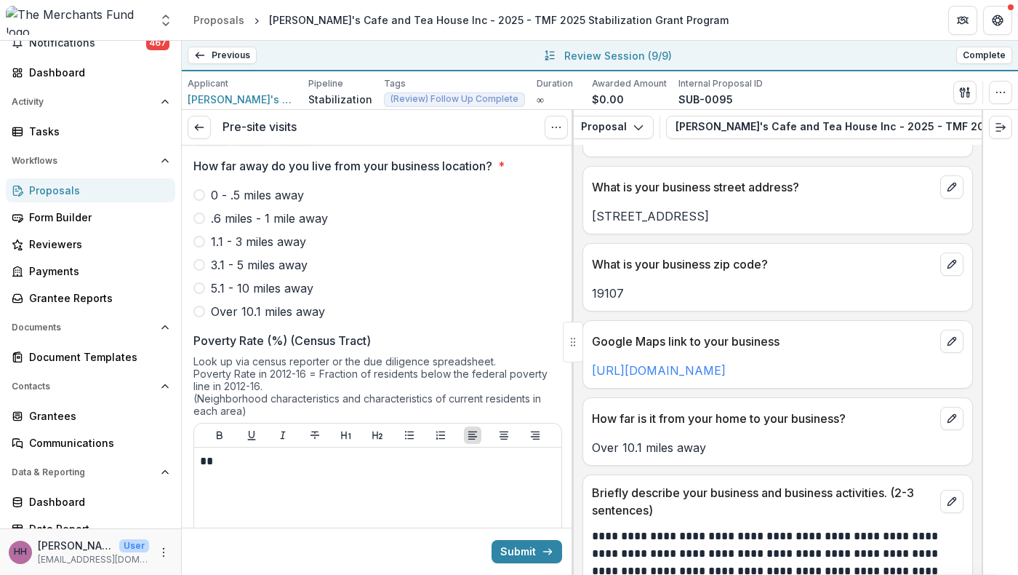
click at [297, 133] on span "3" at bounding box center [295, 127] width 7 height 12
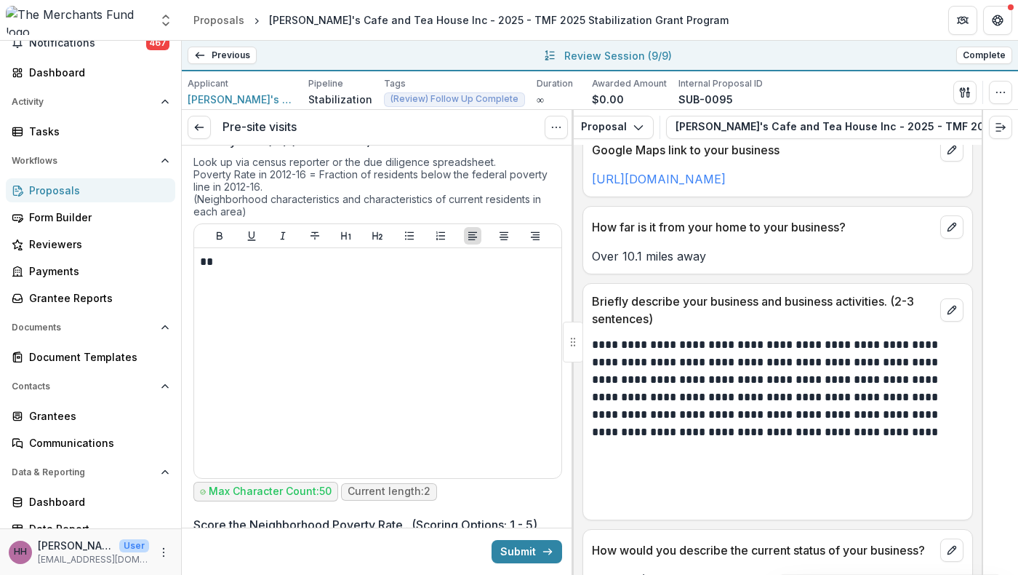
scroll to position [1208, 0]
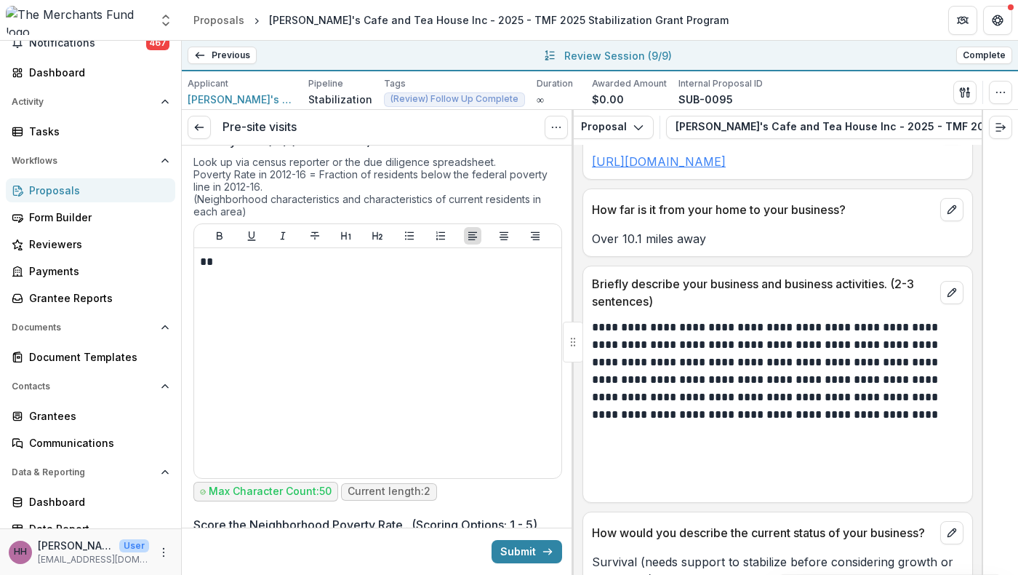
type input "****"
click at [658, 169] on link "[URL][DOMAIN_NAME]" at bounding box center [659, 161] width 134 height 15
click at [205, 118] on span at bounding box center [199, 112] width 12 height 12
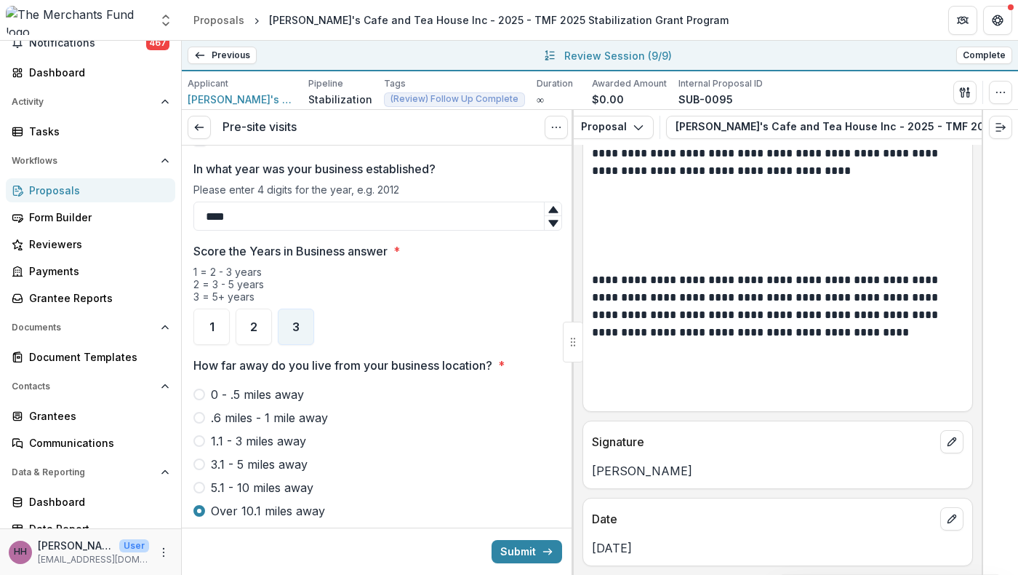
scroll to position [961, 0]
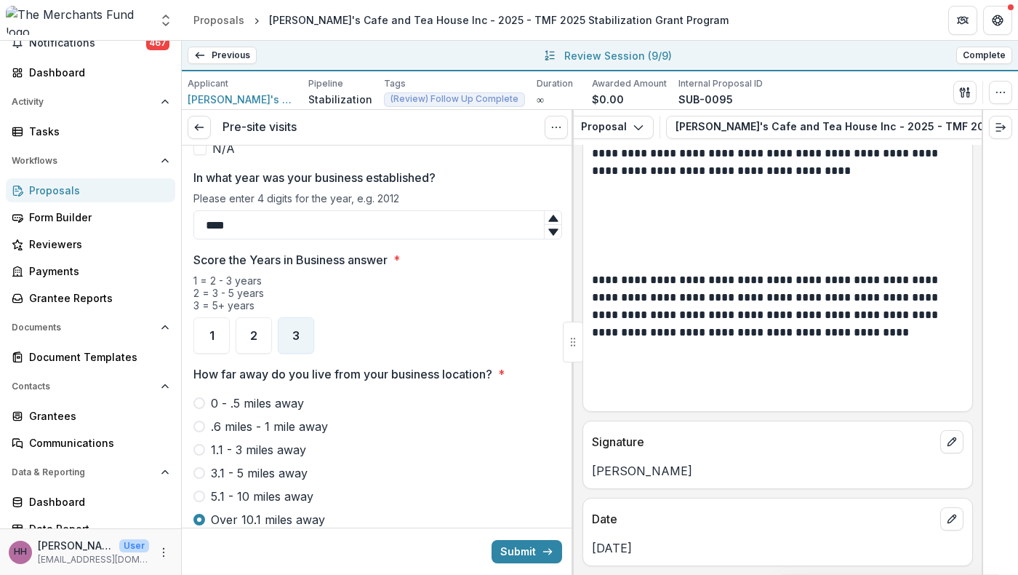
click at [305, 64] on span "Minority-Owned Business" at bounding box center [282, 55] width 140 height 17
click at [300, 134] on span "Woman-Owned Business" at bounding box center [281, 124] width 138 height 17
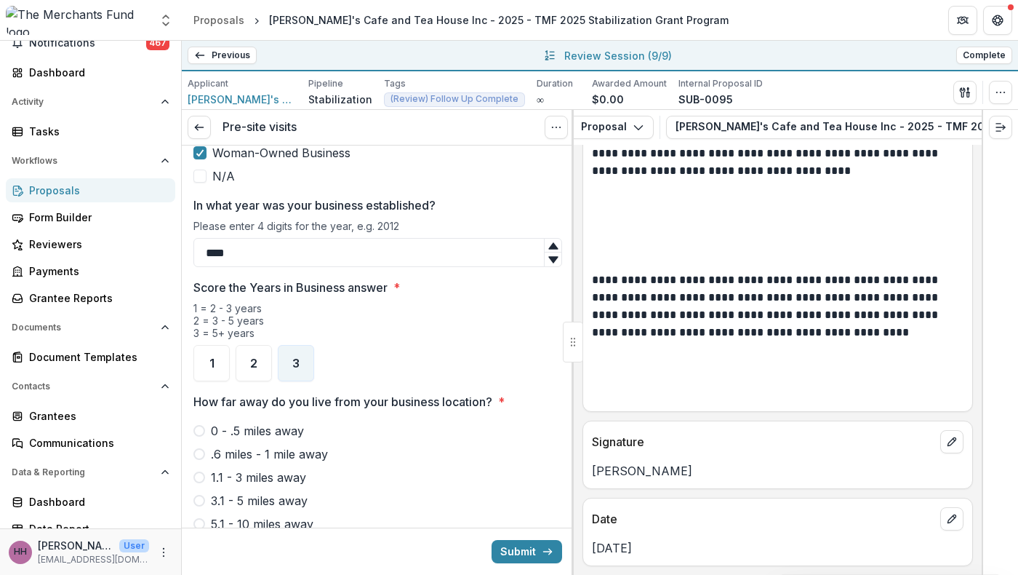
scroll to position [922, 0]
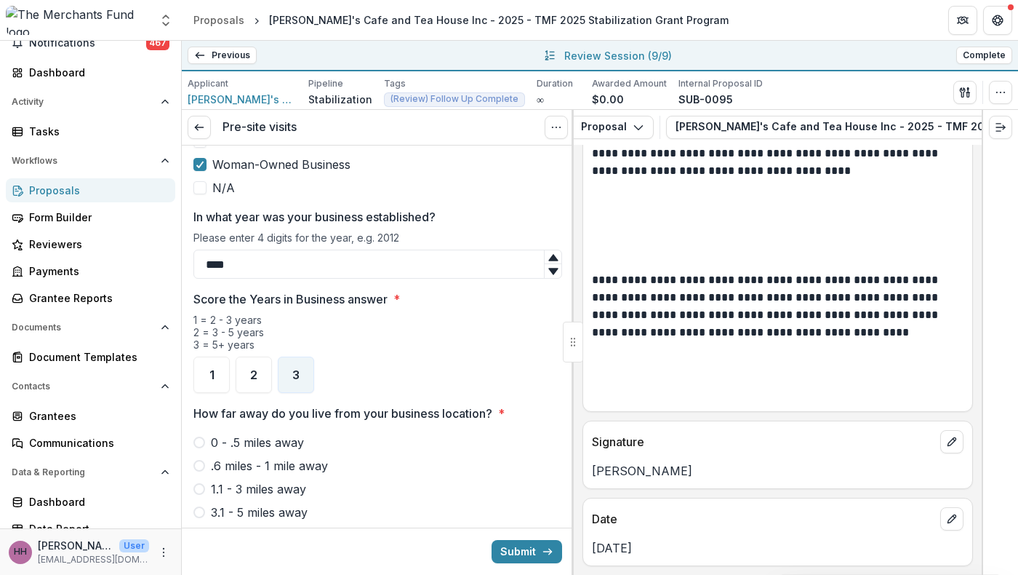
click at [297, 57] on span "Immigrant-Owned Business" at bounding box center [287, 47] width 151 height 17
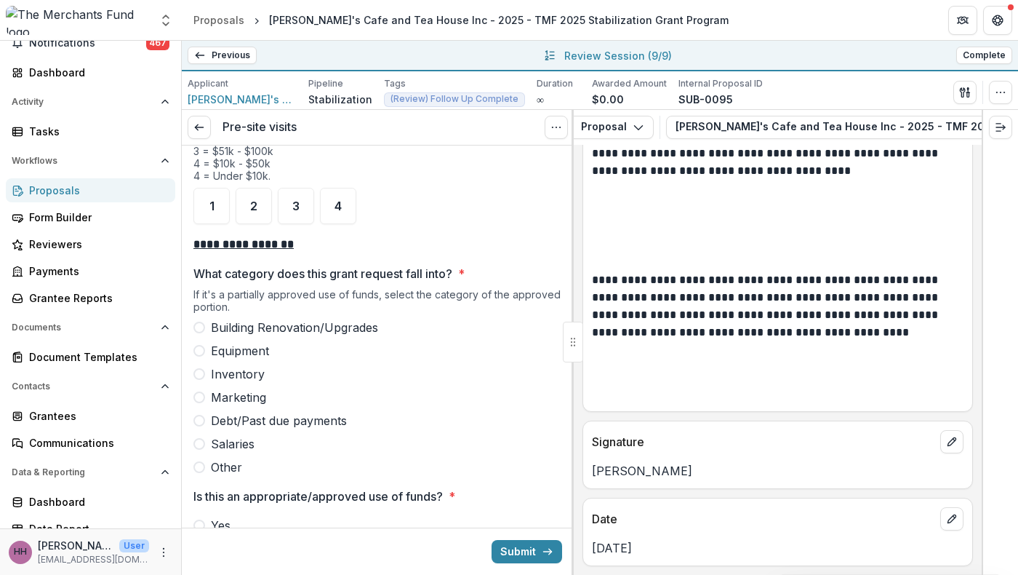
scroll to position [2205, 0]
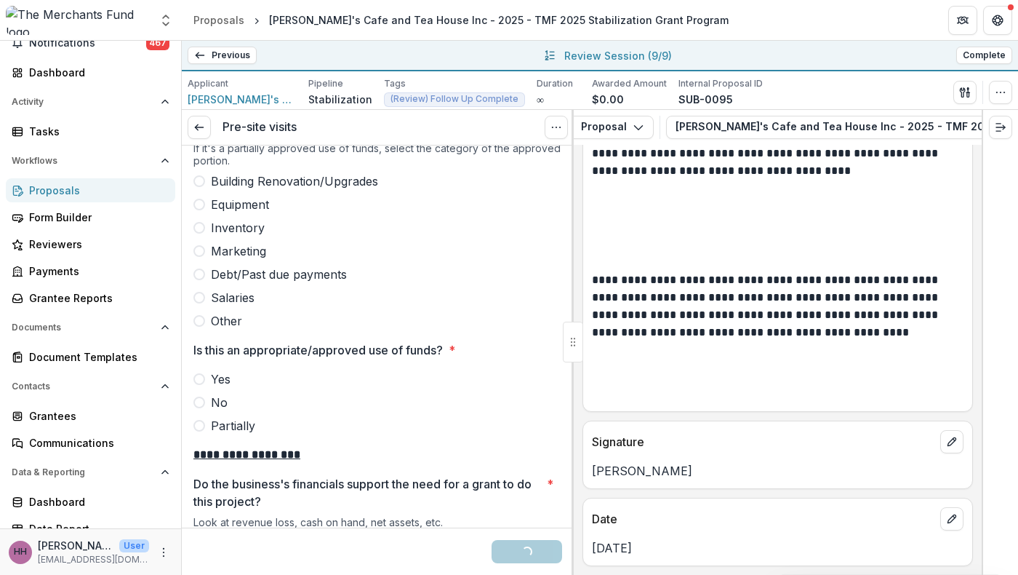
scroll to position [2422, 0]
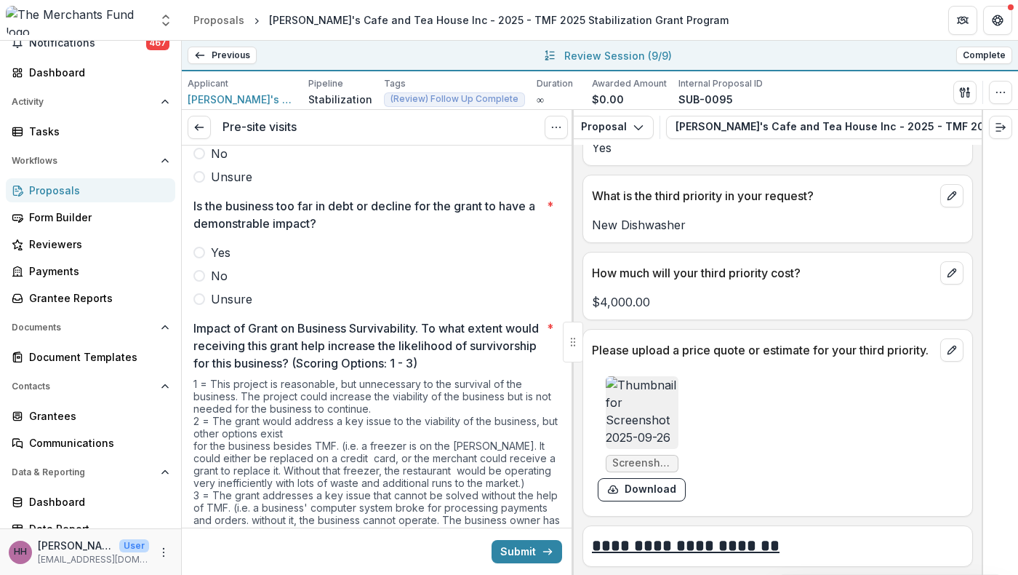
scroll to position [5035, 0]
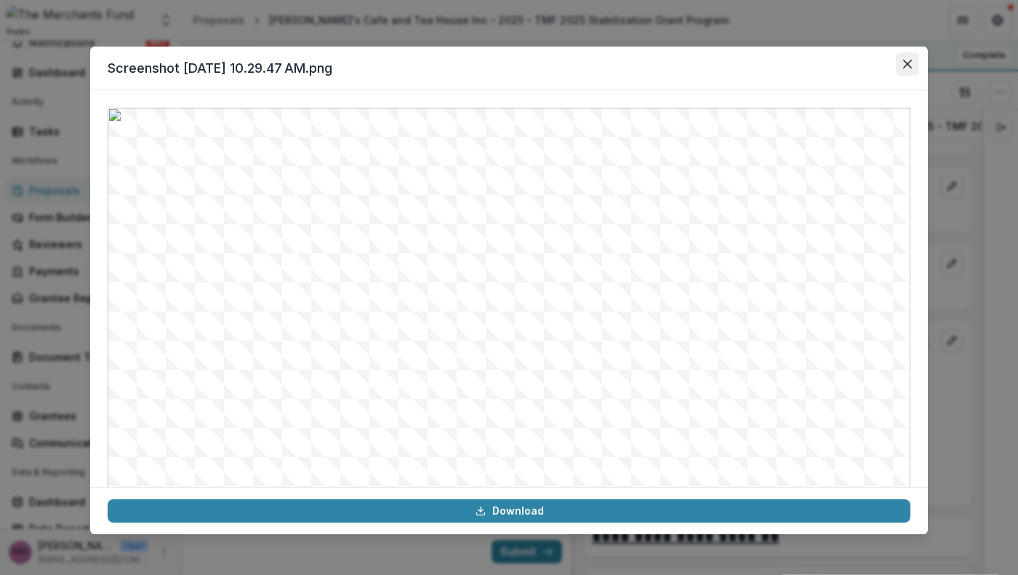
click at [919, 76] on button "Close" at bounding box center [907, 63] width 23 height 23
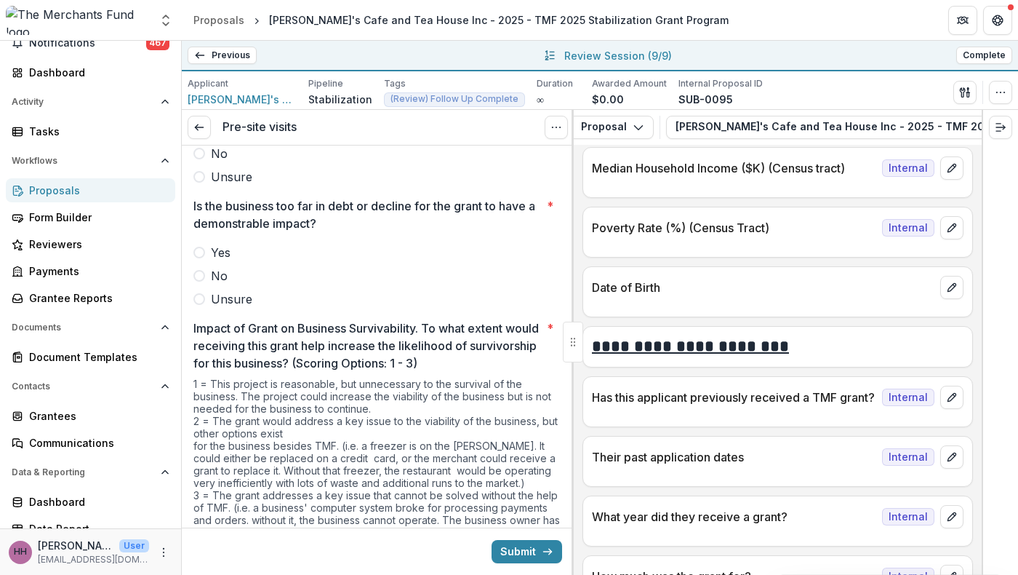
scroll to position [10473, 0]
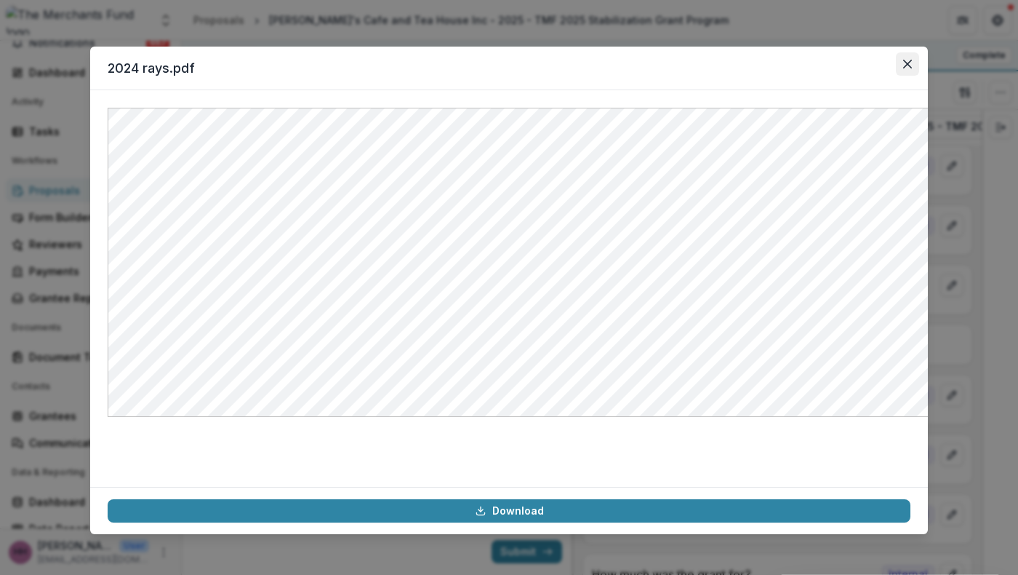
click at [919, 76] on button "Close" at bounding box center [907, 63] width 23 height 23
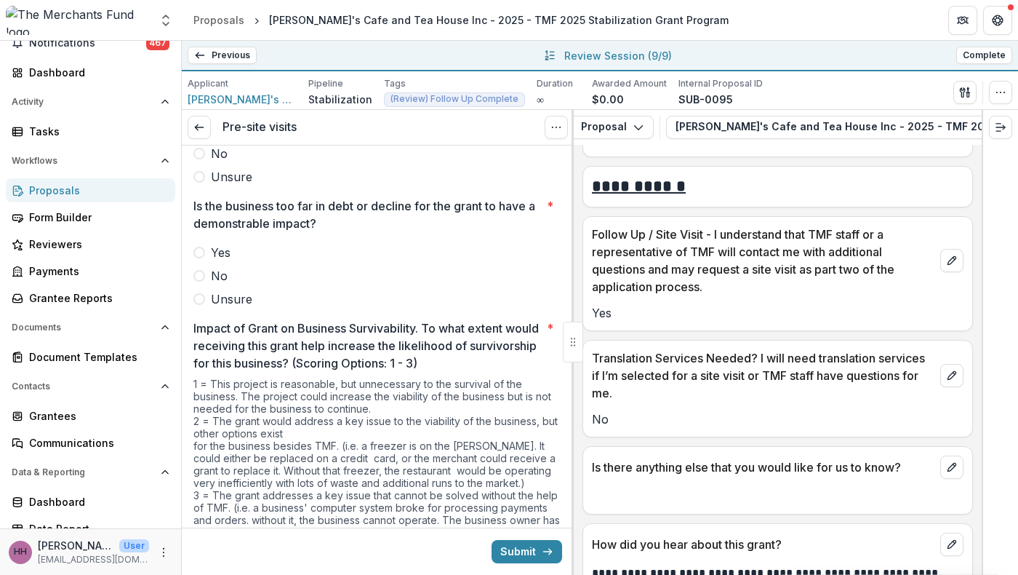
scroll to position [10957, 0]
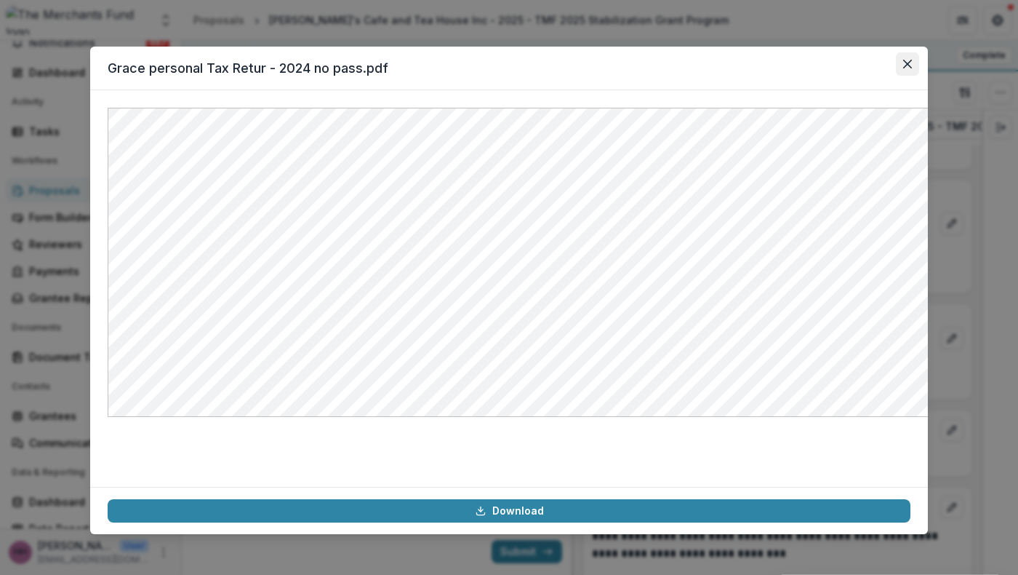
click at [919, 76] on button "Close" at bounding box center [907, 63] width 23 height 23
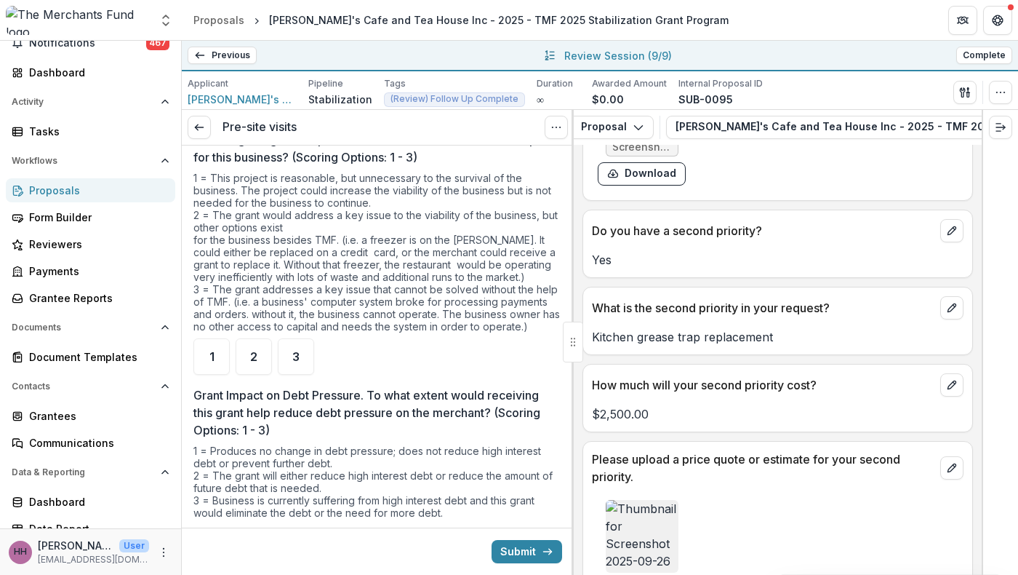
scroll to position [2927, 0]
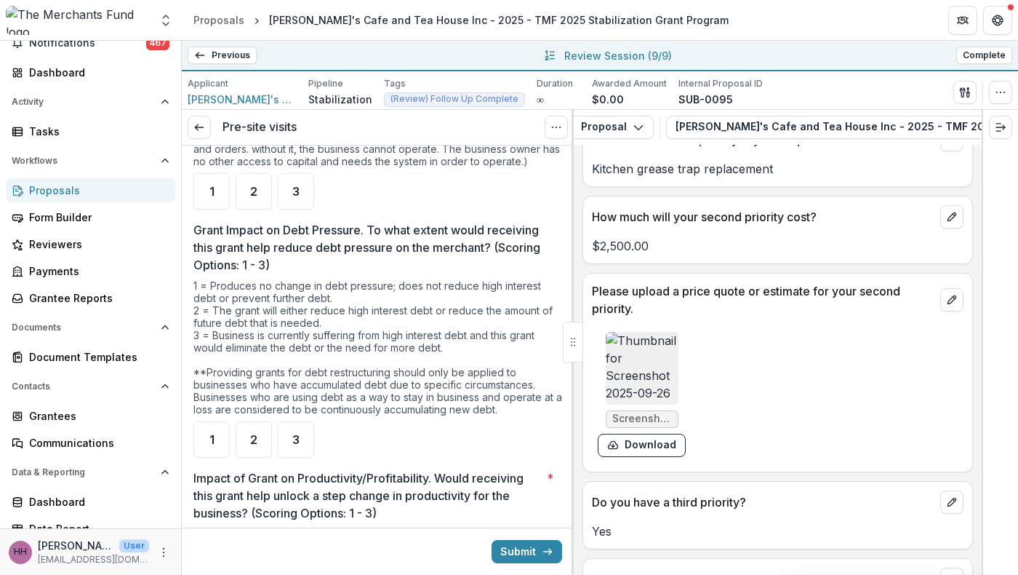
scroll to position [3188, 0]
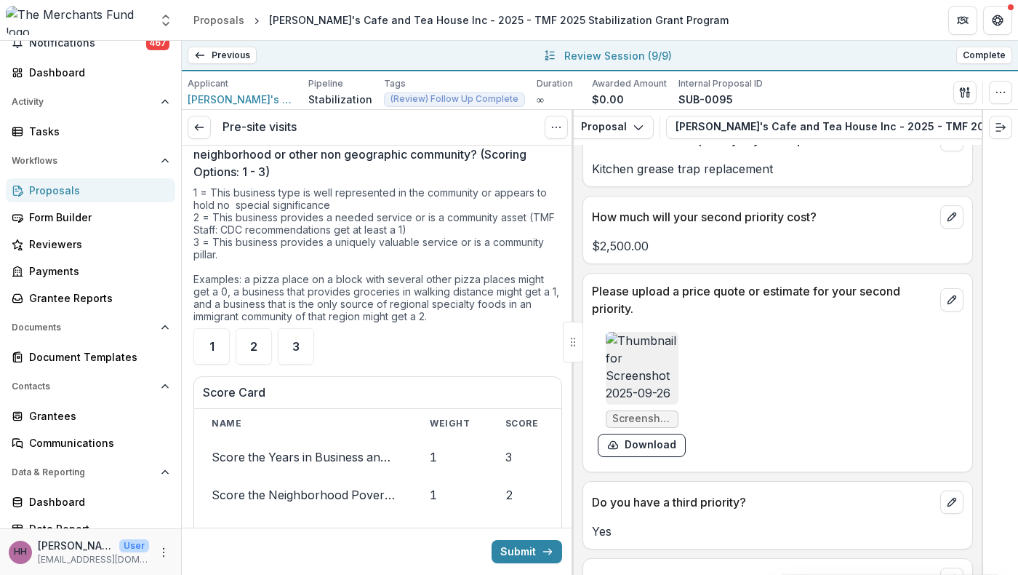
scroll to position [3724, 0]
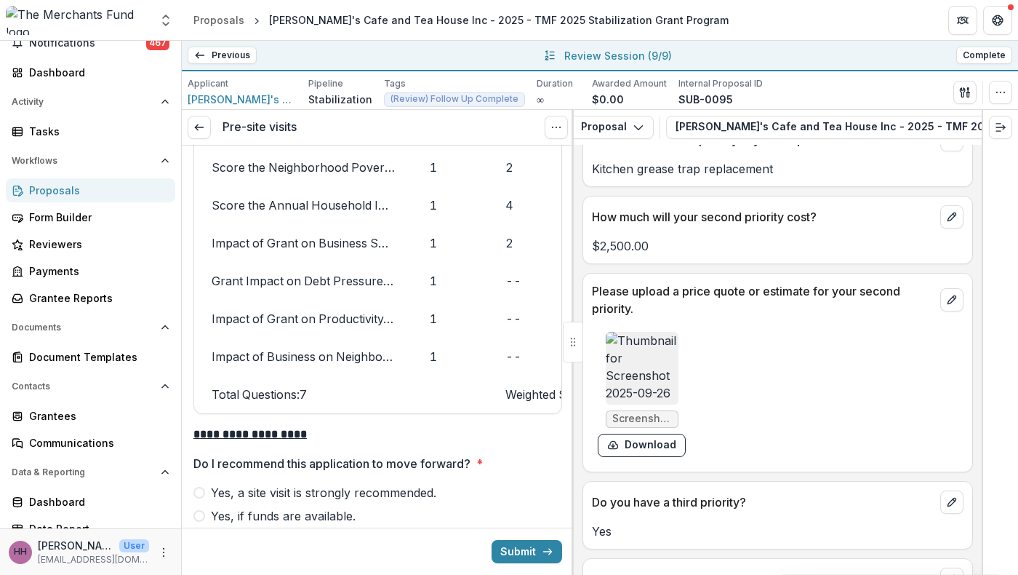
scroll to position [4053, 0]
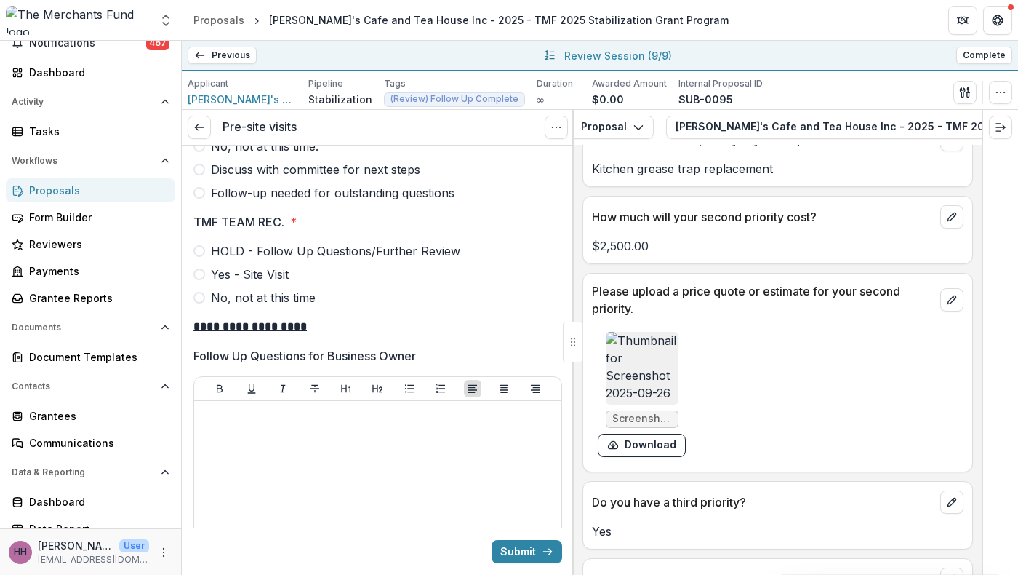
scroll to position [4426, 0]
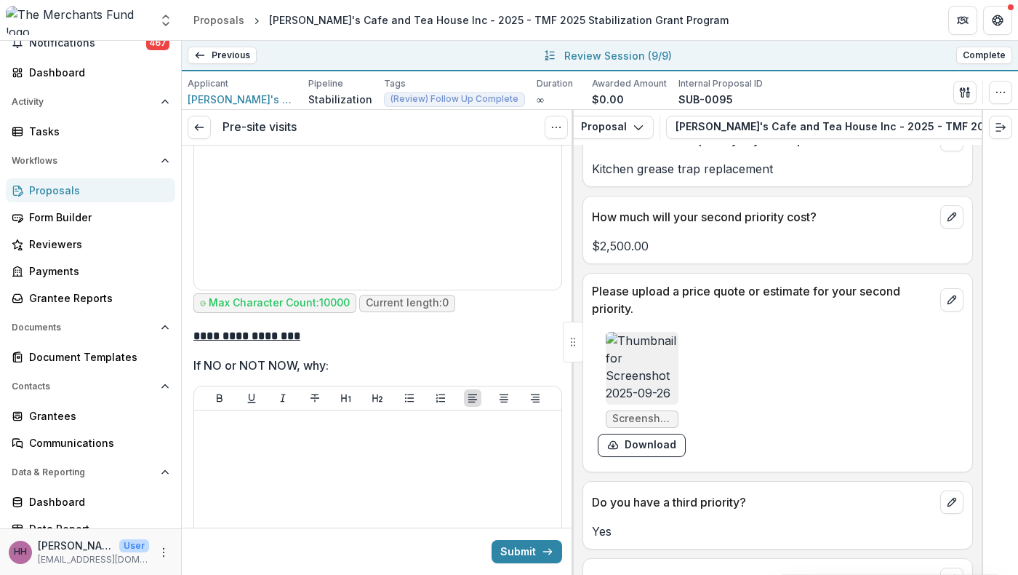
scroll to position [4774, 0]
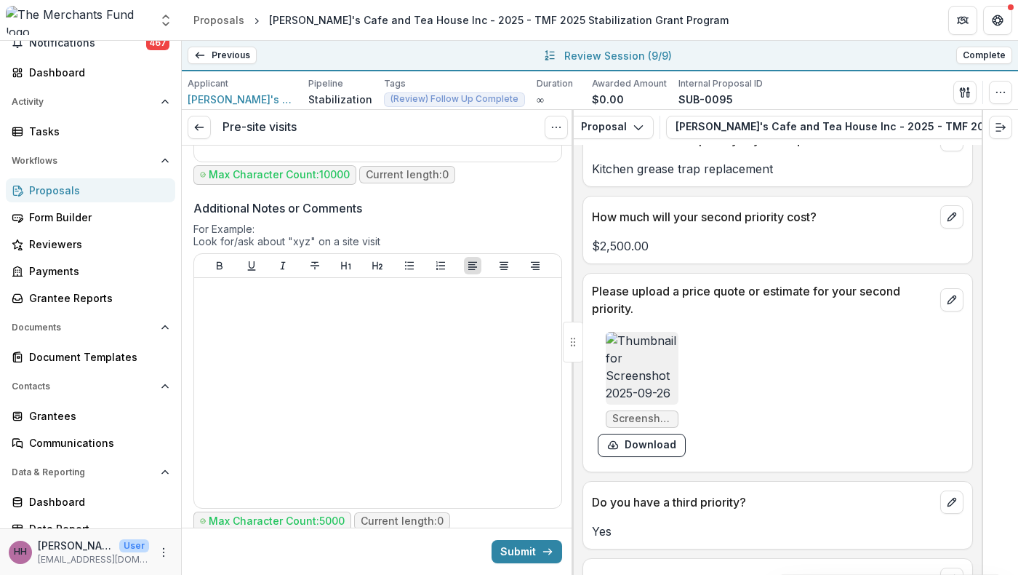
scroll to position [5609, 0]
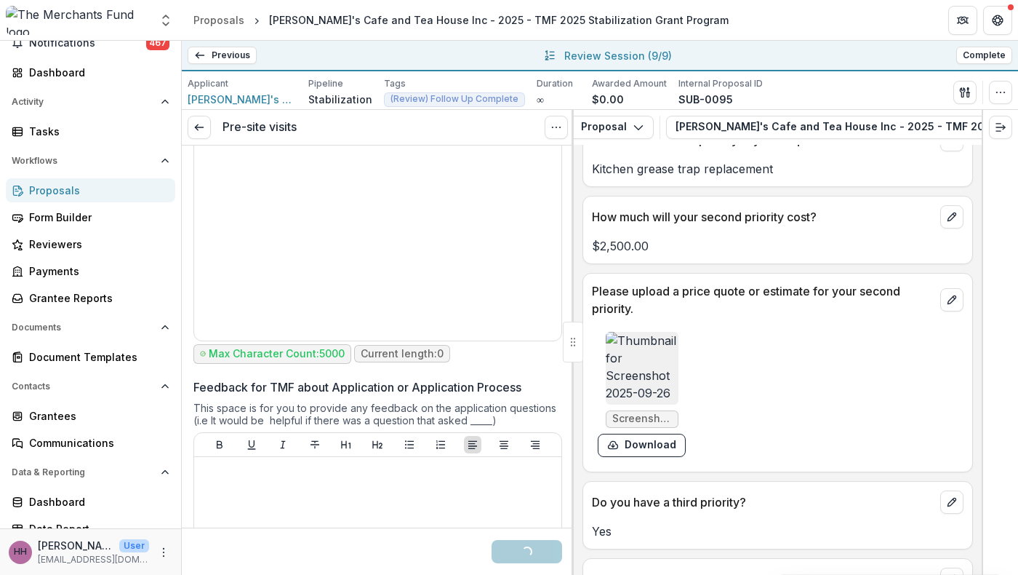
scroll to position [5786, 0]
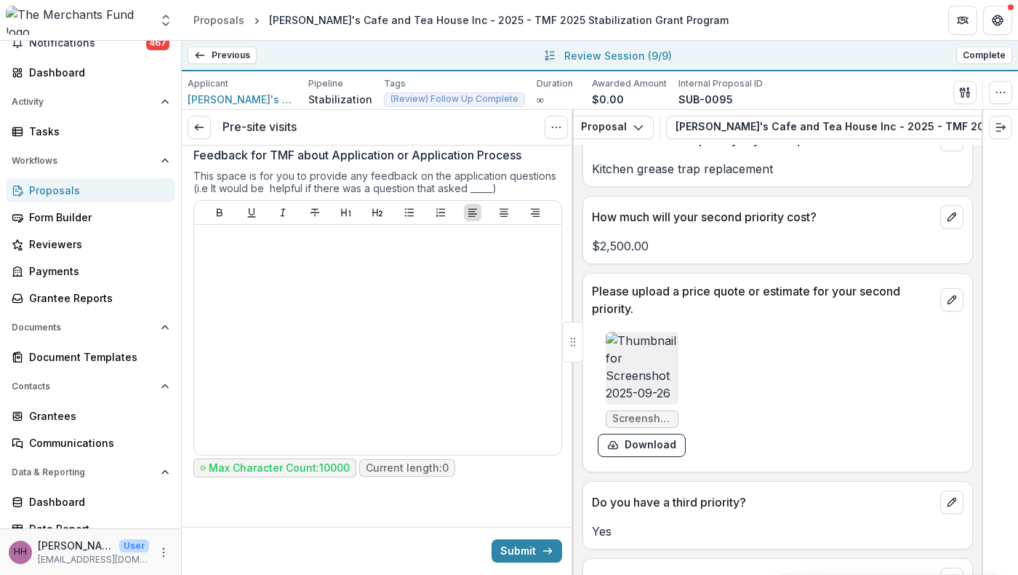
scroll to position [7096, 0]
click at [543, 551] on line "submit" at bounding box center [547, 551] width 8 height 0
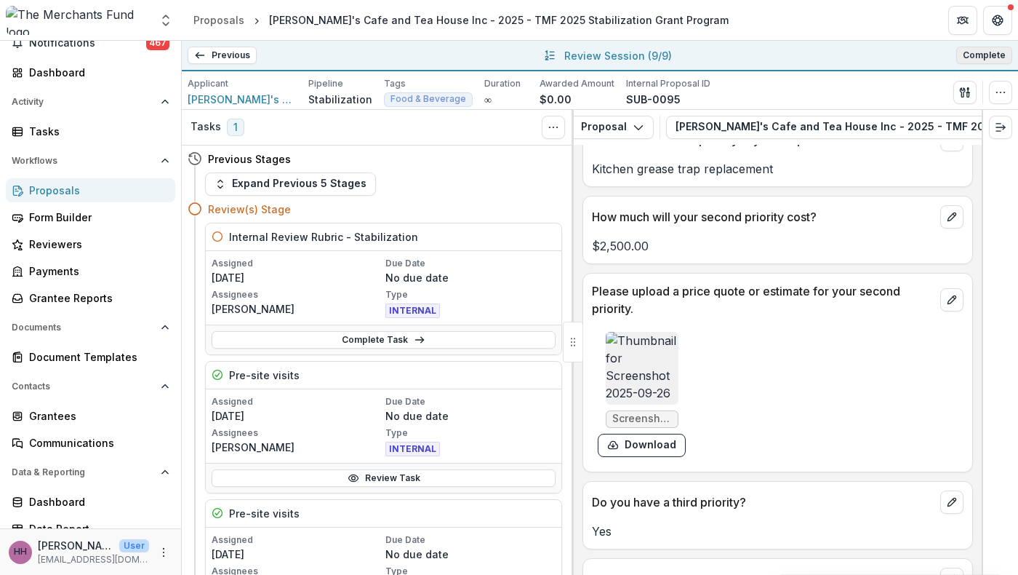
click at [977, 61] on button "Complete" at bounding box center [984, 55] width 56 height 17
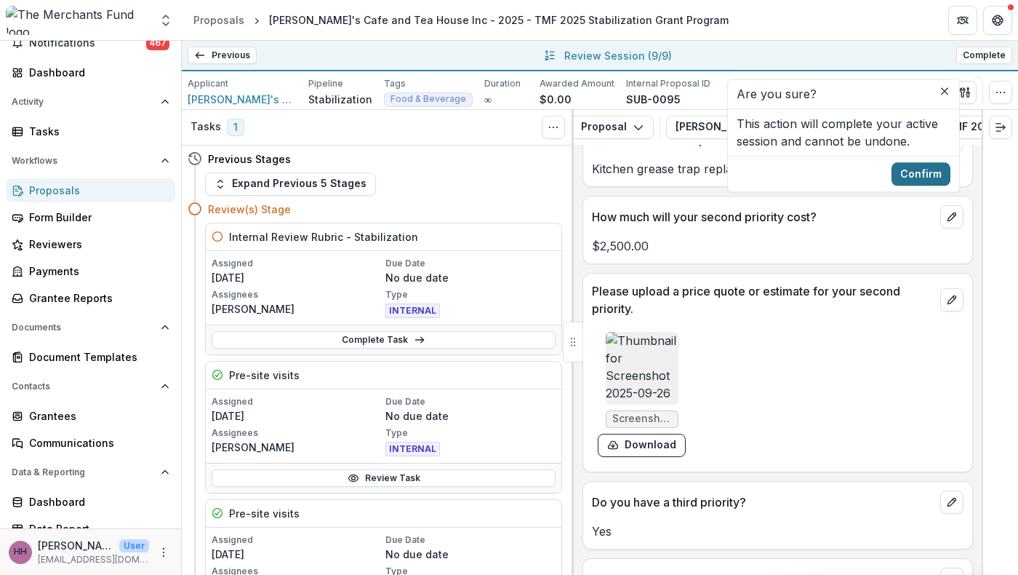
click at [951, 185] on button "Confirm" at bounding box center [921, 173] width 59 height 23
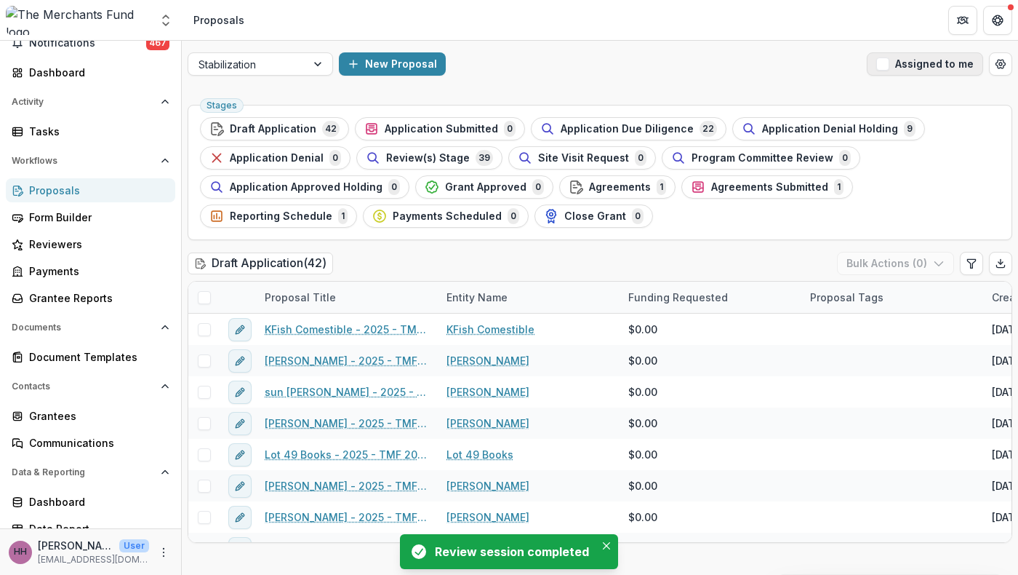
click at [876, 70] on span "button" at bounding box center [882, 63] width 13 height 13
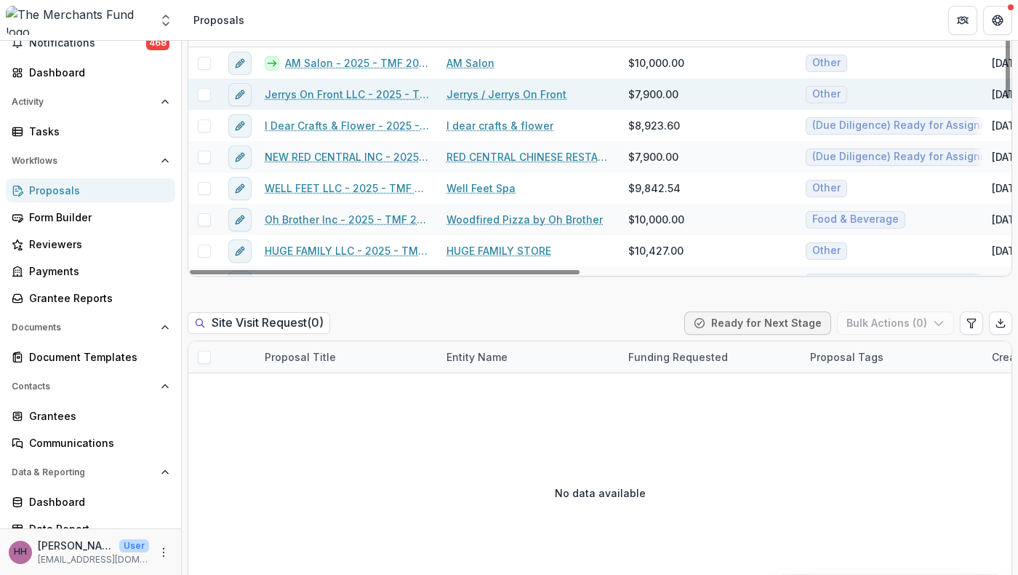
click at [353, 102] on link "Jerrys On Front LLC - 2025 - TMF 2025 Stabilization Grant Program" at bounding box center [347, 94] width 164 height 15
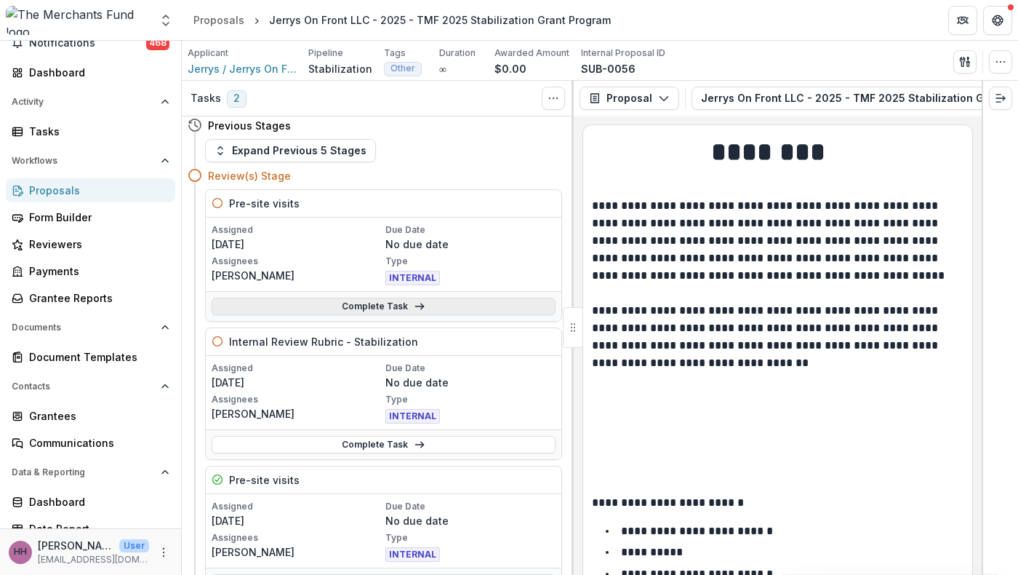
scroll to position [6, 0]
click at [439, 313] on link "Complete Task" at bounding box center [384, 304] width 344 height 17
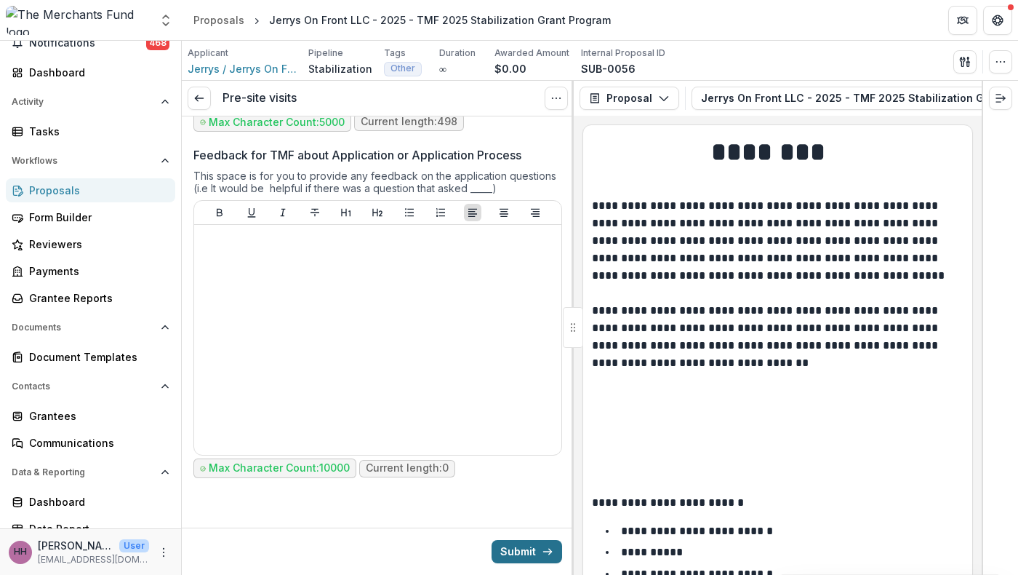
click at [516, 540] on button "Submit" at bounding box center [527, 551] width 71 height 23
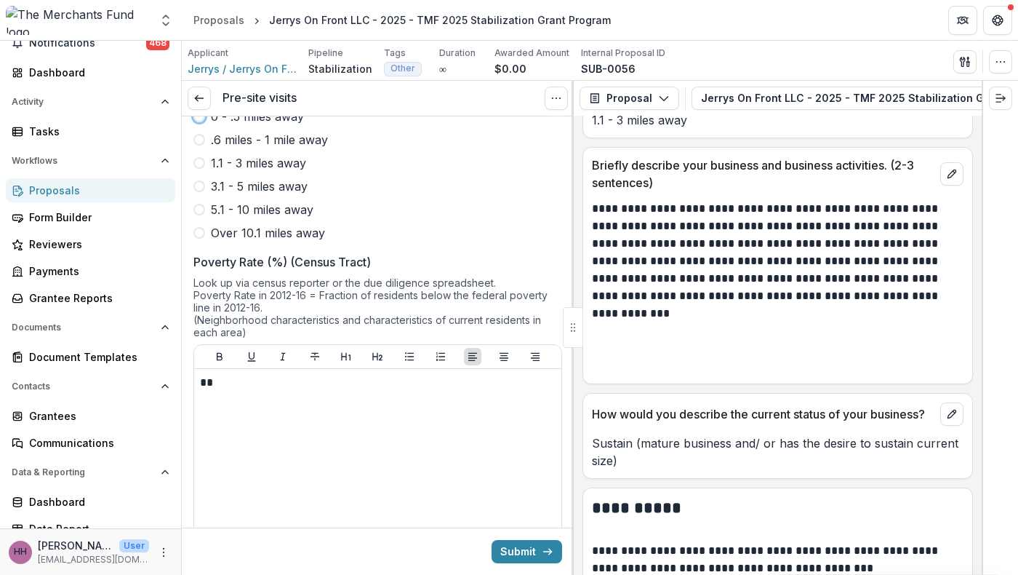
scroll to position [1379, 0]
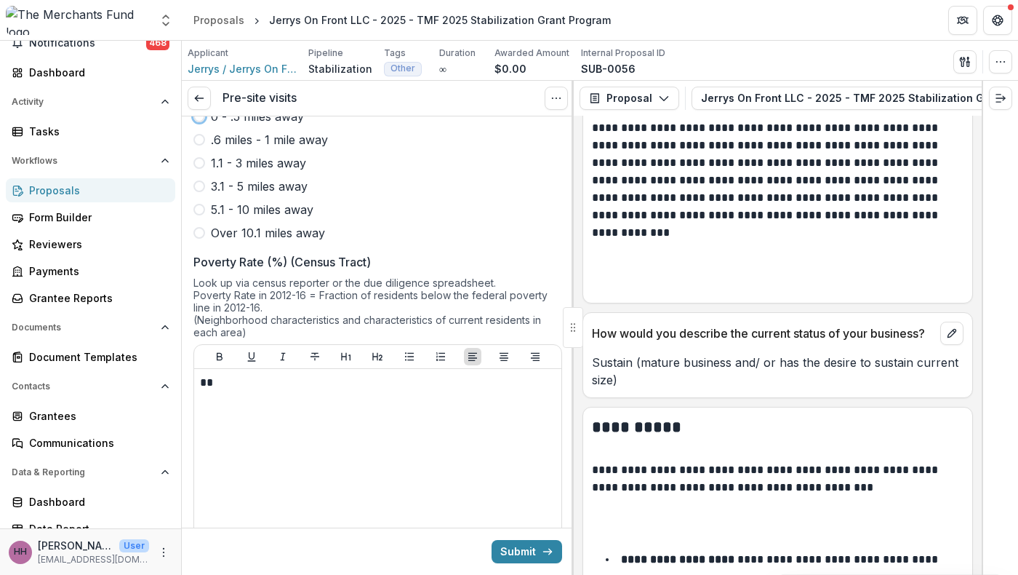
click at [242, 172] on span "1.1 - 3 miles away" at bounding box center [258, 162] width 95 height 17
click at [516, 543] on button "Submit" at bounding box center [527, 551] width 71 height 23
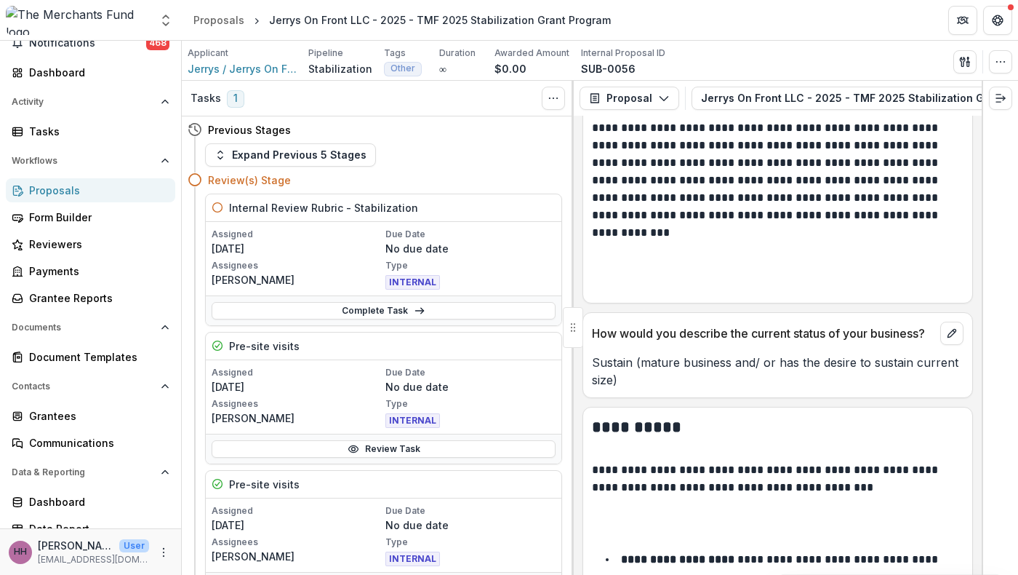
click at [95, 198] on div "Proposals" at bounding box center [96, 190] width 135 height 15
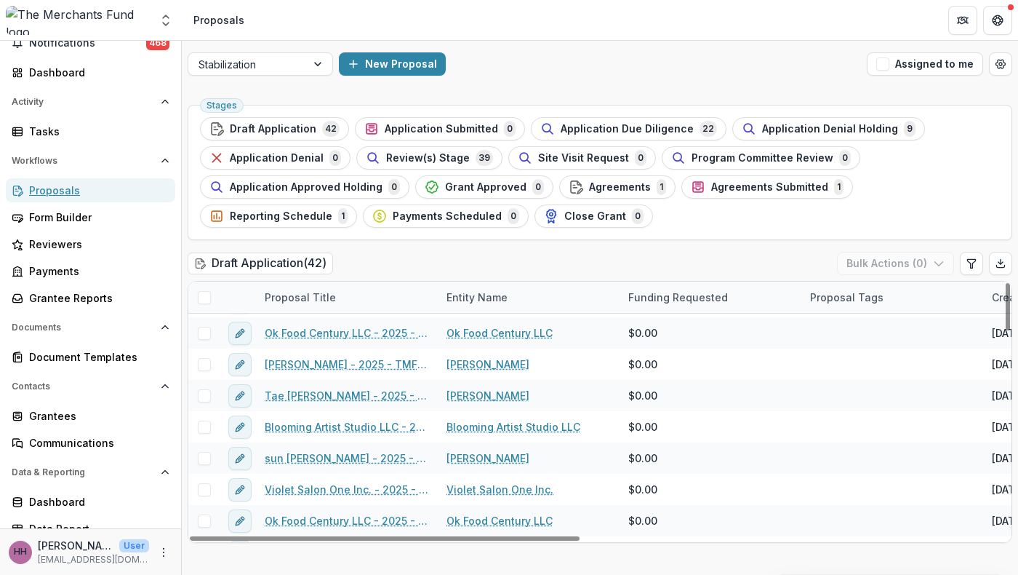
scroll to position [780, 0]
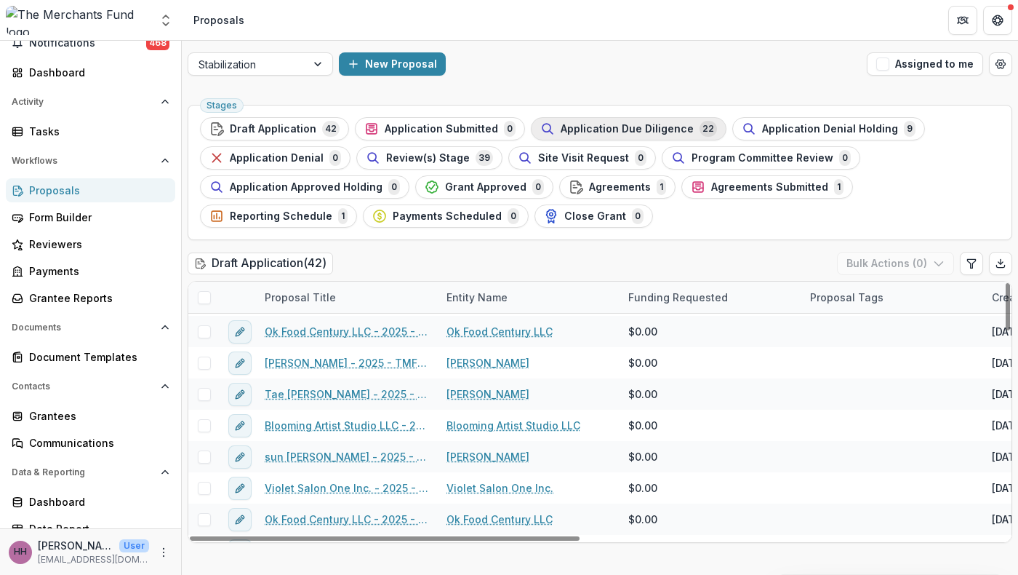
click at [680, 135] on span "Application Due Diligence" at bounding box center [627, 129] width 133 height 12
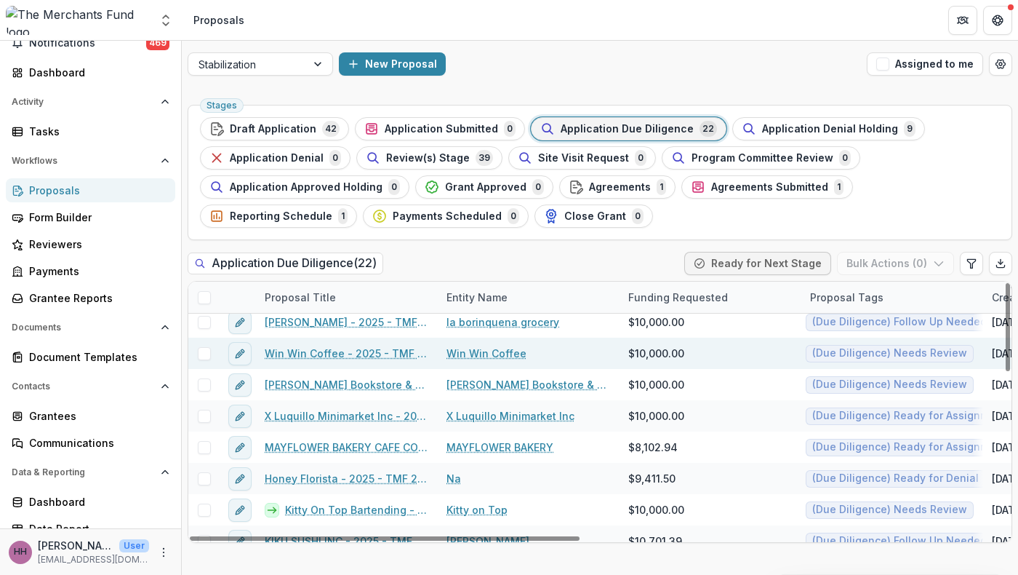
scroll to position [322, 0]
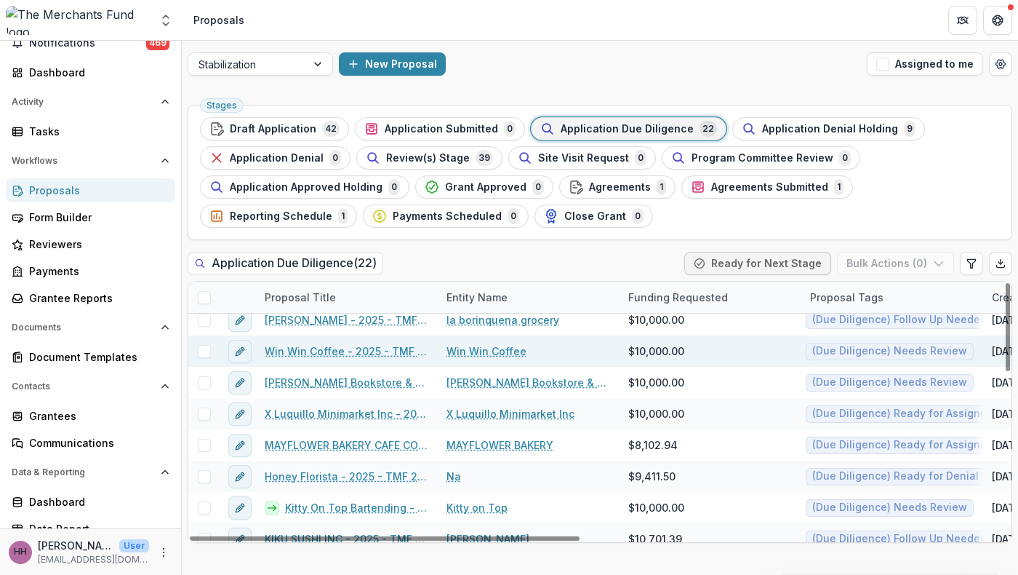
click at [476, 359] on link "Win Win Coffee" at bounding box center [487, 350] width 80 height 15
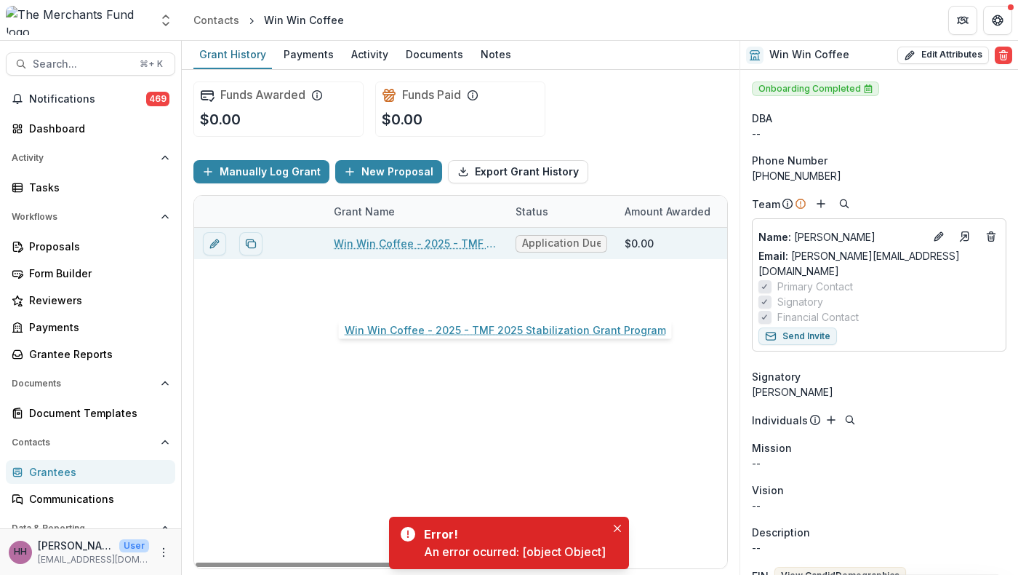
click at [447, 251] on link "Win Win Coffee - 2025 - TMF 2025 Stabilization Grant Program" at bounding box center [416, 243] width 164 height 15
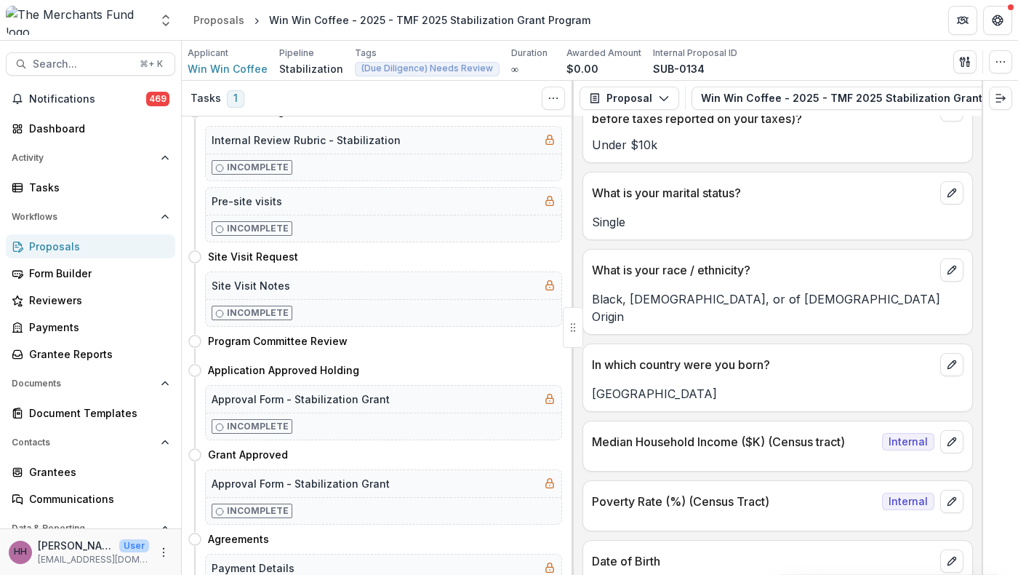
scroll to position [8703, 0]
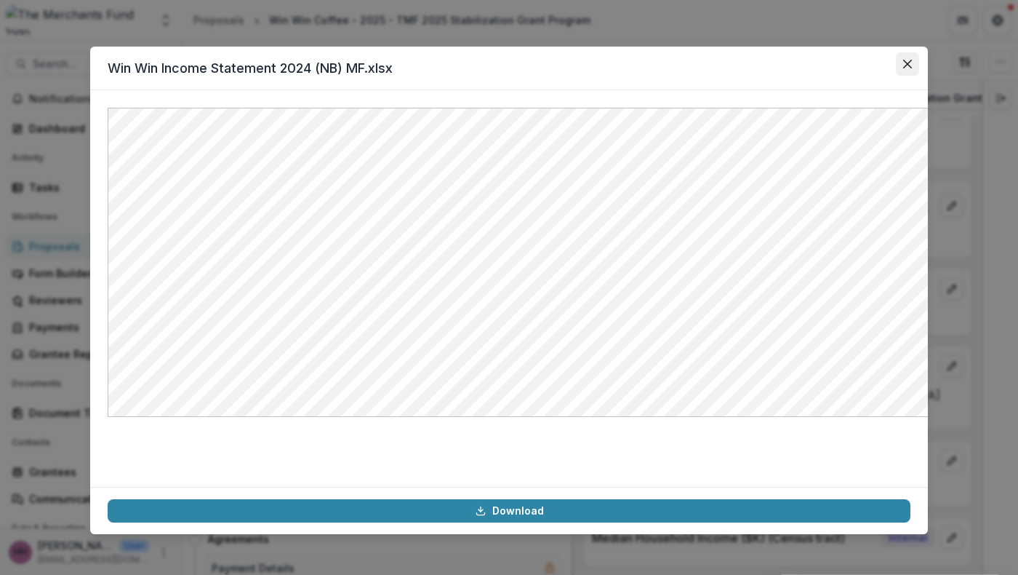
click at [919, 73] on button "Close" at bounding box center [907, 63] width 23 height 23
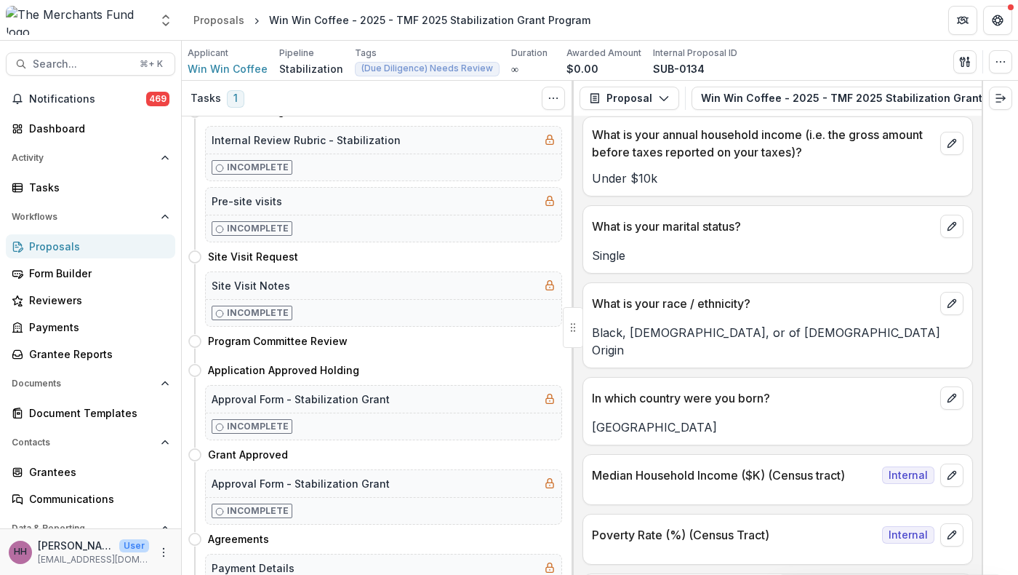
scroll to position [8964, 0]
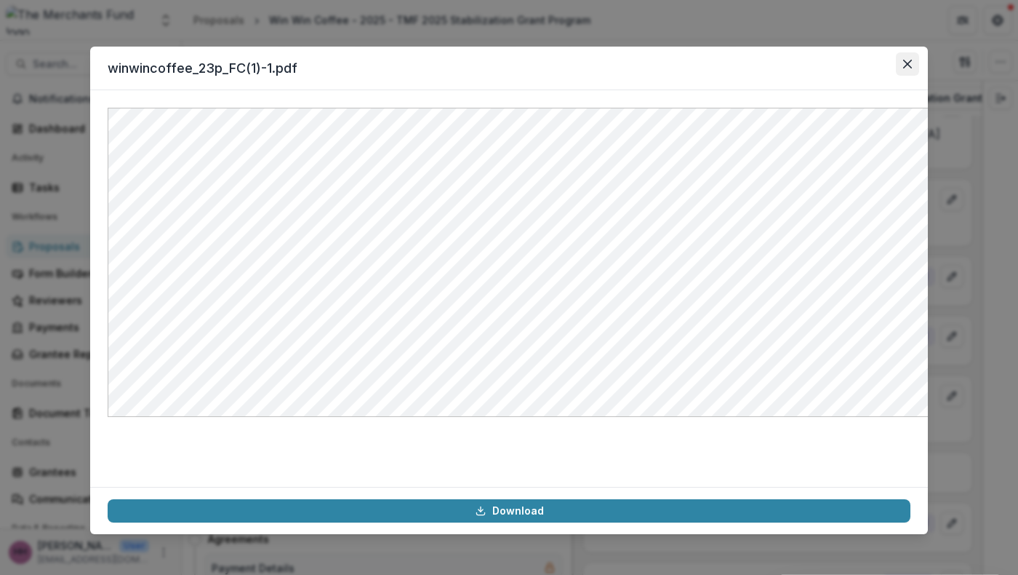
click at [912, 68] on icon "Close" at bounding box center [907, 64] width 9 height 9
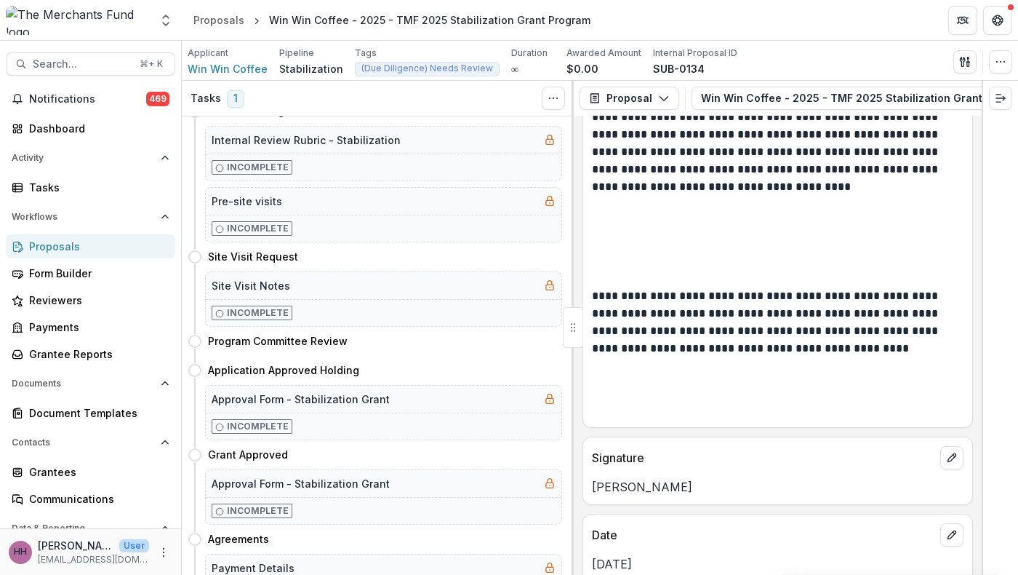
scroll to position [10456, 0]
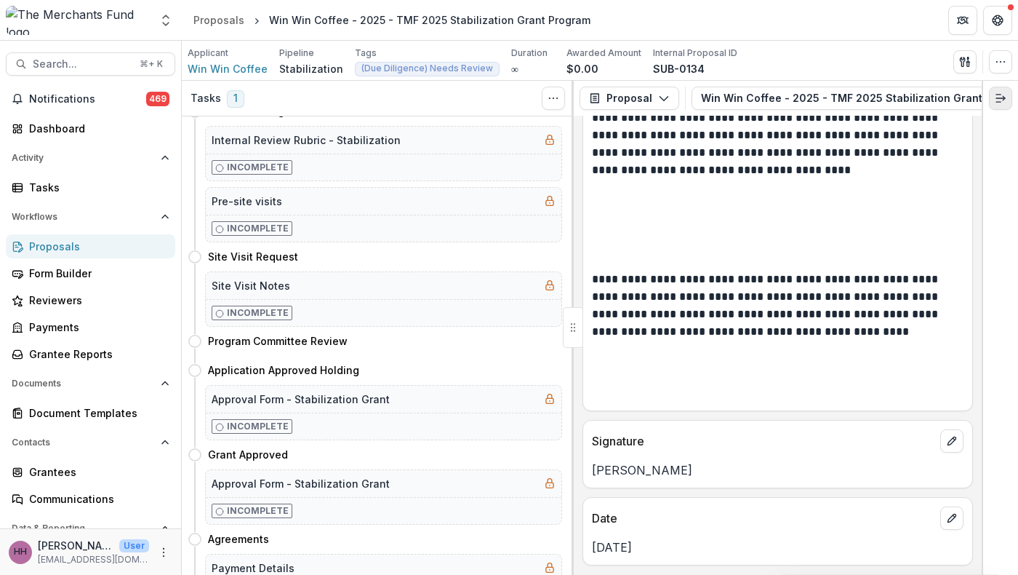
click at [996, 104] on icon "Expand right" at bounding box center [1001, 98] width 12 height 12
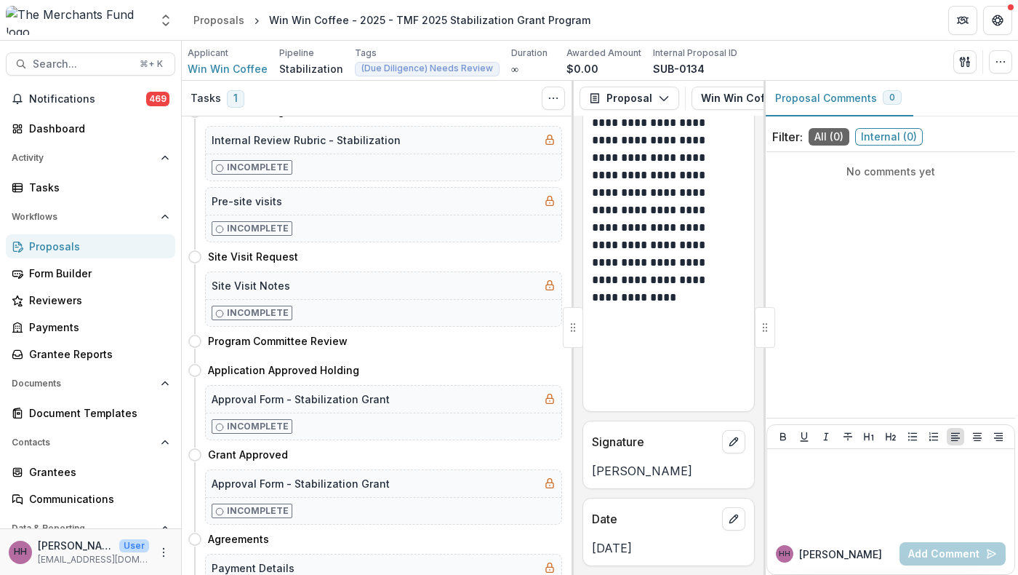
click at [759, 337] on div at bounding box center [765, 327] width 20 height 41
drag, startPoint x: 759, startPoint y: 337, endPoint x: 1024, endPoint y: 356, distance: 265.4
click at [1017, 356] on html "Skip to content Aggregate Analysis Foundations The Merchants Fund The Merchants…" at bounding box center [509, 287] width 1018 height 575
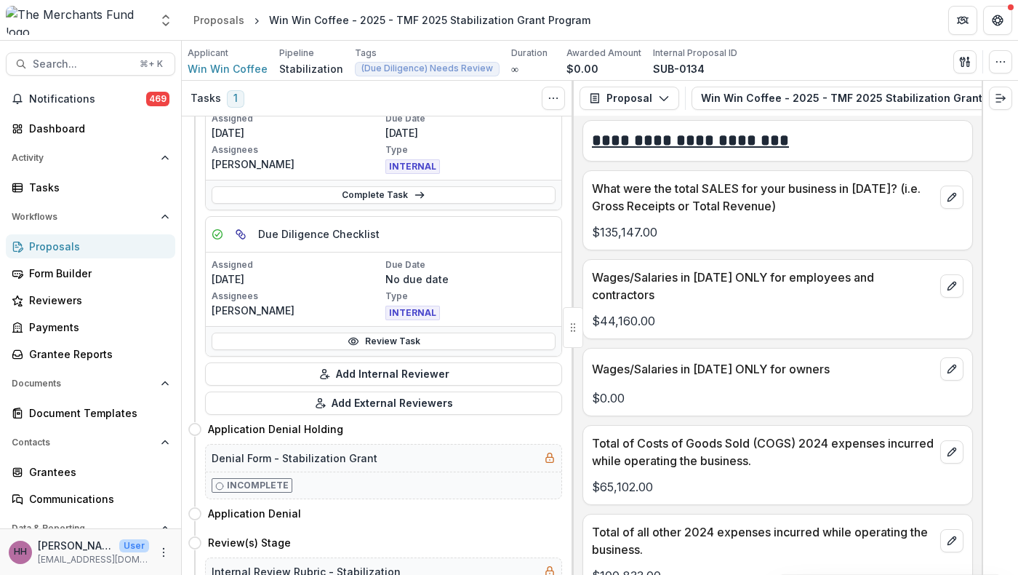
scroll to position [5717, 0]
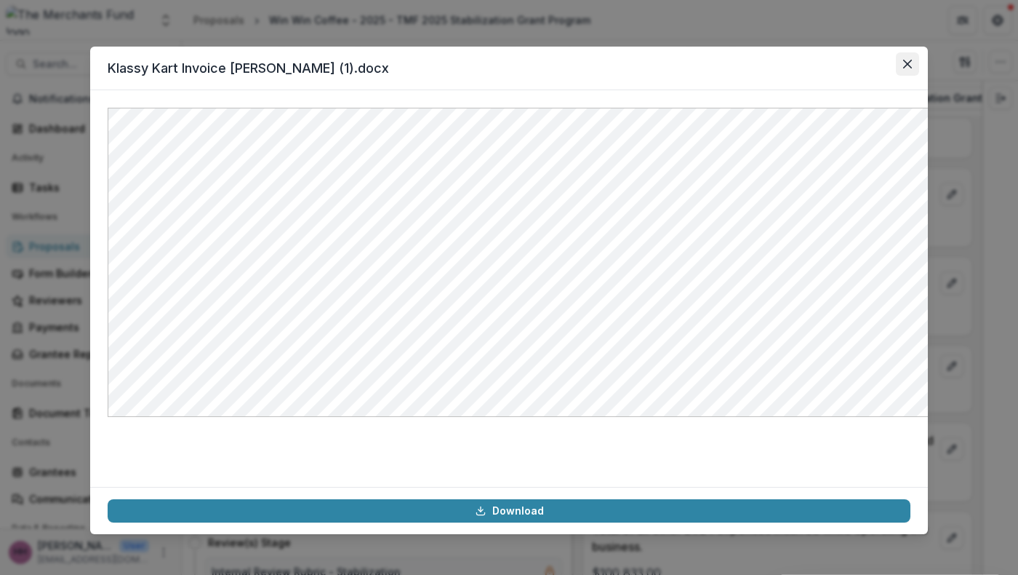
click at [912, 68] on icon "Close" at bounding box center [907, 64] width 9 height 9
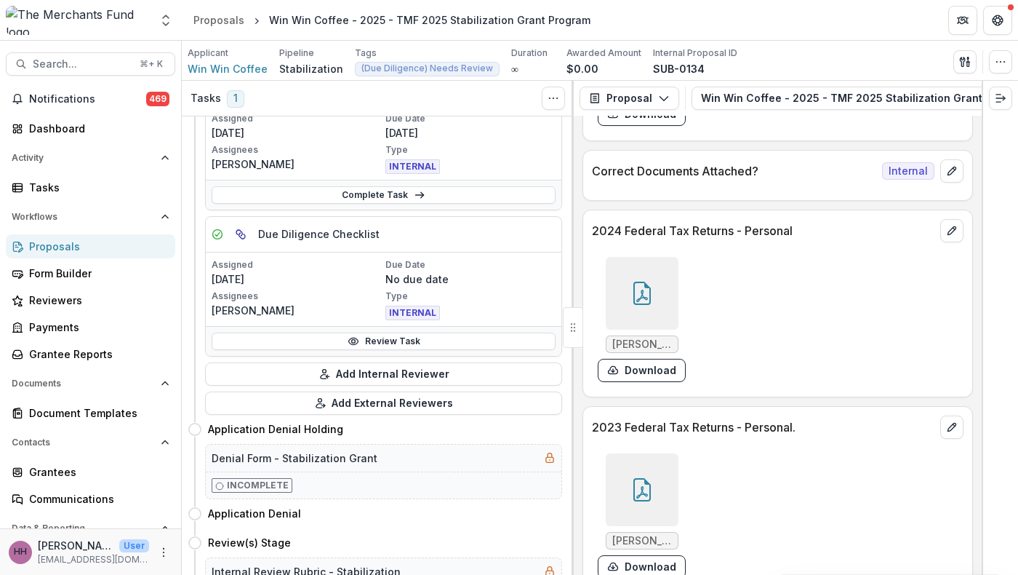
scroll to position [7783, 0]
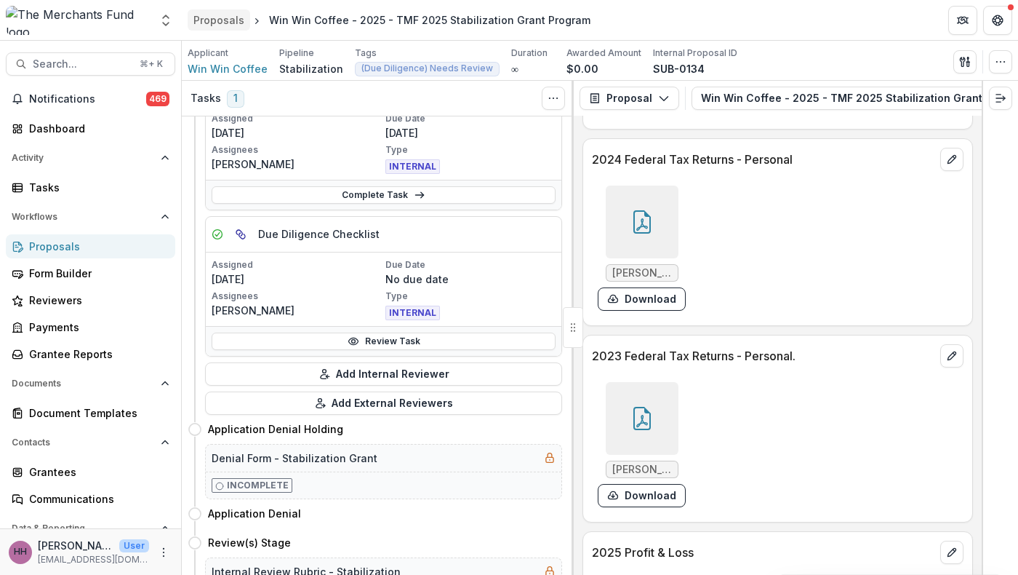
click at [240, 24] on div "Proposals" at bounding box center [218, 19] width 51 height 15
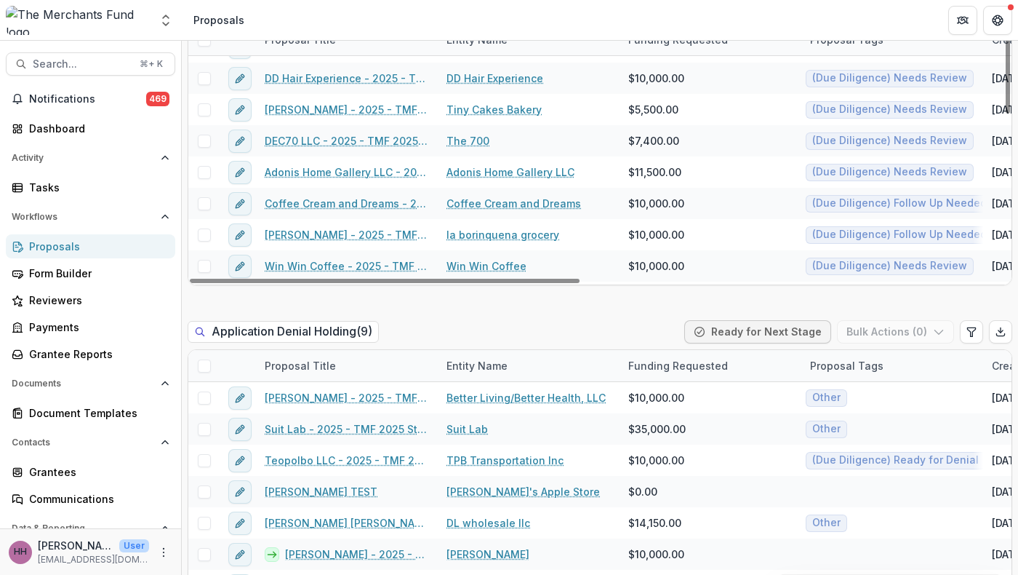
scroll to position [158, 0]
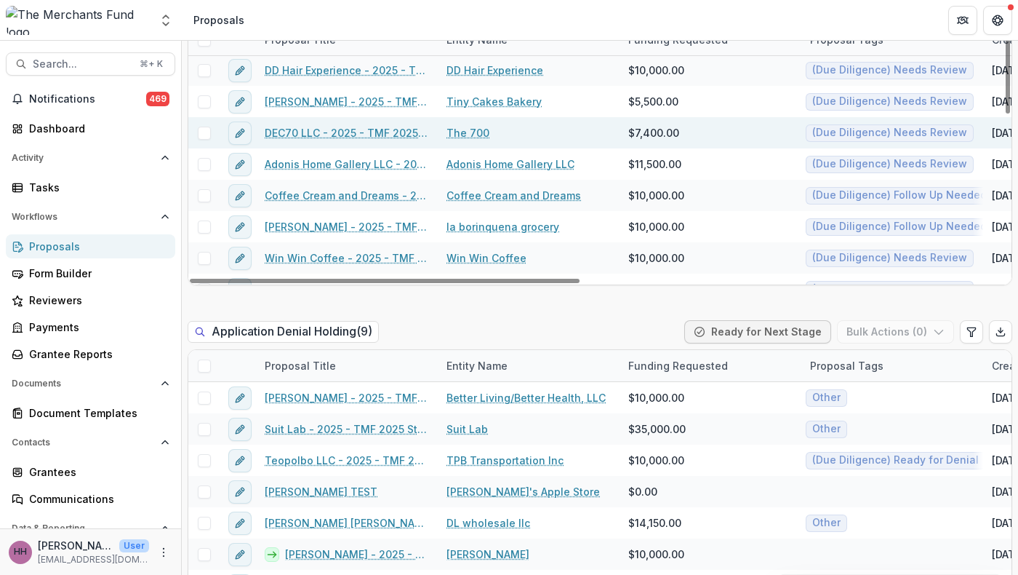
click at [477, 140] on link "The 700" at bounding box center [468, 132] width 43 height 15
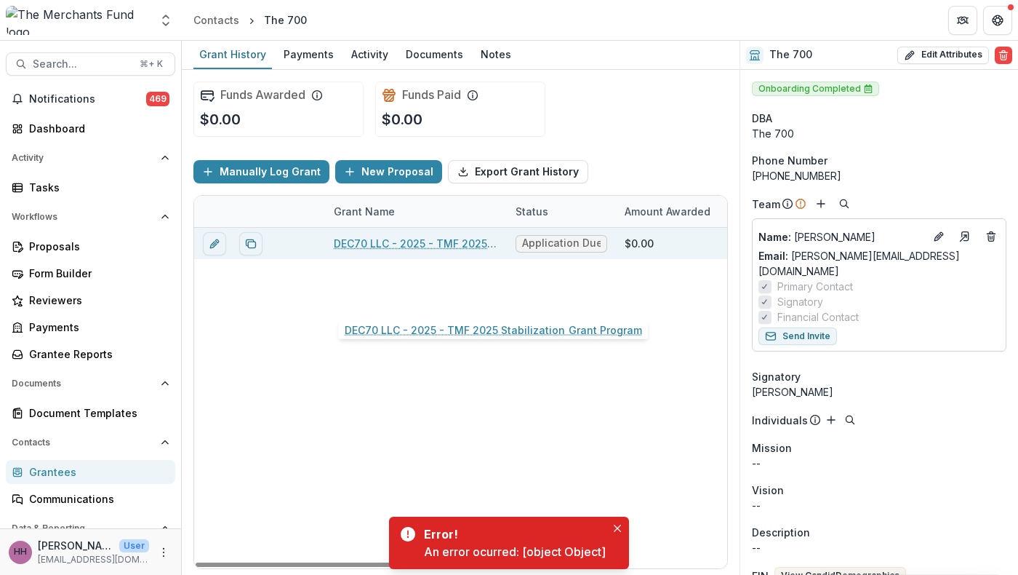
click at [391, 251] on link "DEC70 LLC - 2025 - TMF 2025 Stabilization Grant Program" at bounding box center [416, 243] width 164 height 15
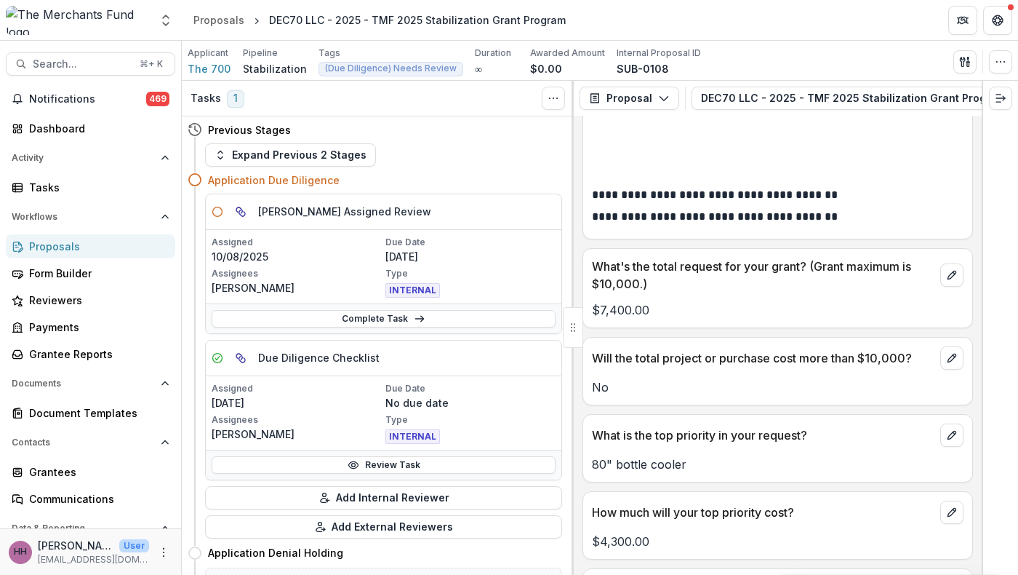
scroll to position [5063, 0]
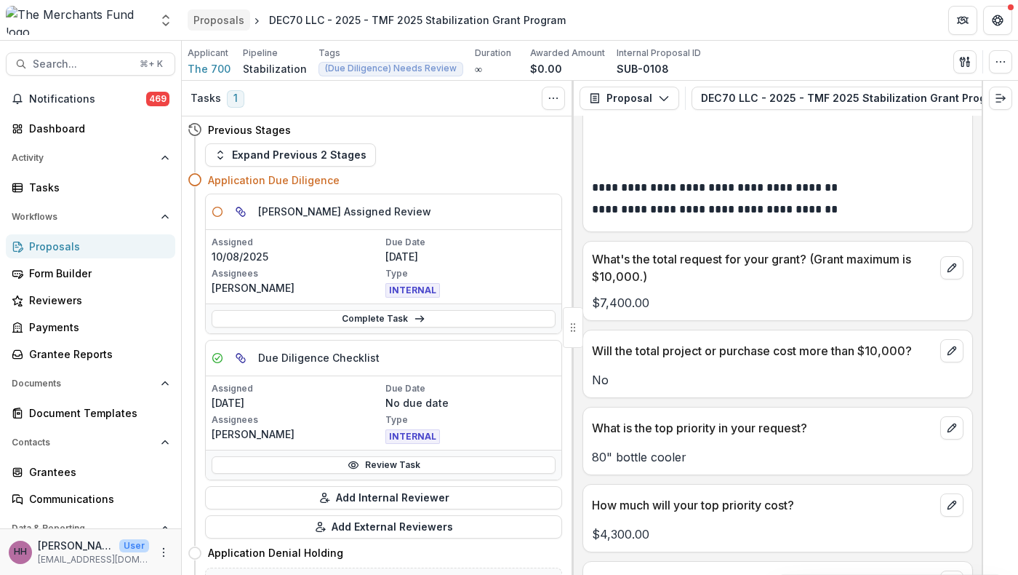
click at [237, 19] on div "Proposals" at bounding box center [218, 19] width 51 height 15
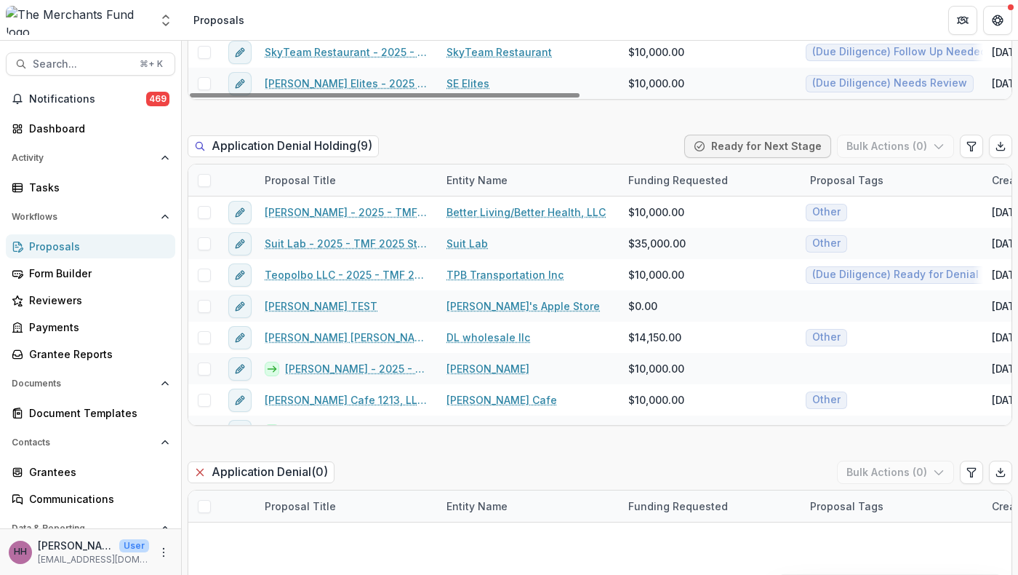
scroll to position [1102, 0]
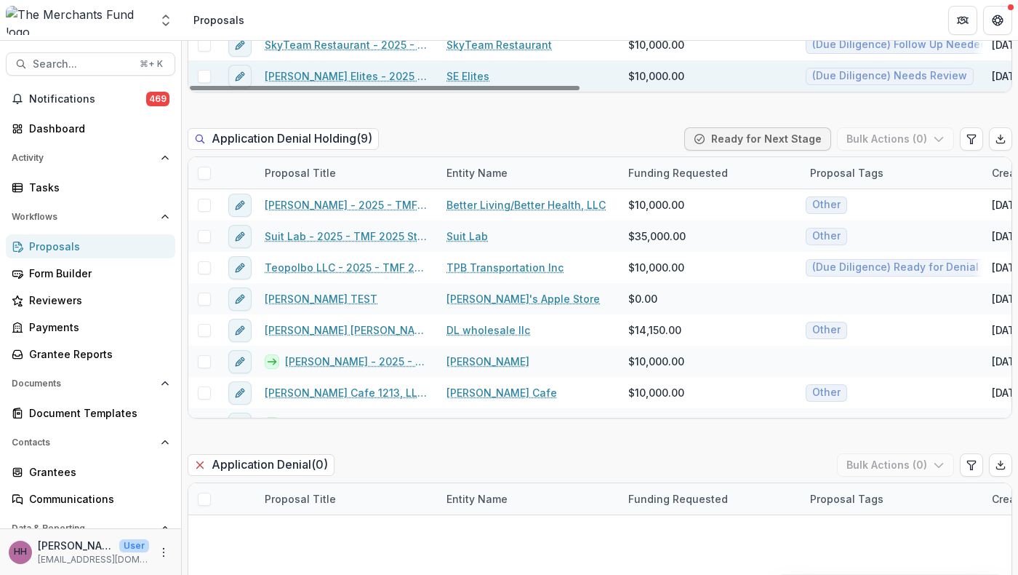
click at [374, 84] on link "[PERSON_NAME] Elites - 2025 - TMF 2025 Stabilization Grant Program" at bounding box center [347, 75] width 164 height 15
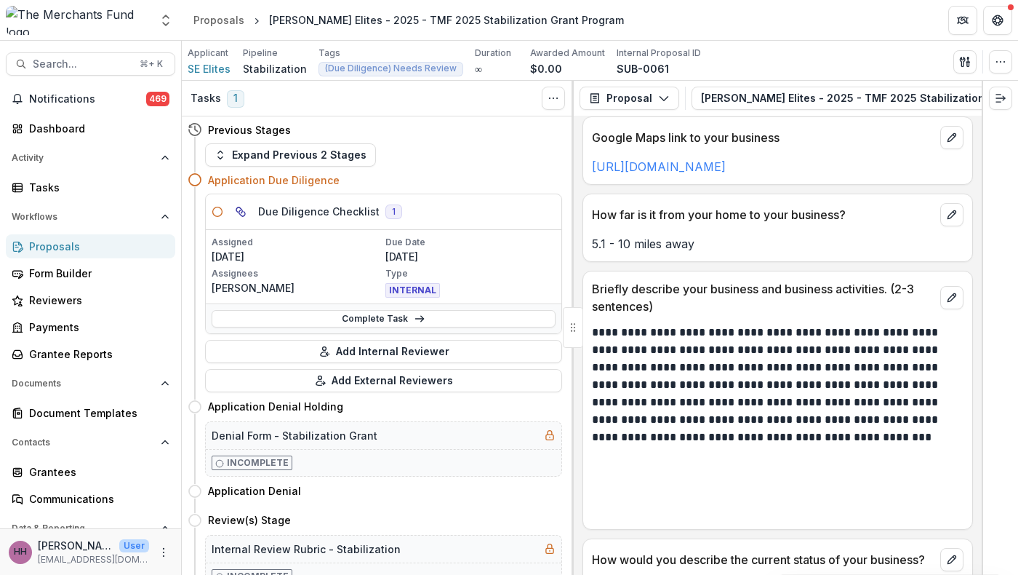
scroll to position [1171, 0]
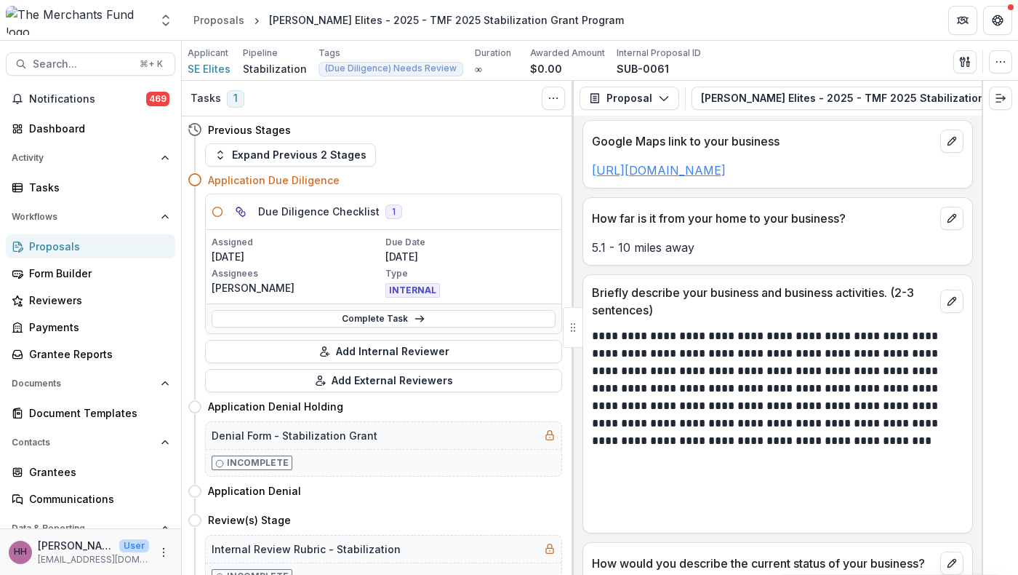
click at [663, 177] on link "[URL][DOMAIN_NAME]" at bounding box center [659, 170] width 134 height 15
